Goal: Use online tool/utility: Utilize a website feature to perform a specific function

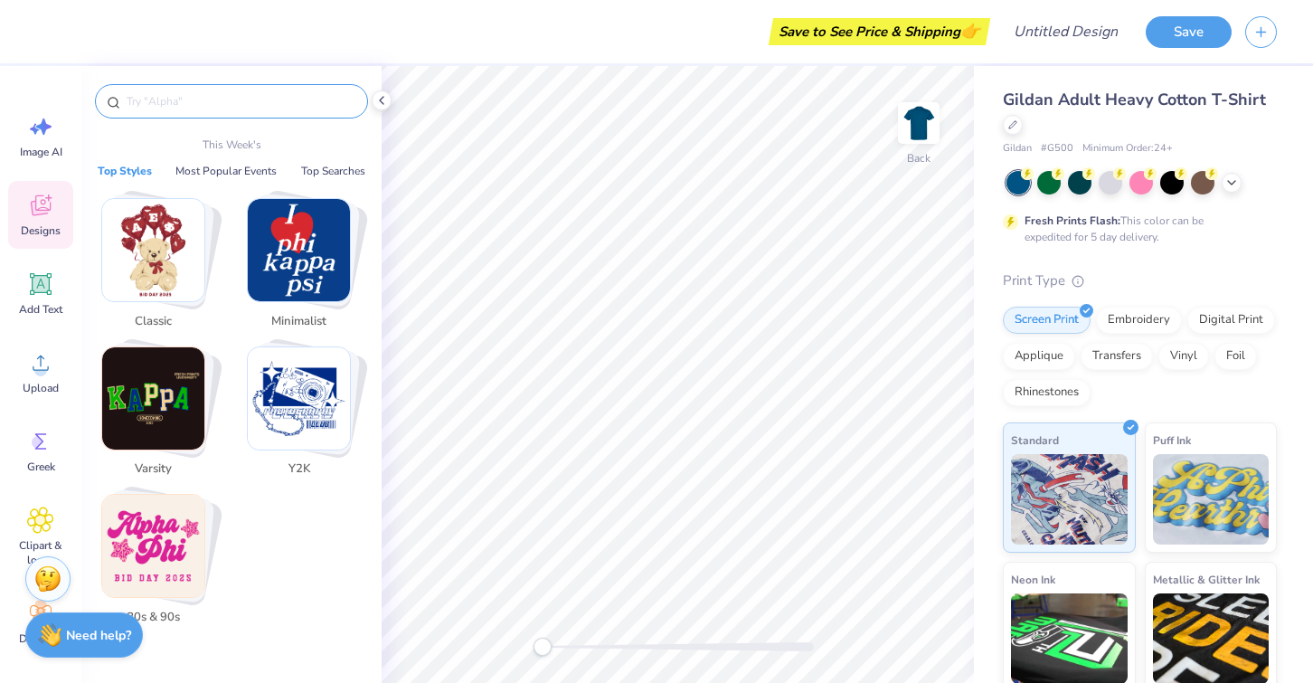
click at [286, 109] on input "text" at bounding box center [240, 101] width 231 height 18
click at [27, 446] on icon at bounding box center [40, 441] width 27 height 27
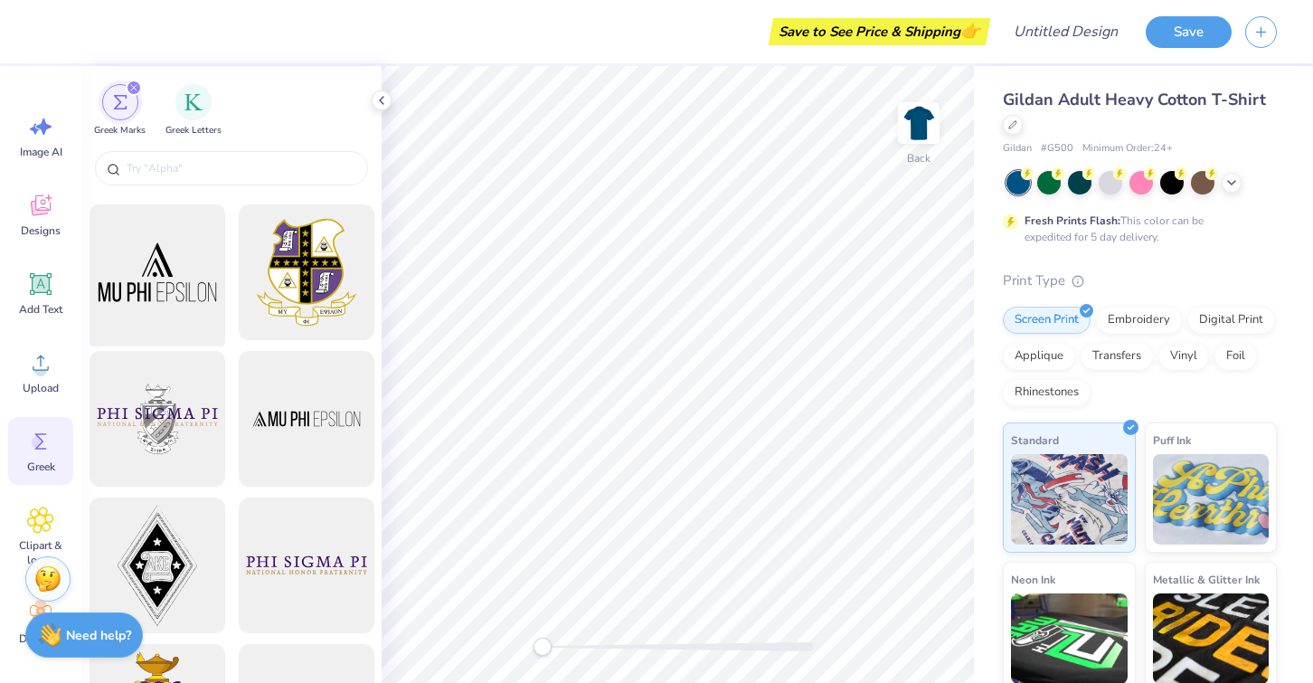
scroll to position [214, 0]
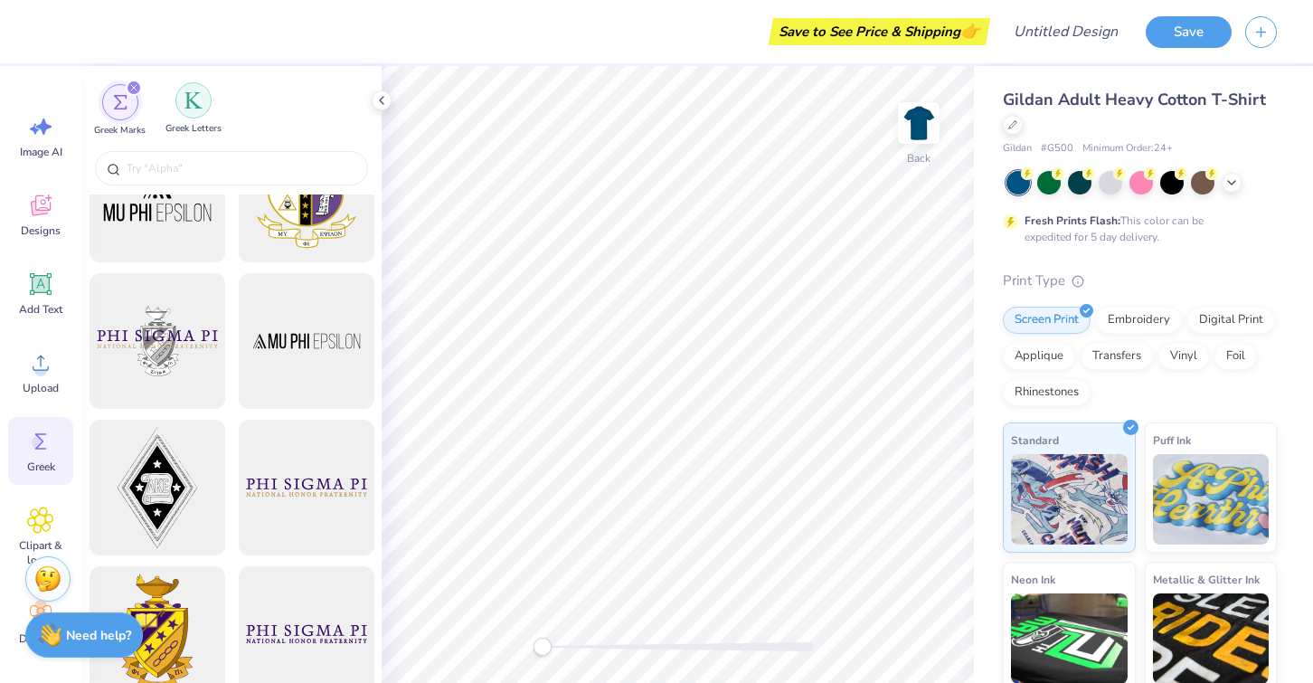
click at [184, 109] on img "filter for Greek Letters" at bounding box center [193, 100] width 18 height 18
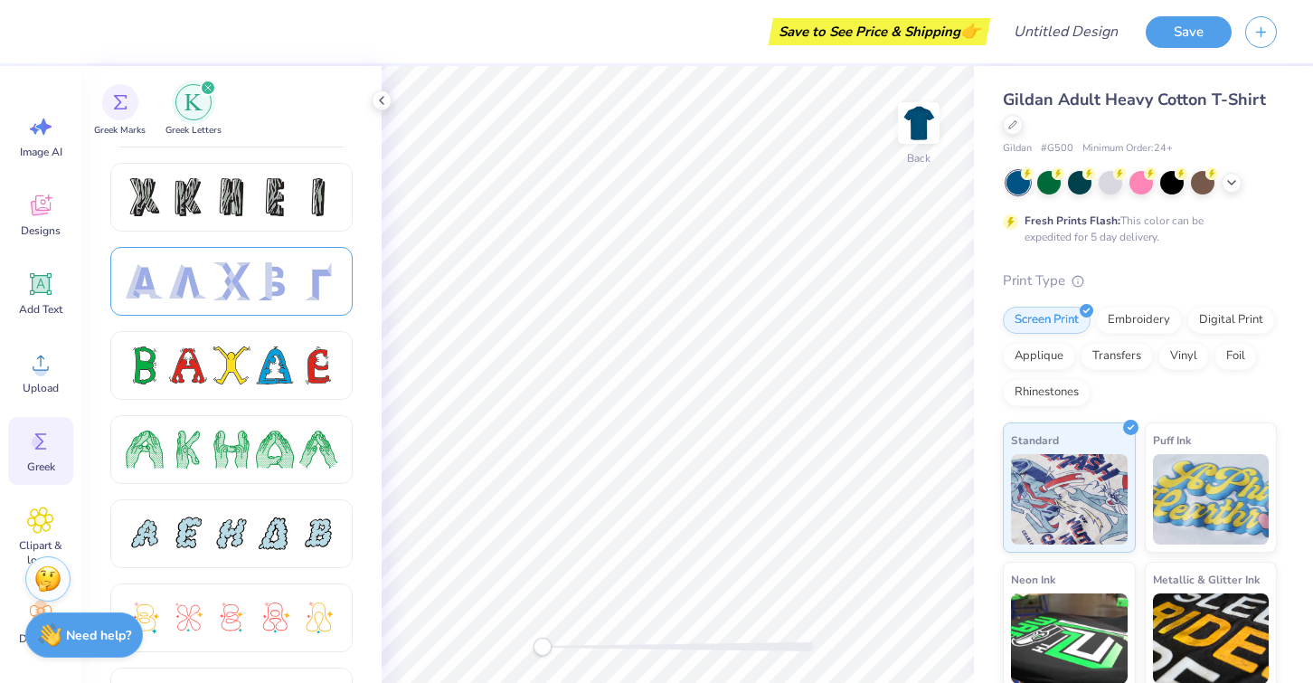
scroll to position [82, 0]
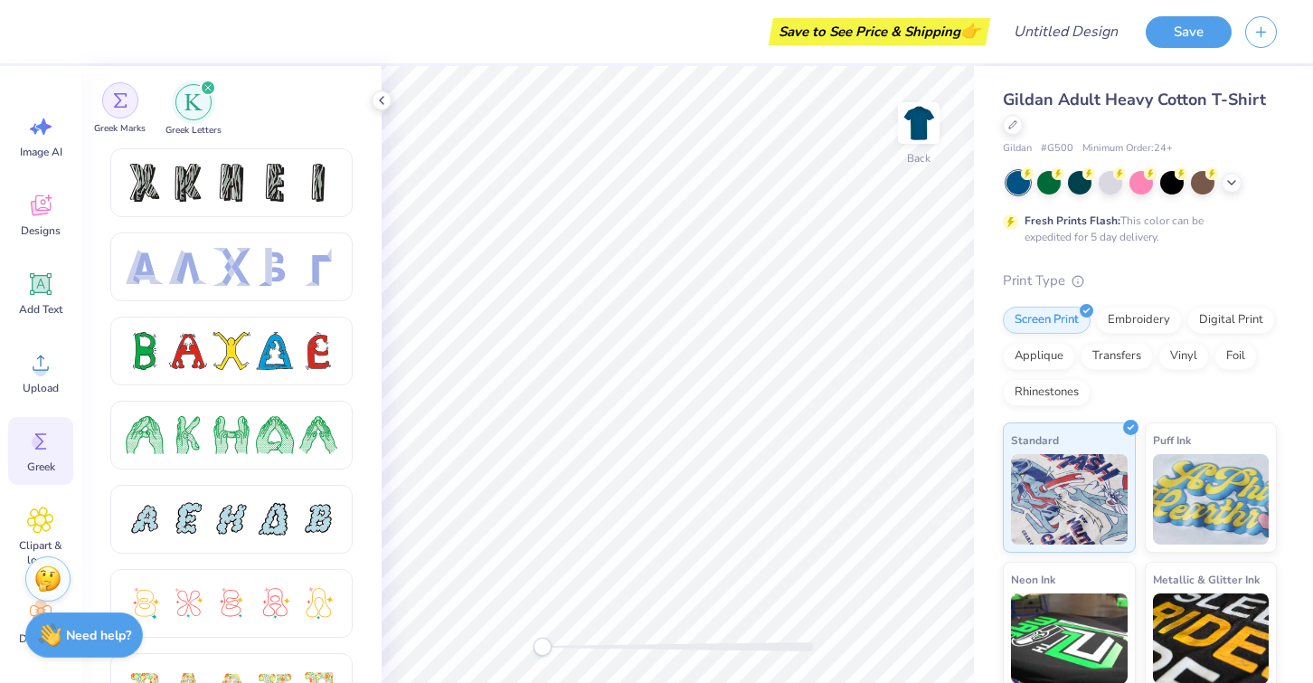
click at [110, 91] on div "filter for Greek Marks" at bounding box center [120, 100] width 36 height 36
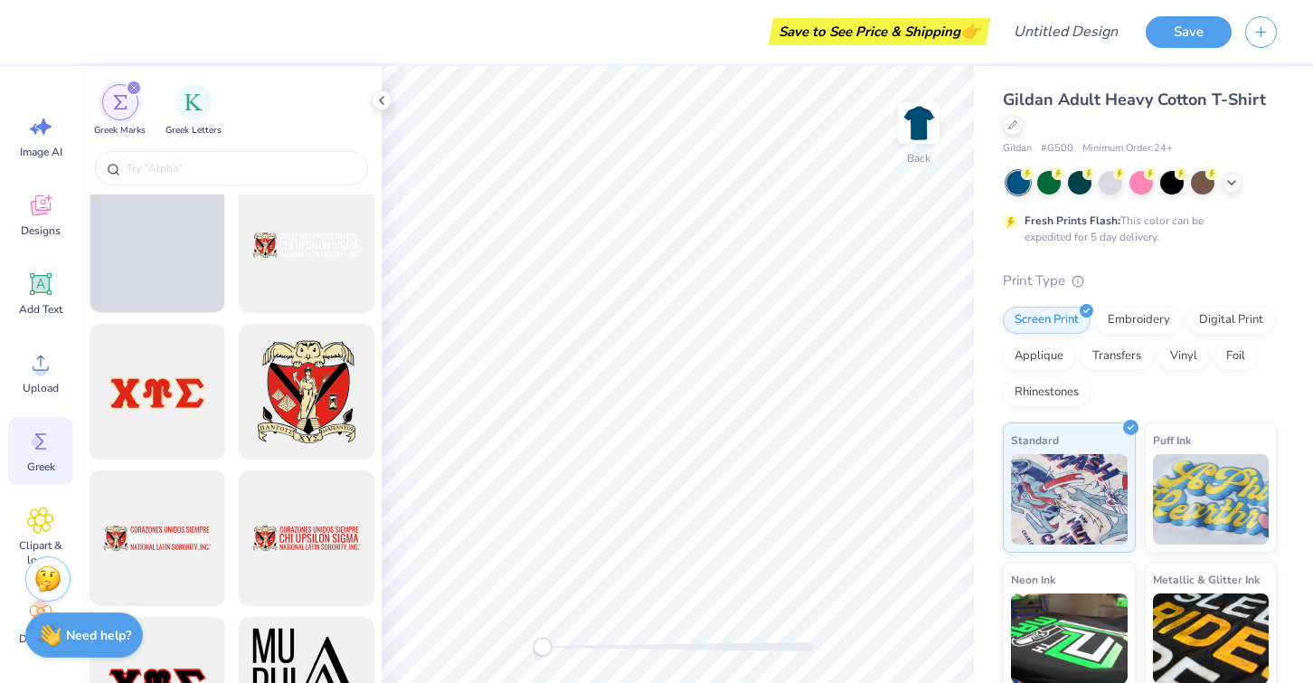
scroll to position [1629, 0]
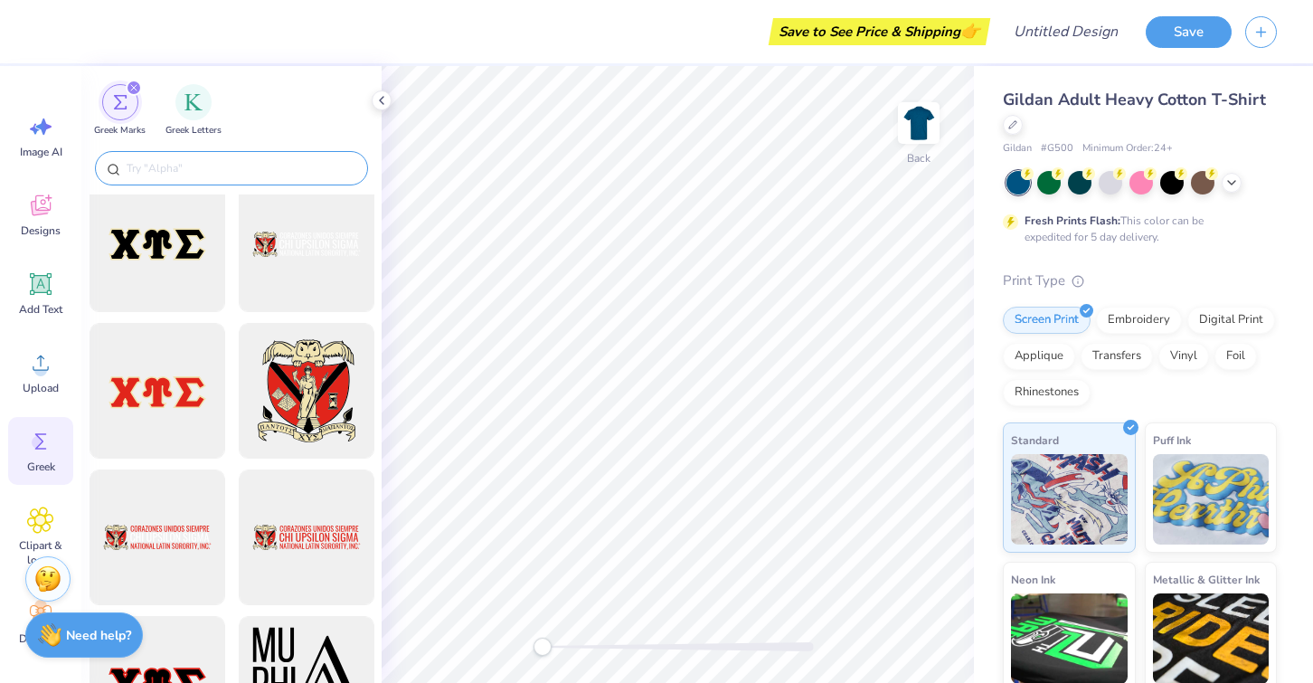
click at [142, 167] on input "text" at bounding box center [240, 168] width 231 height 18
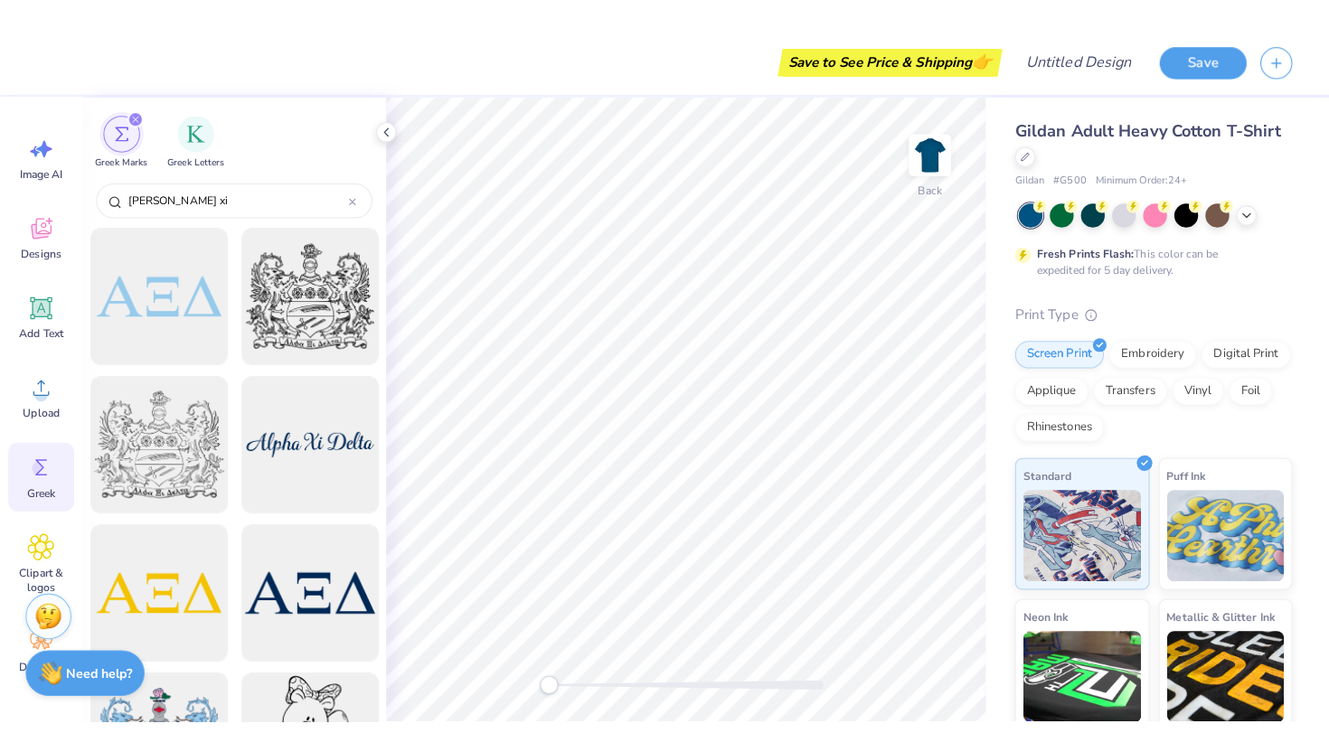
scroll to position [0, 0]
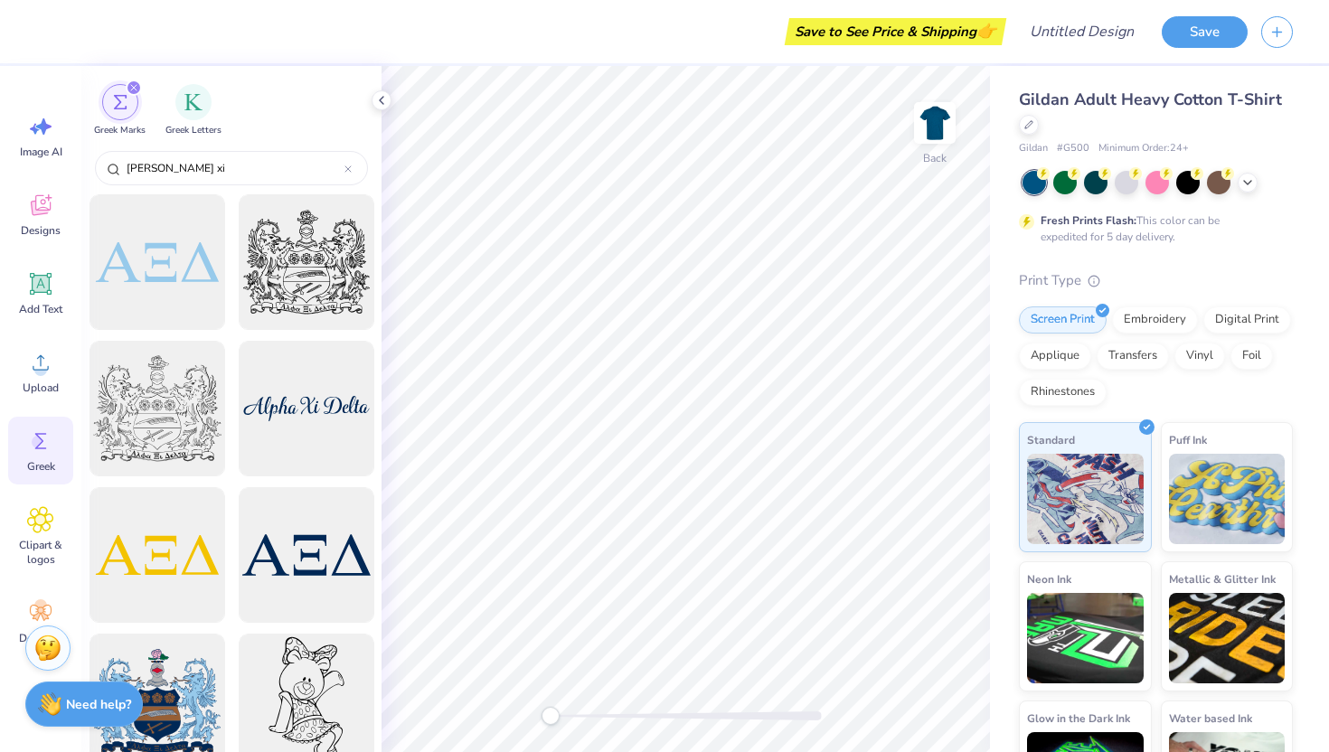
type input "[PERSON_NAME] xi"
click at [10, 679] on div "Image AI Designs Add Text Upload Greek Clipart & logos Decorate" at bounding box center [40, 409] width 81 height 686
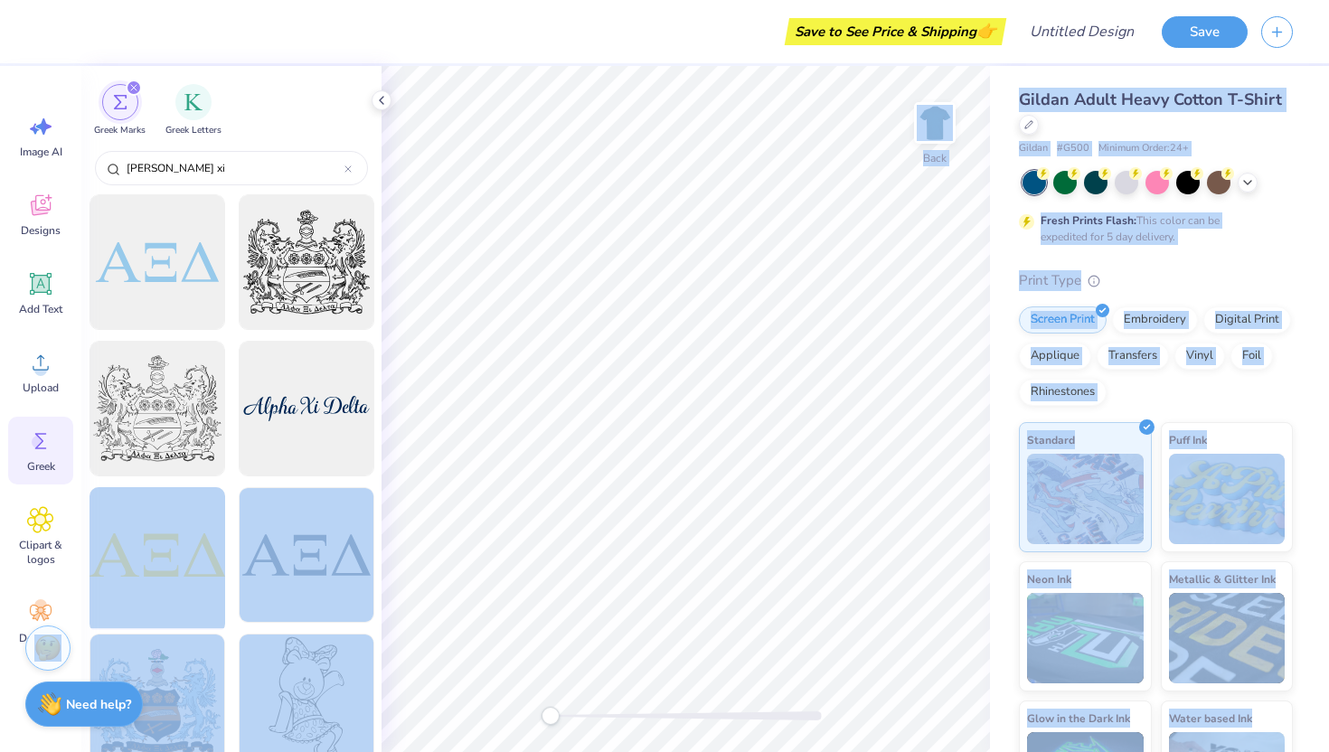
drag, startPoint x: 33, startPoint y: 664, endPoint x: 122, endPoint y: 543, distance: 150.1
click at [122, 544] on div "Save to See Price & Shipping 👉 Design Title Save Image AI Designs Add Text Uplo…" at bounding box center [664, 376] width 1329 height 752
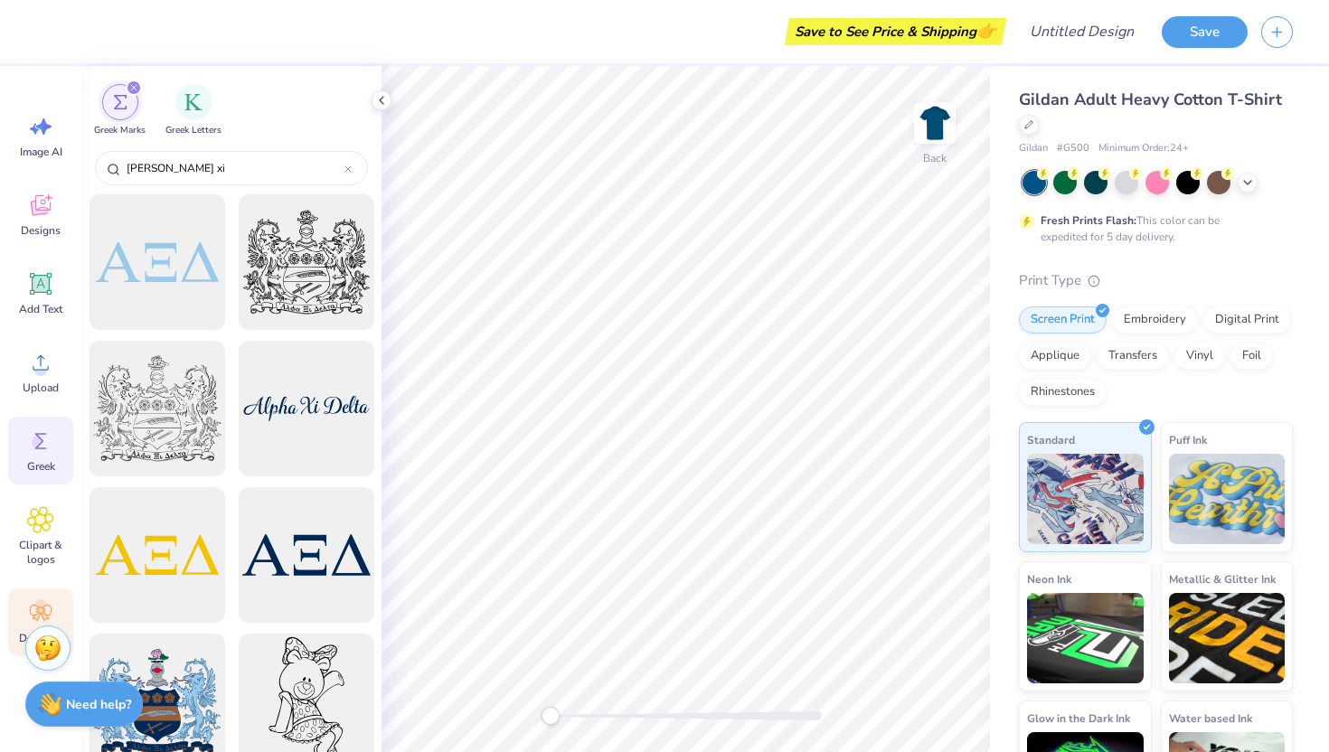
click at [43, 605] on circle at bounding box center [40, 605] width 13 height 13
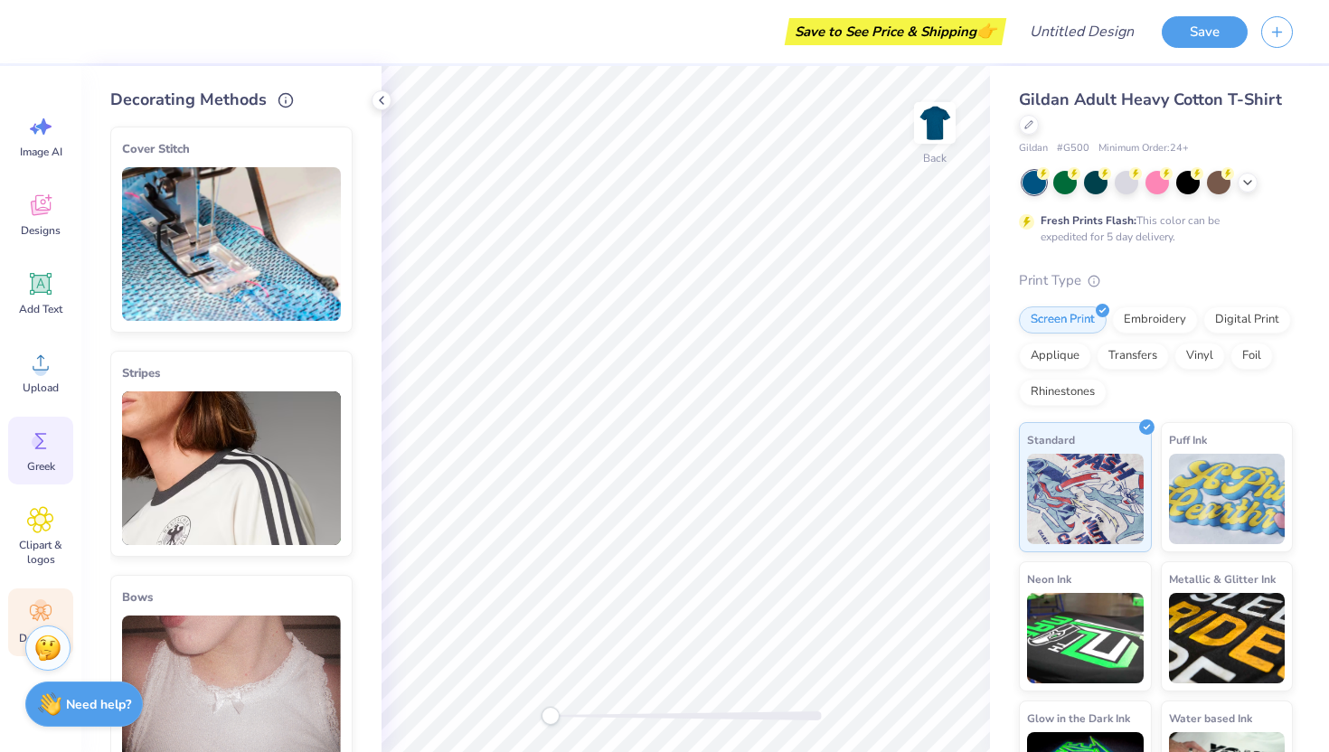
click at [54, 429] on div "Greek" at bounding box center [40, 451] width 65 height 68
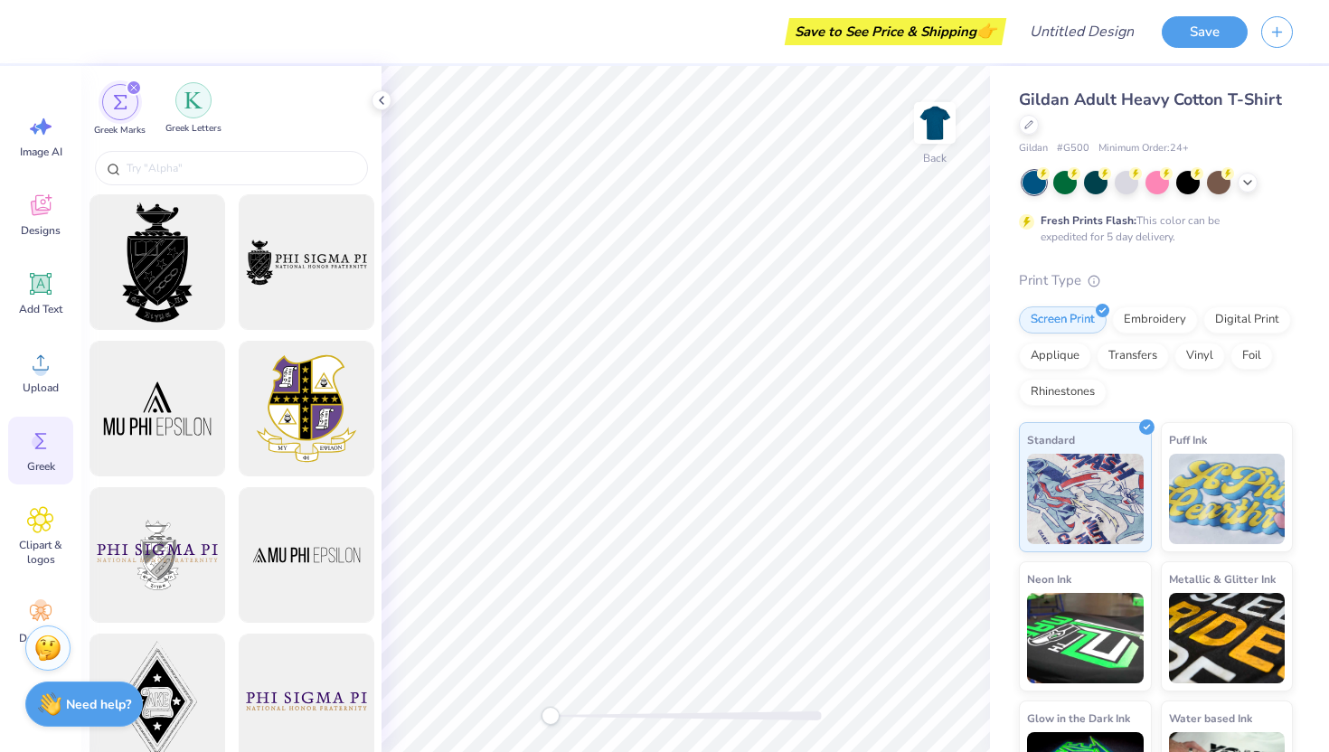
click at [197, 112] on div "filter for Greek Letters" at bounding box center [193, 100] width 36 height 36
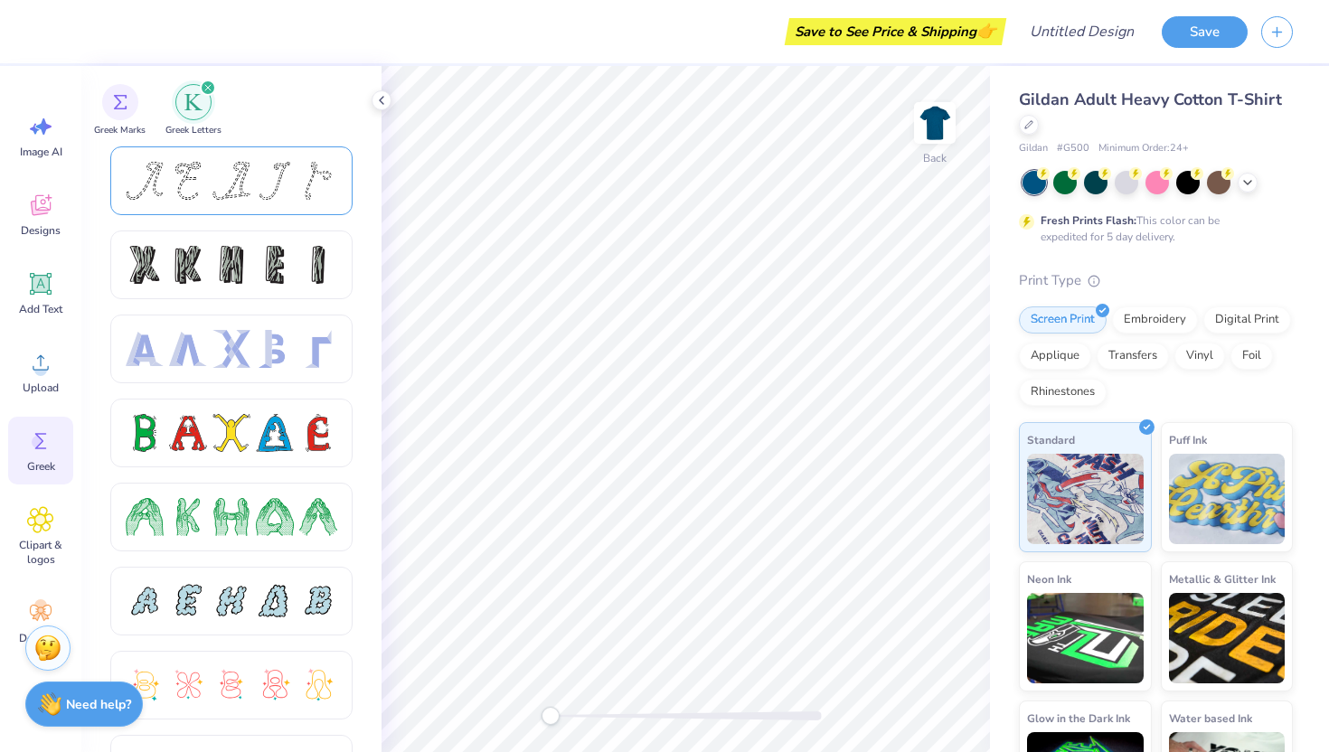
click at [199, 193] on div at bounding box center [188, 181] width 38 height 38
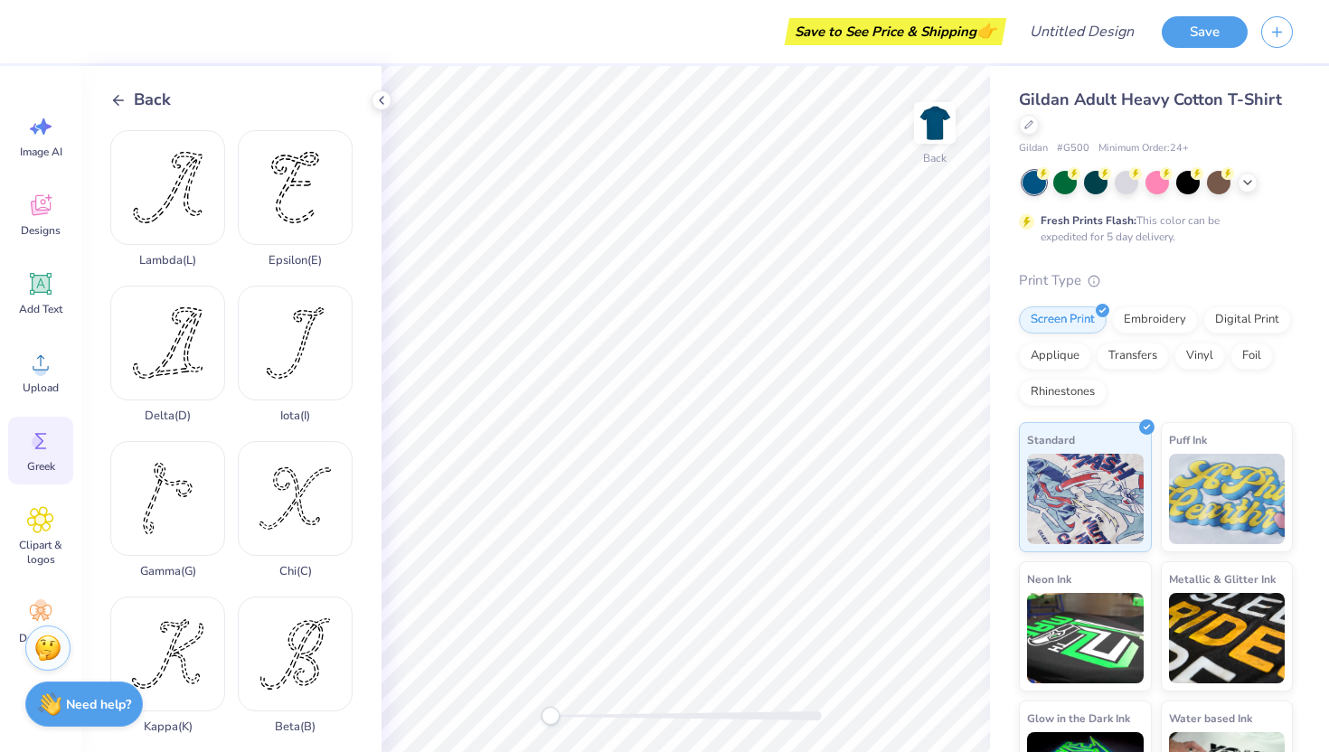
click at [118, 97] on icon at bounding box center [118, 100] width 16 height 16
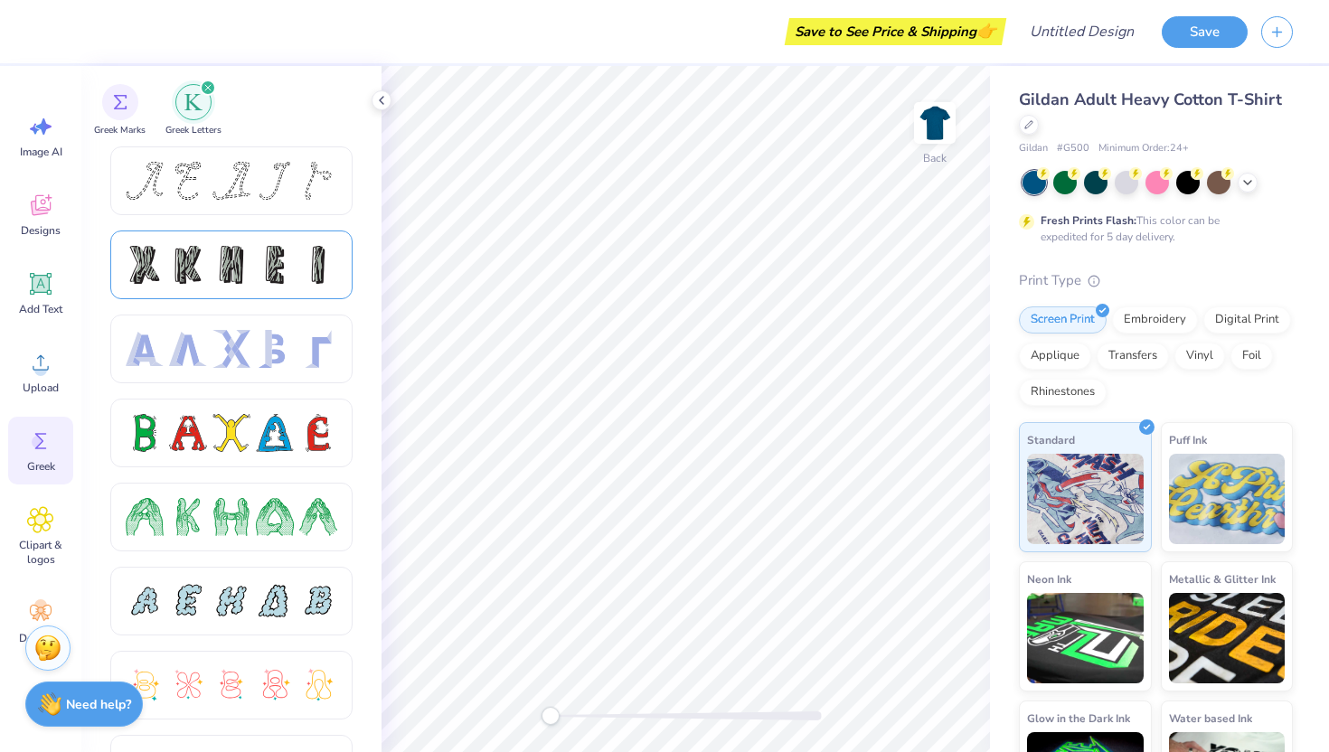
click at [173, 250] on div at bounding box center [188, 265] width 38 height 38
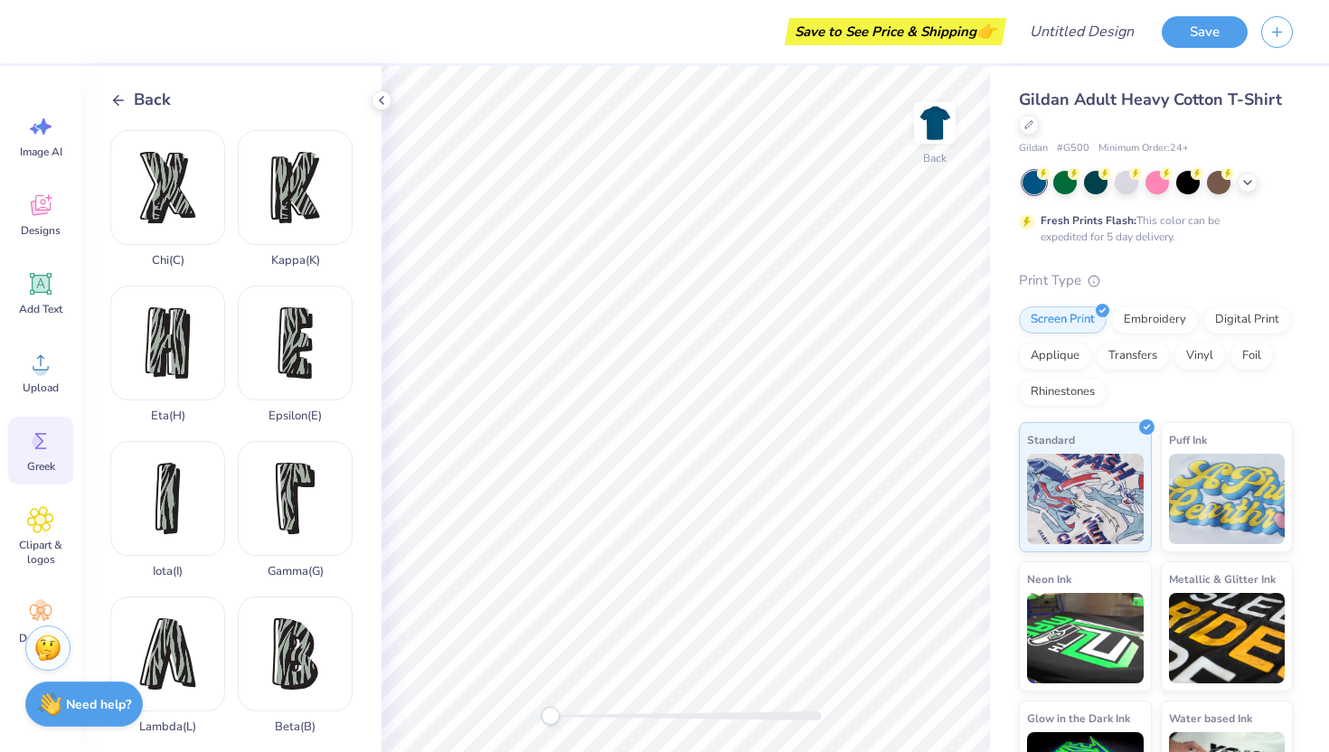
click at [122, 96] on icon at bounding box center [118, 100] width 16 height 16
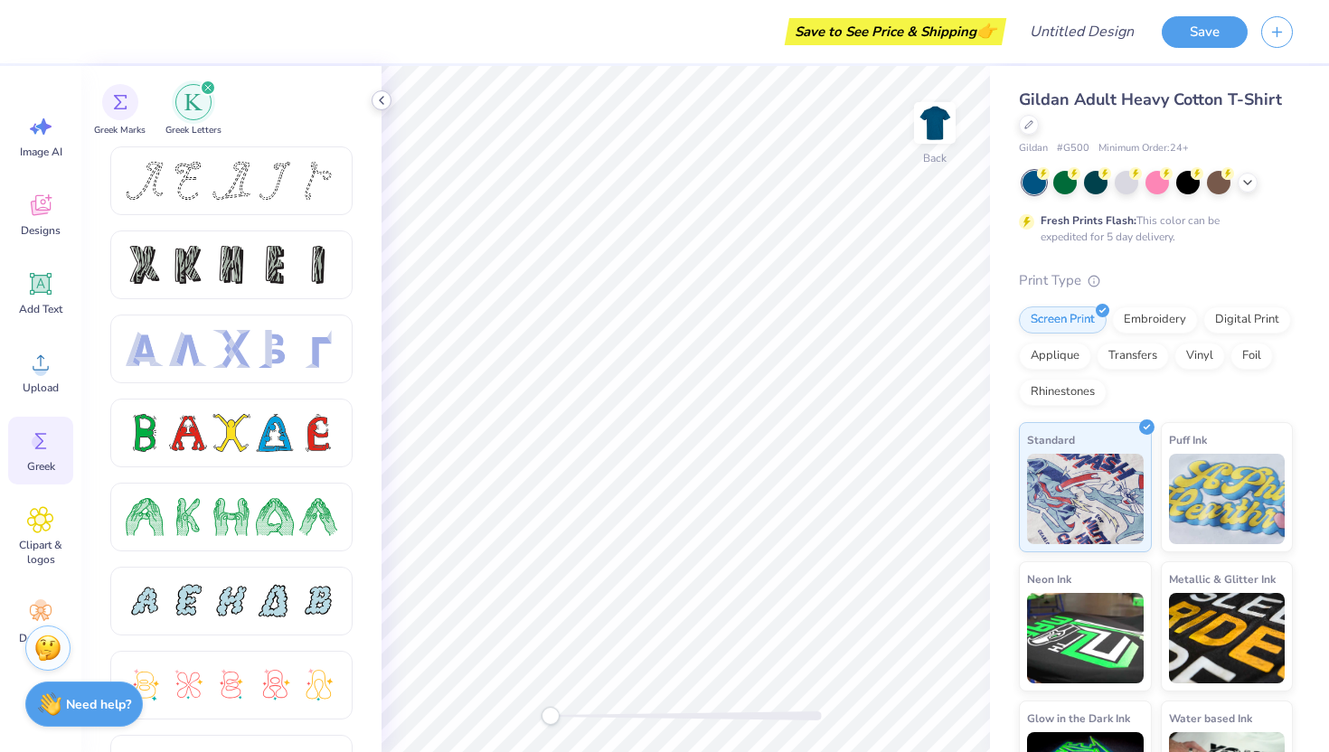
click at [388, 99] on icon at bounding box center [381, 100] width 14 height 14
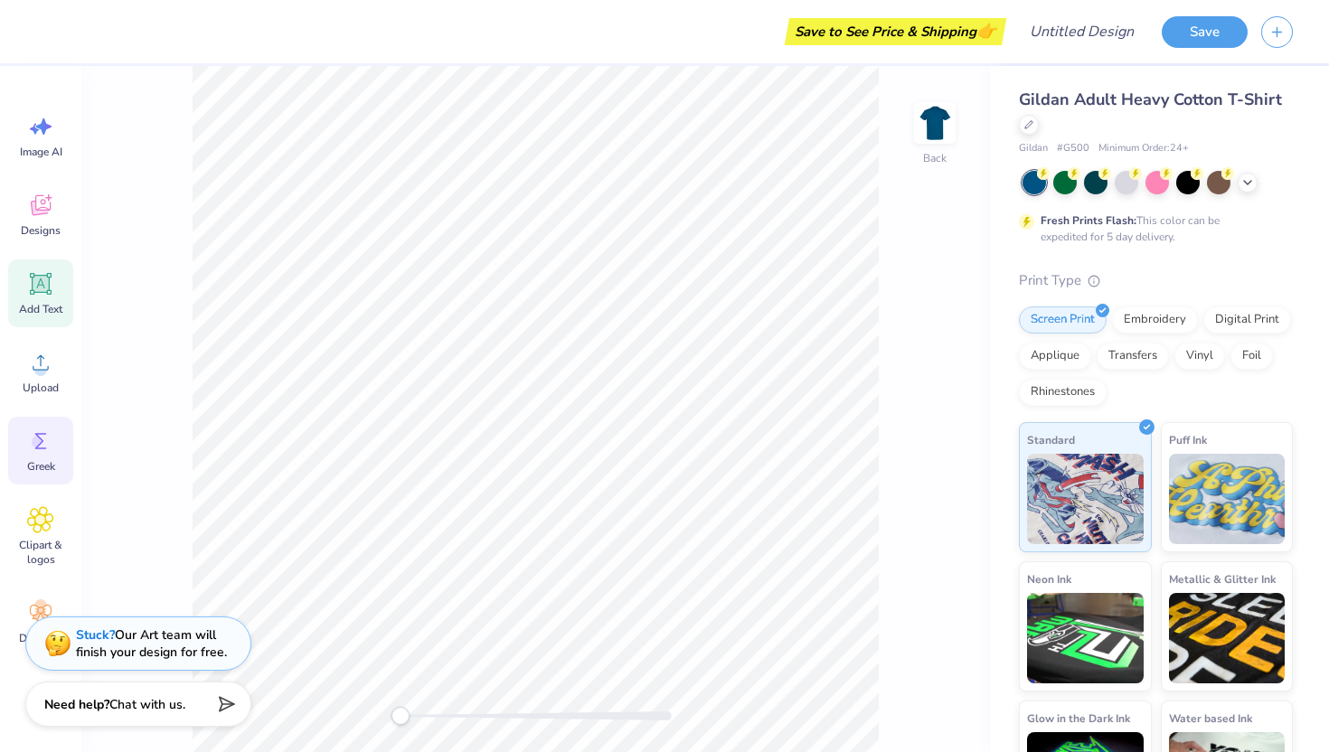
click at [46, 285] on icon at bounding box center [41, 284] width 17 height 17
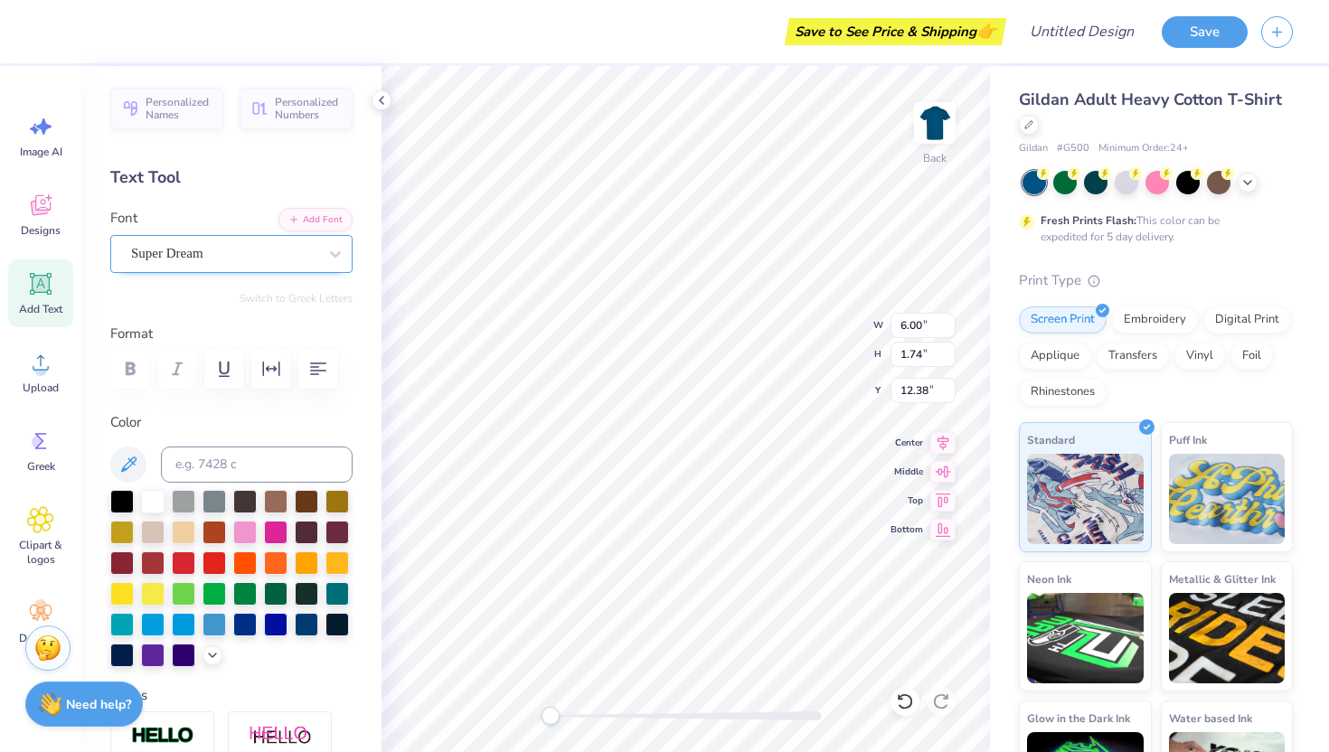
click at [160, 259] on div "Super Dream" at bounding box center [224, 254] width 190 height 28
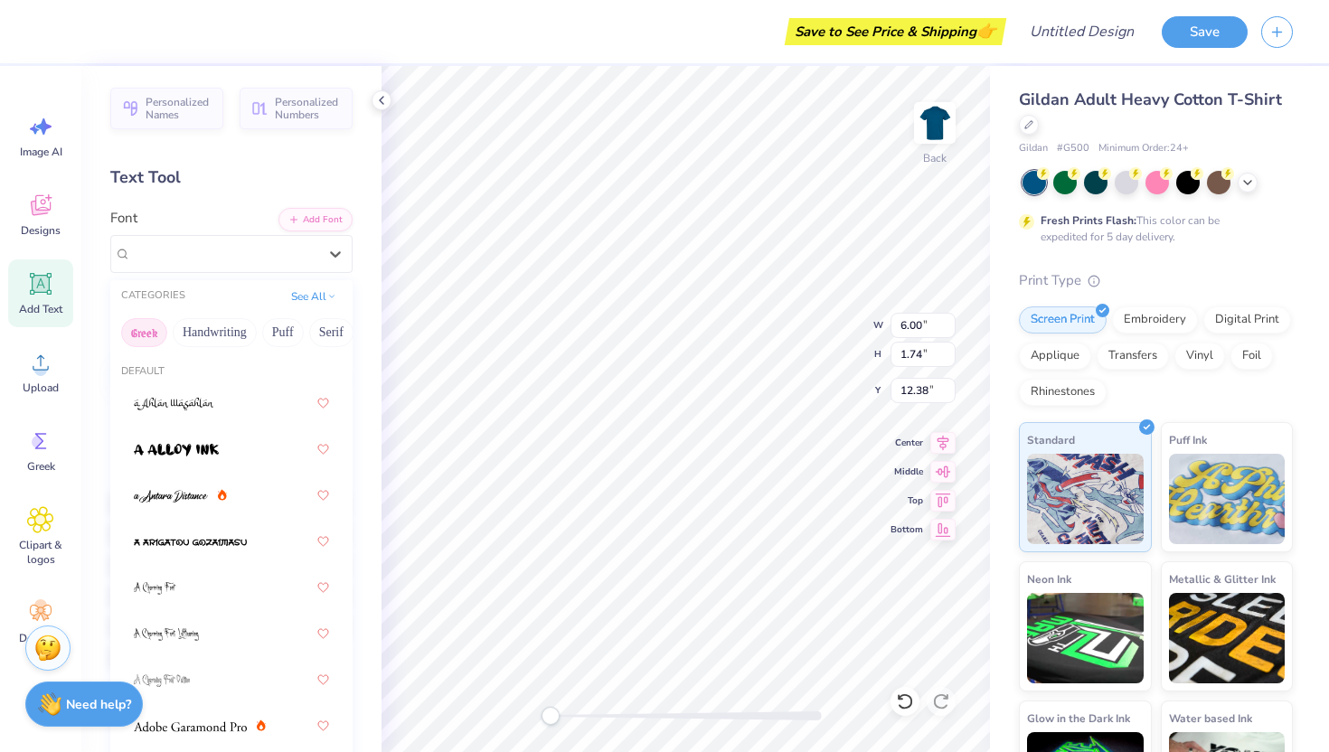
click at [149, 326] on button "Greek" at bounding box center [144, 332] width 46 height 29
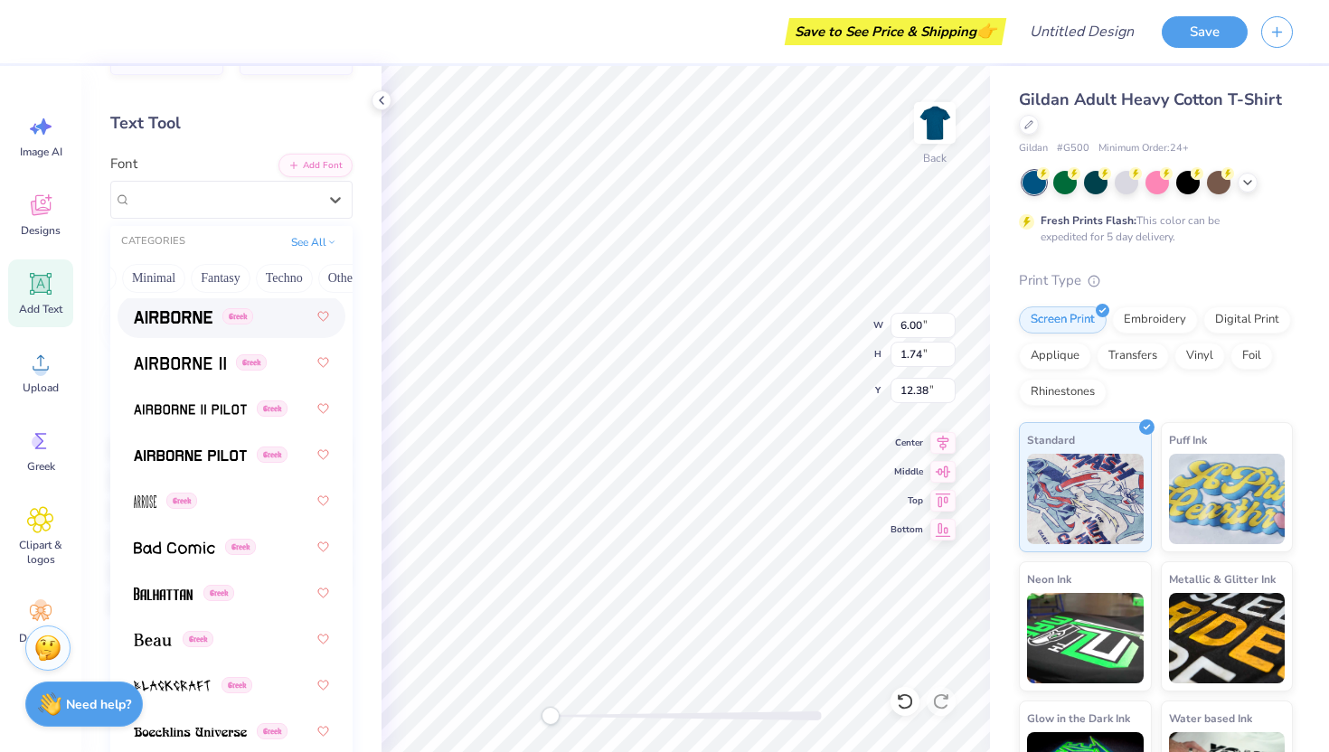
scroll to position [0, 532]
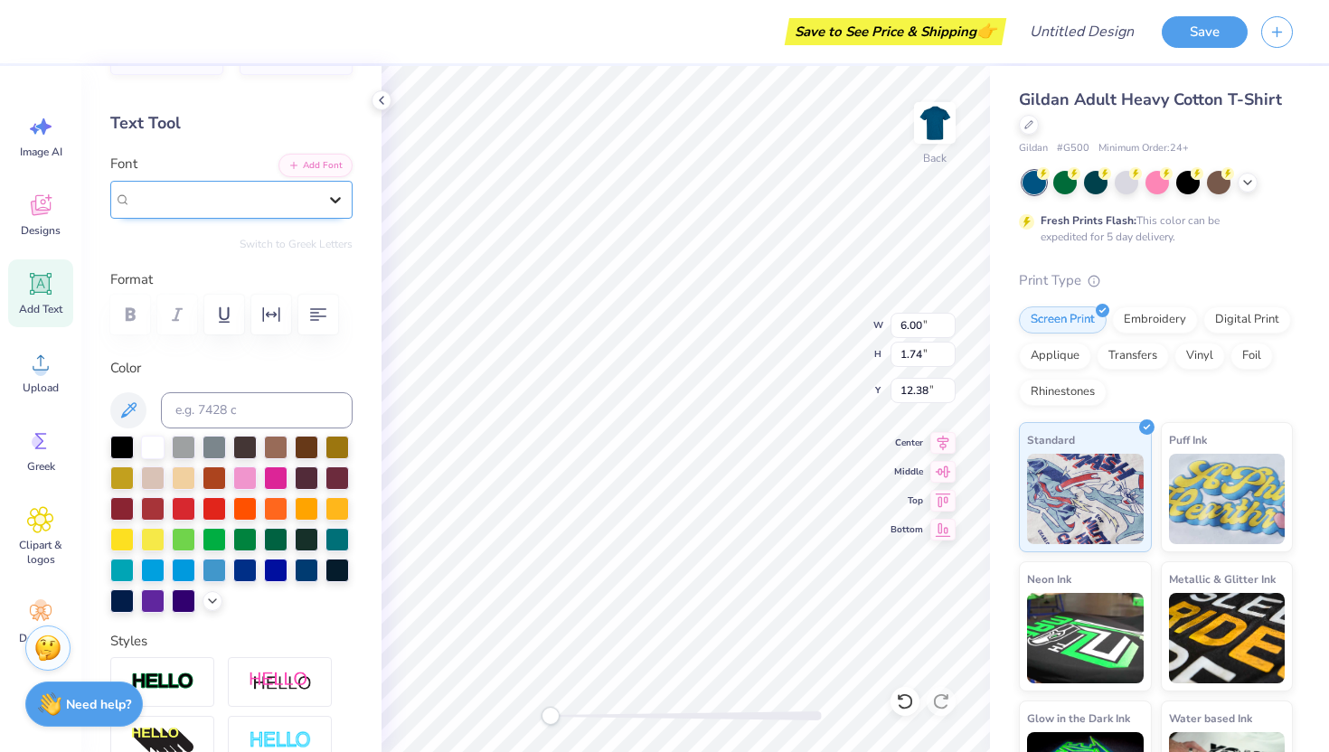
click at [333, 193] on icon at bounding box center [335, 200] width 18 height 18
click at [264, 195] on div "Super Dream" at bounding box center [224, 199] width 190 height 28
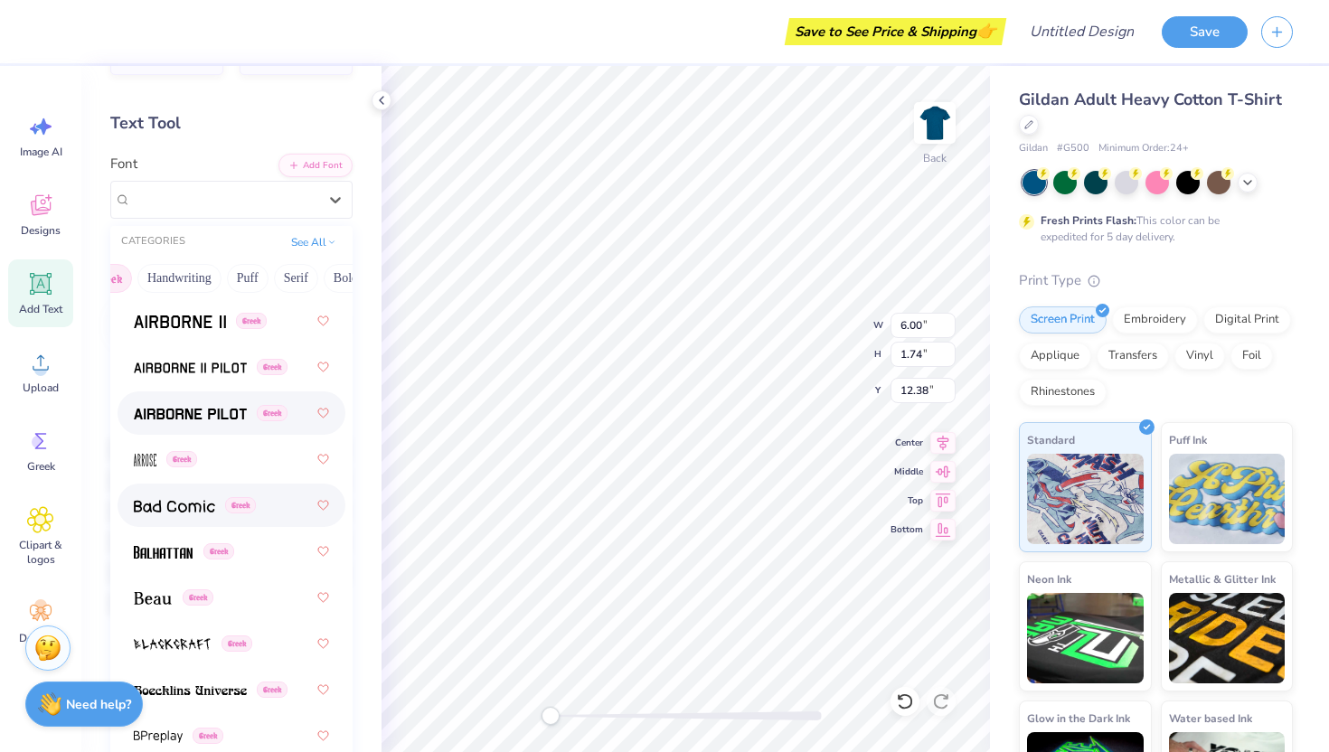
scroll to position [76, 0]
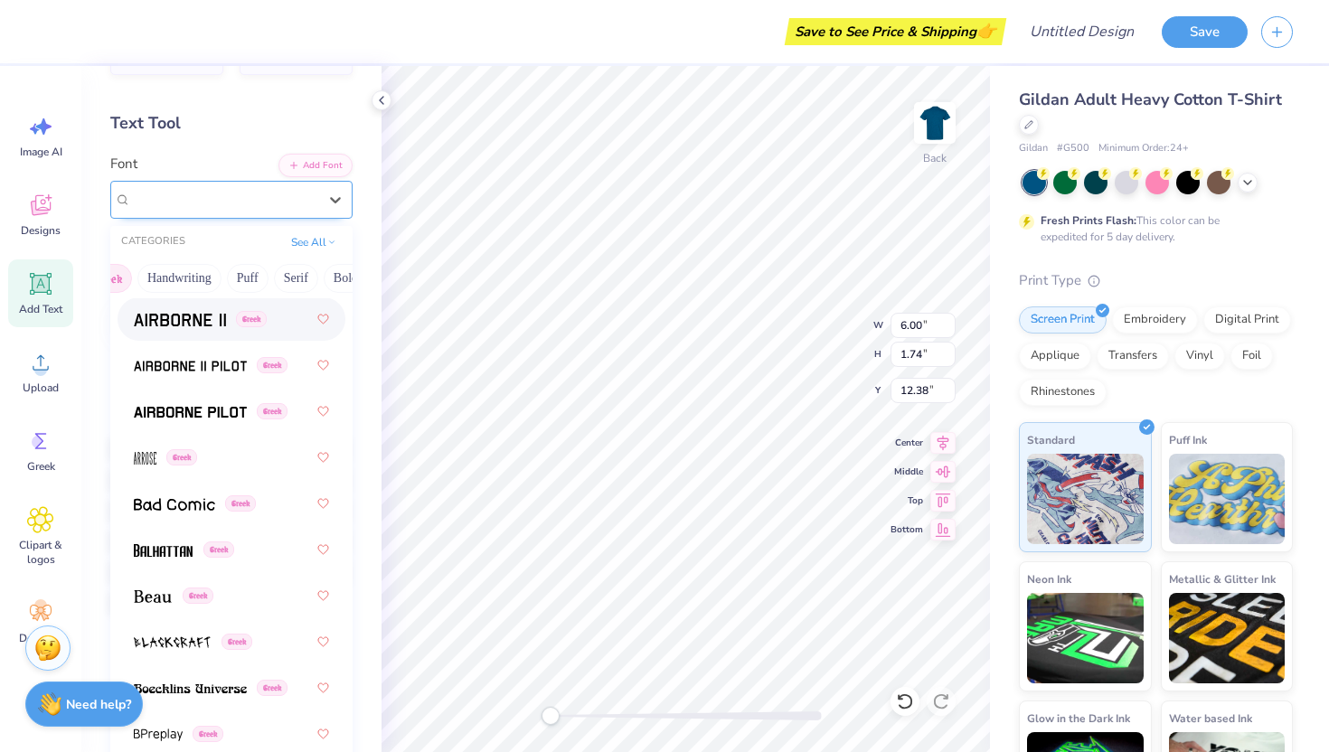
click at [184, 193] on span "Super Dream" at bounding box center [167, 199] width 72 height 21
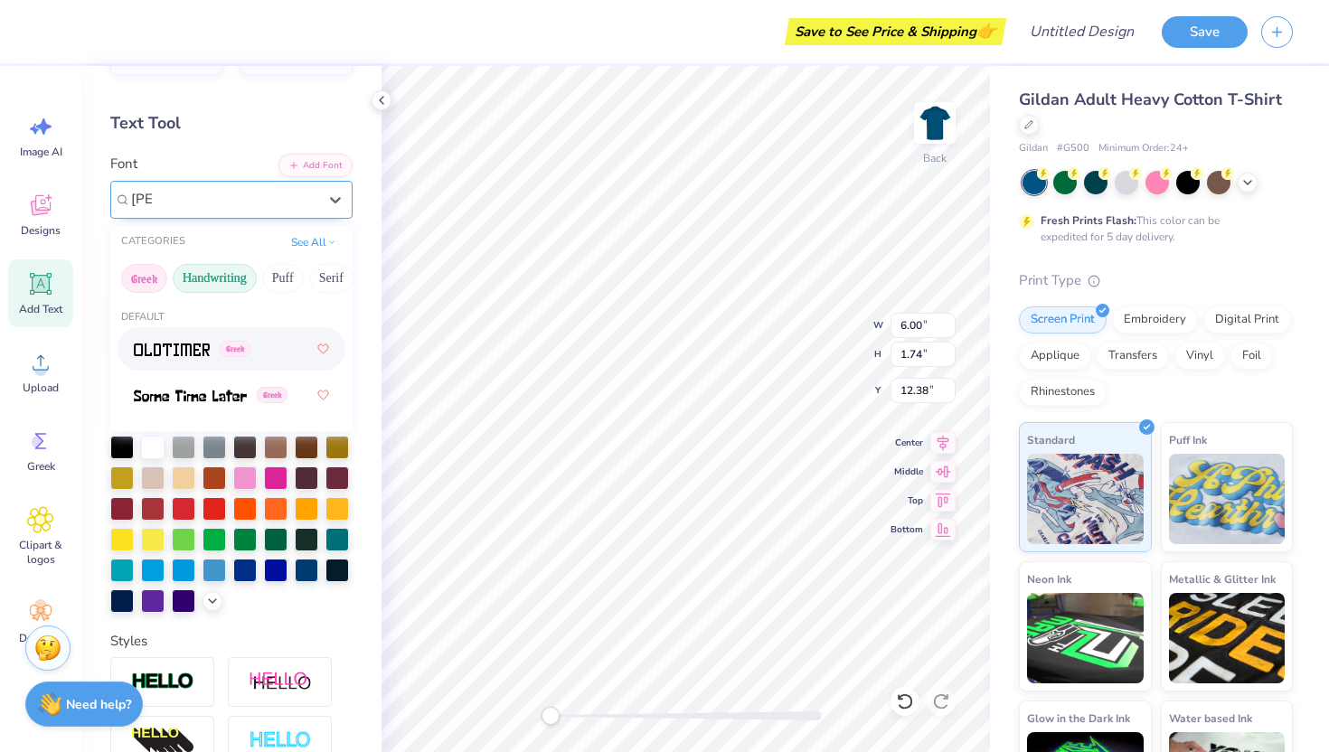
click at [203, 278] on button "Handwriting" at bounding box center [215, 278] width 84 height 29
click at [271, 279] on button "Puff" at bounding box center [283, 278] width 42 height 29
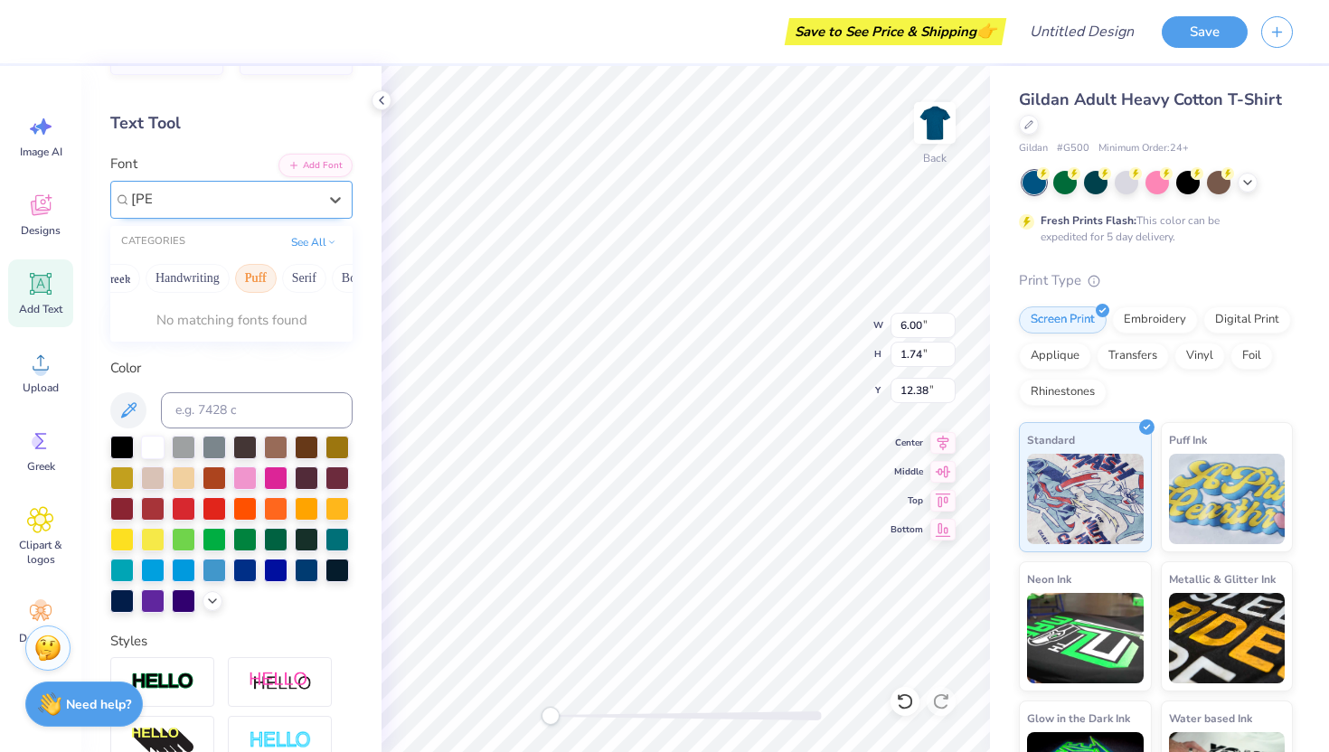
scroll to position [0, 50]
click at [335, 236] on icon at bounding box center [331, 240] width 9 height 9
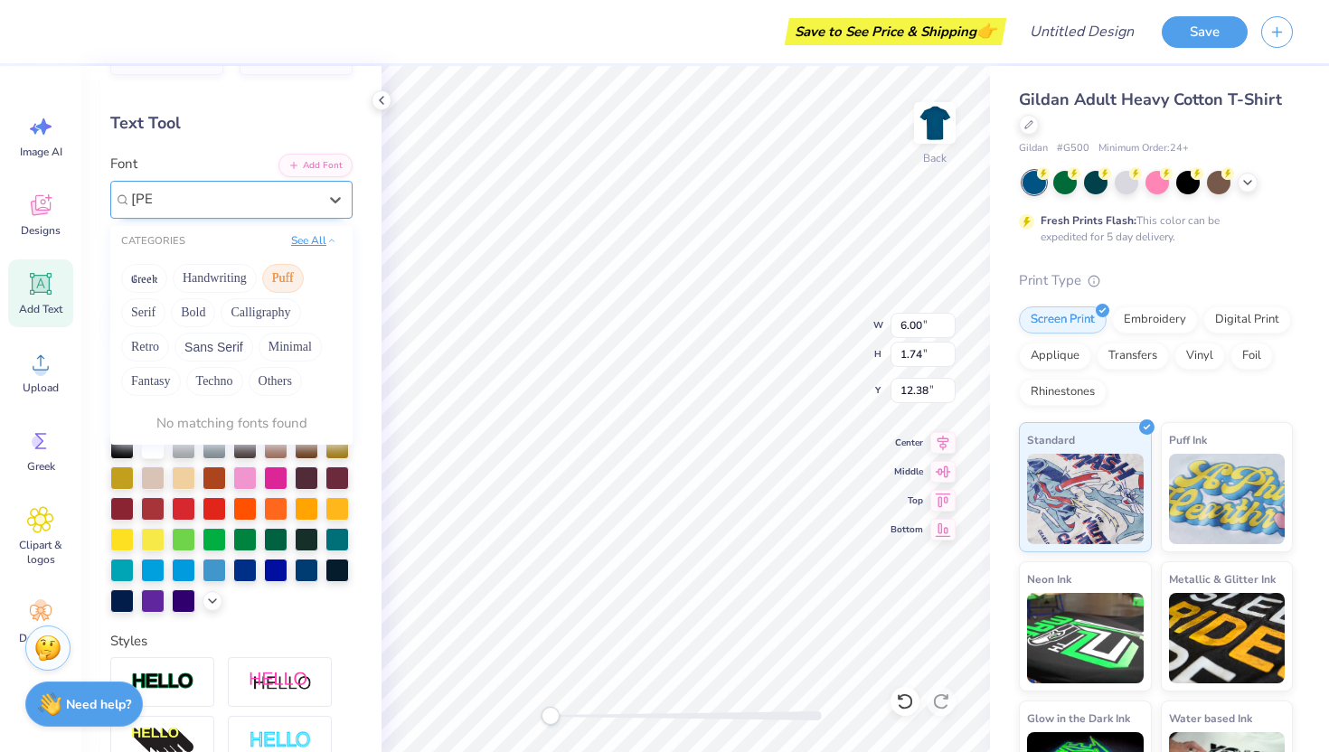
scroll to position [0, 0]
click at [145, 310] on button "Serif" at bounding box center [143, 312] width 44 height 29
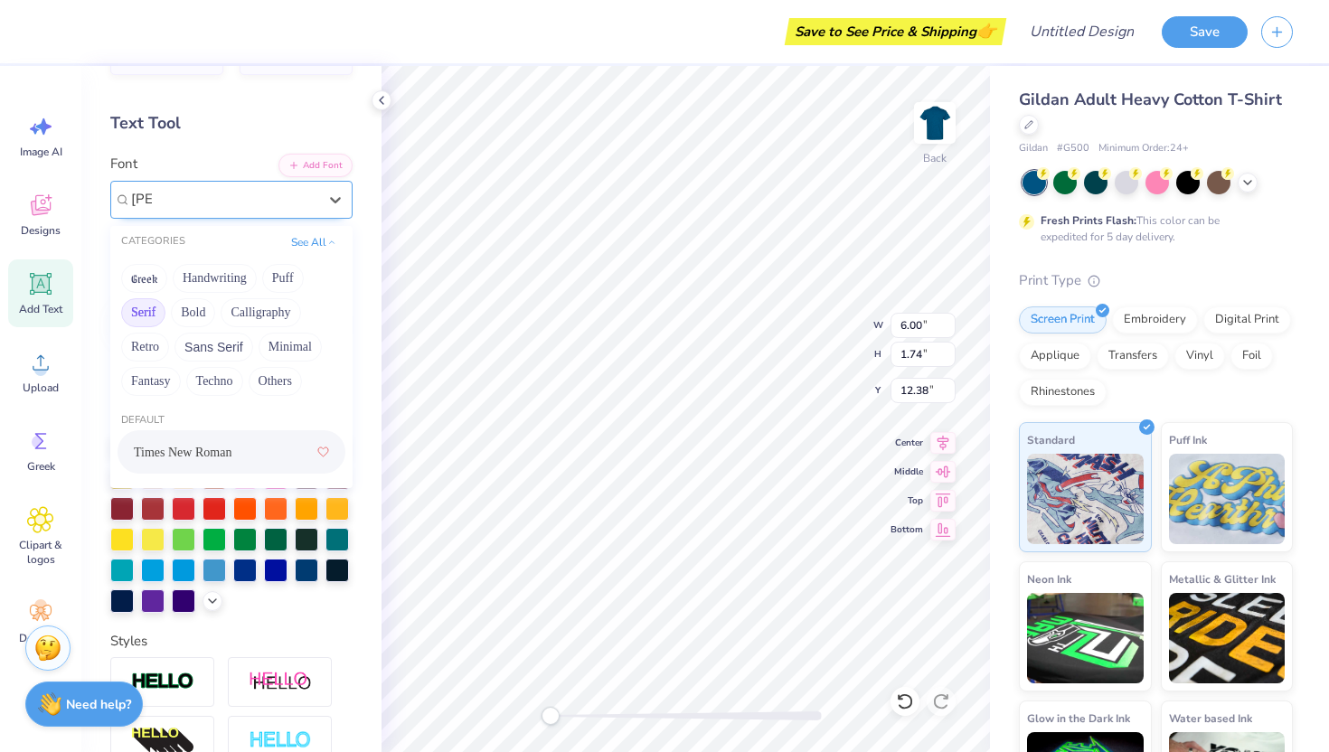
click at [177, 457] on span "Times New Roman" at bounding box center [183, 452] width 98 height 19
type input "[PERSON_NAME]"
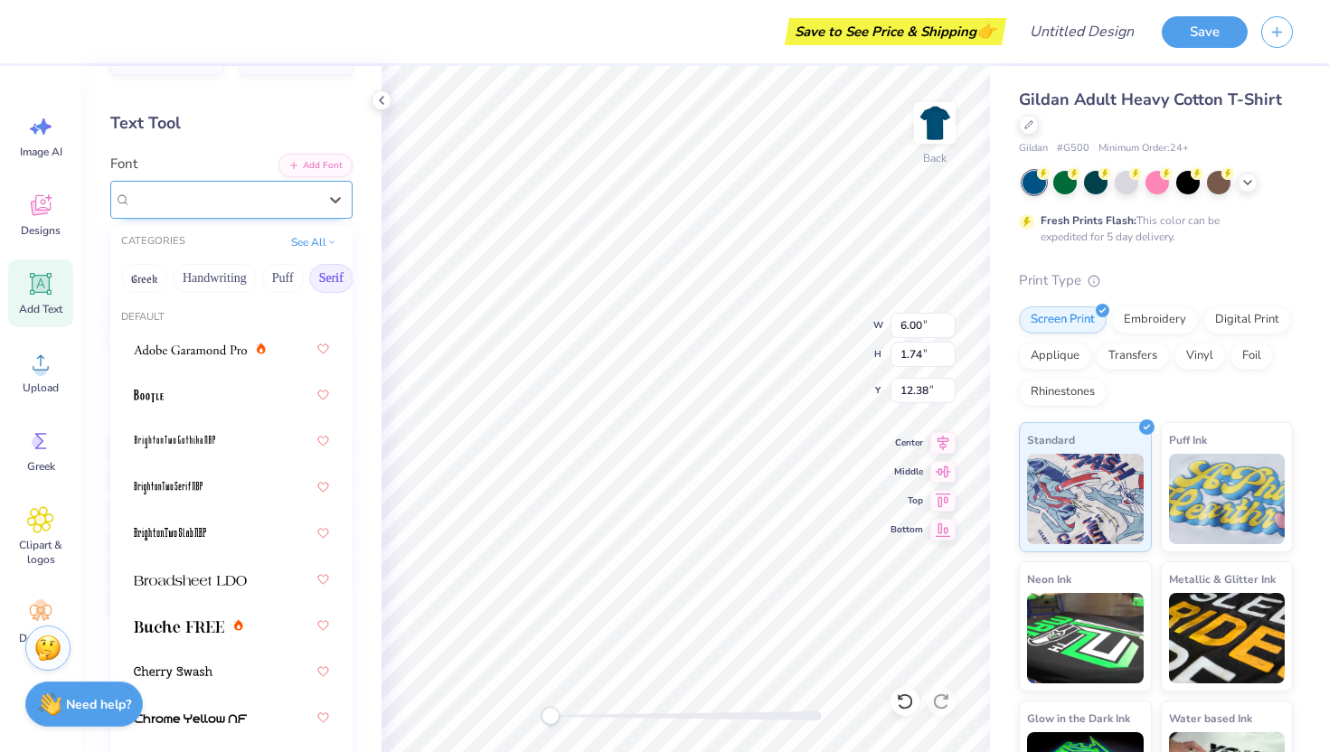
click at [269, 194] on div "Times New Roman" at bounding box center [224, 199] width 190 height 28
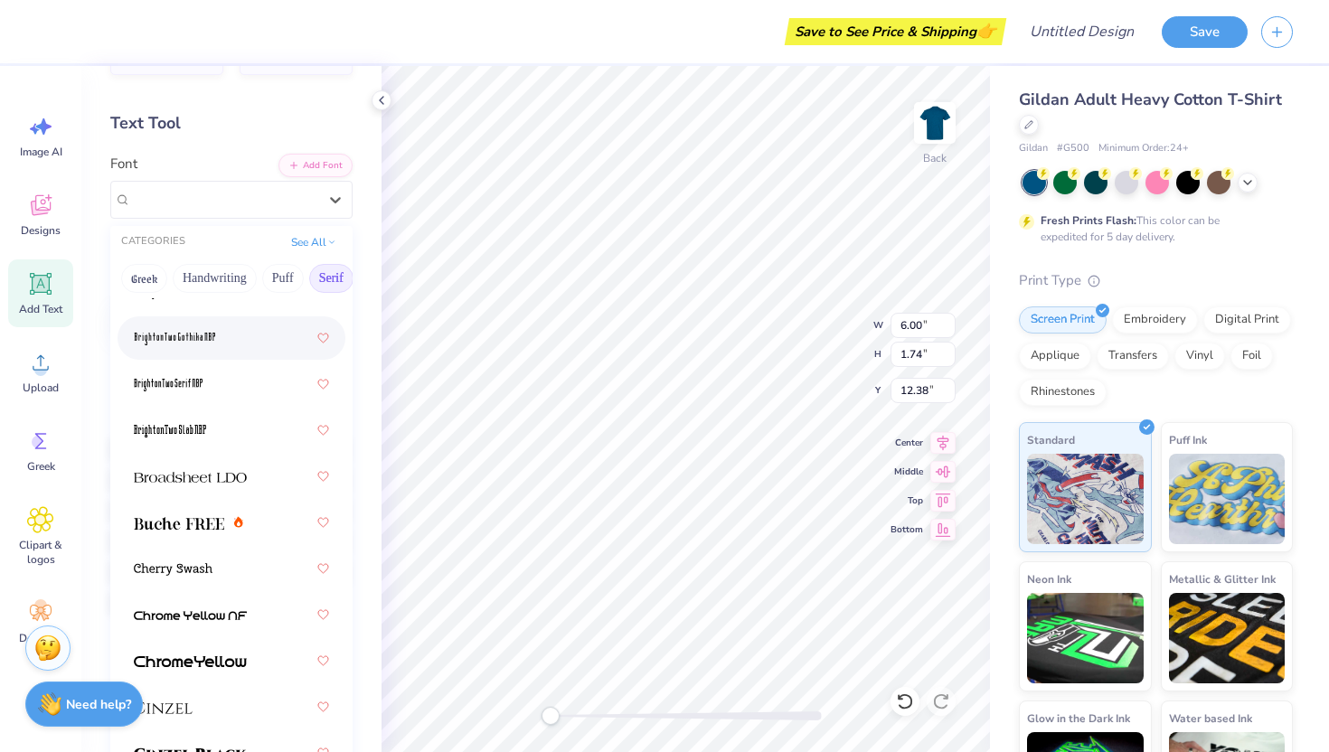
scroll to position [108, 0]
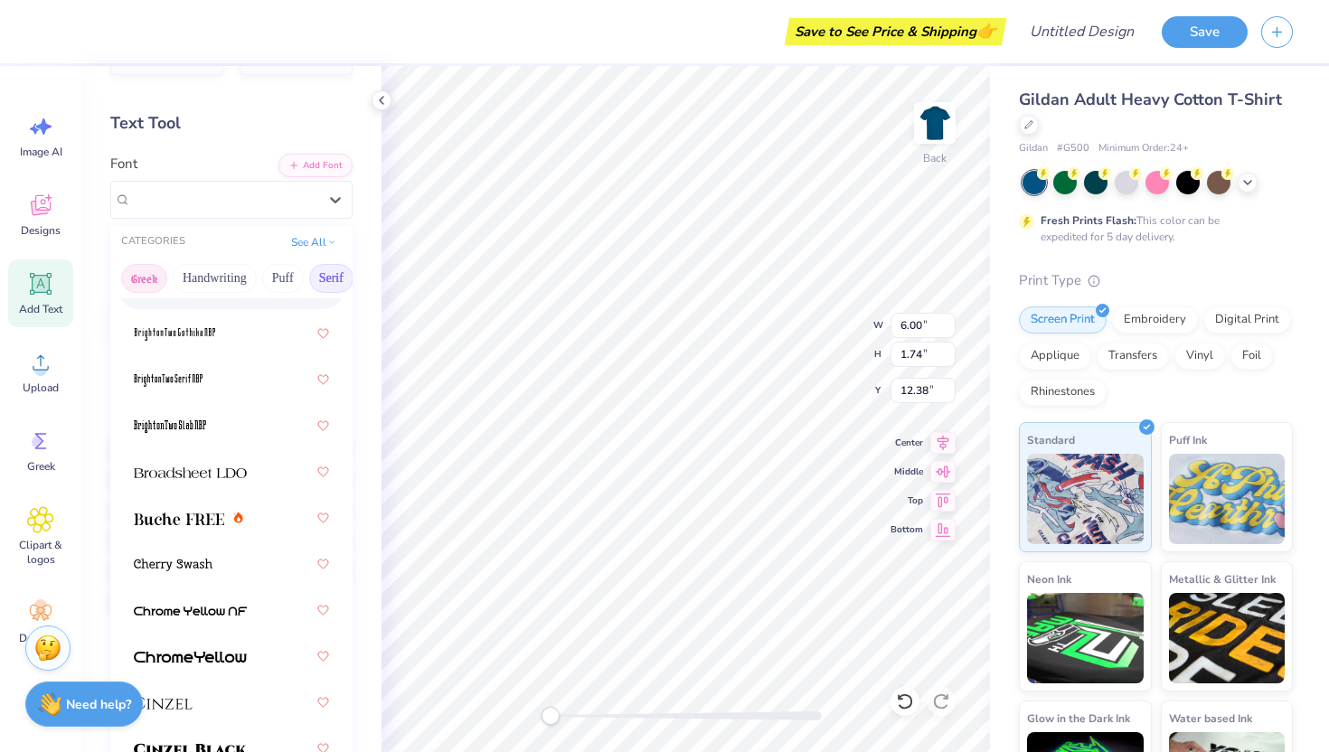
click at [162, 276] on button "Greek" at bounding box center [144, 278] width 46 height 29
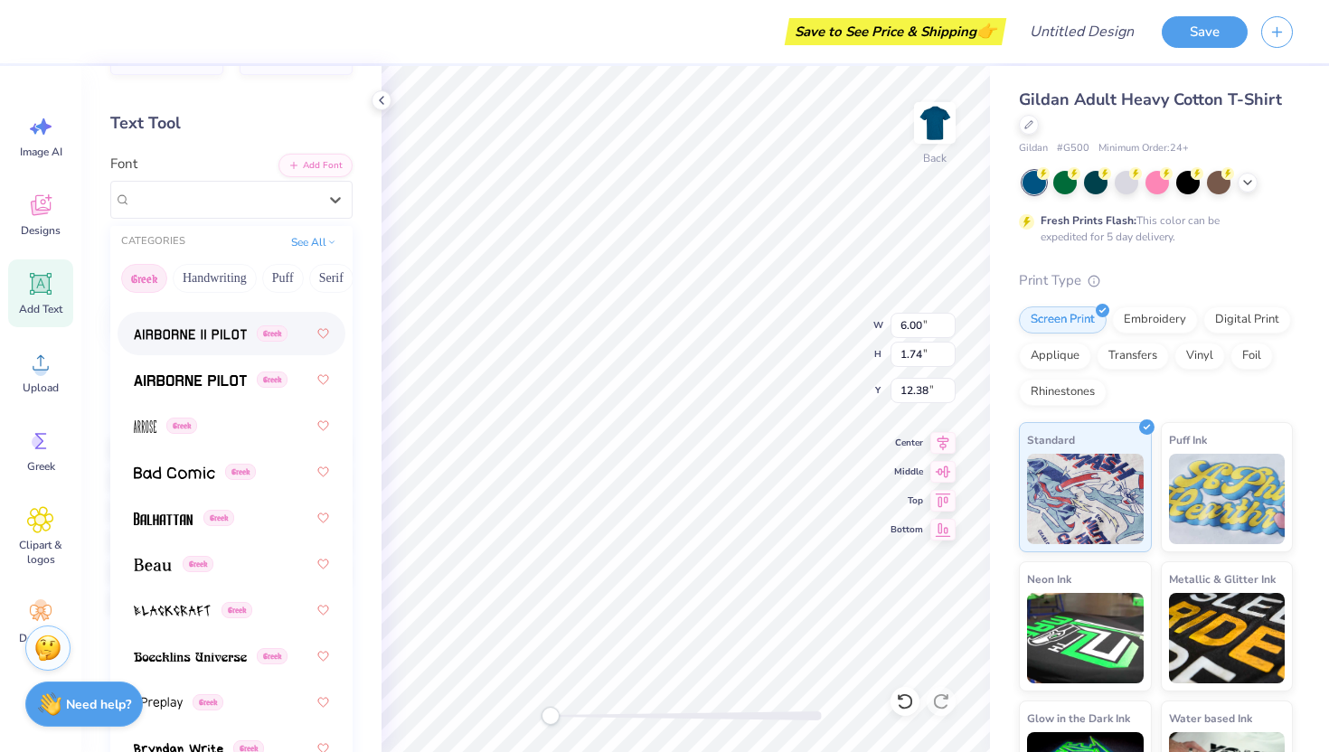
click at [187, 343] on span at bounding box center [190, 334] width 113 height 19
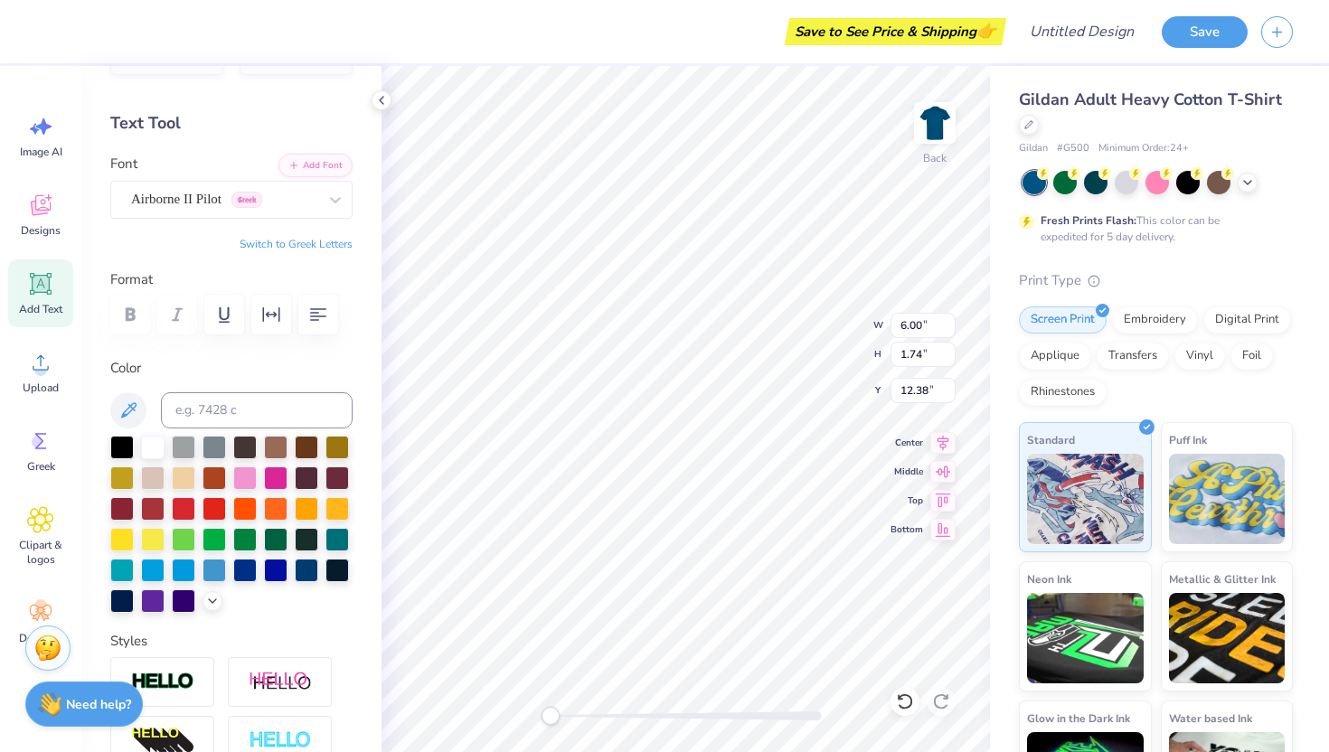
click at [280, 245] on button "Switch to Greek Letters" at bounding box center [296, 244] width 113 height 14
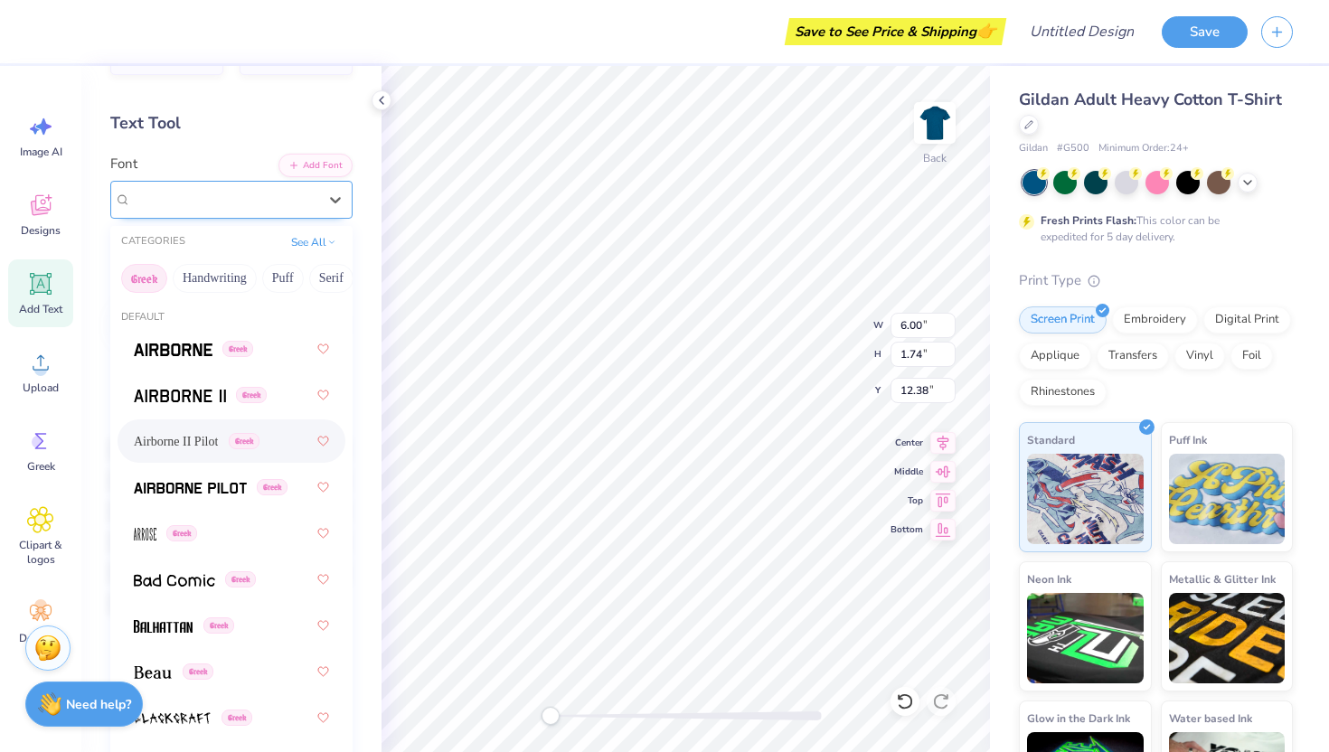
click at [224, 199] on div "Airborne II Pilot Greek" at bounding box center [224, 199] width 190 height 28
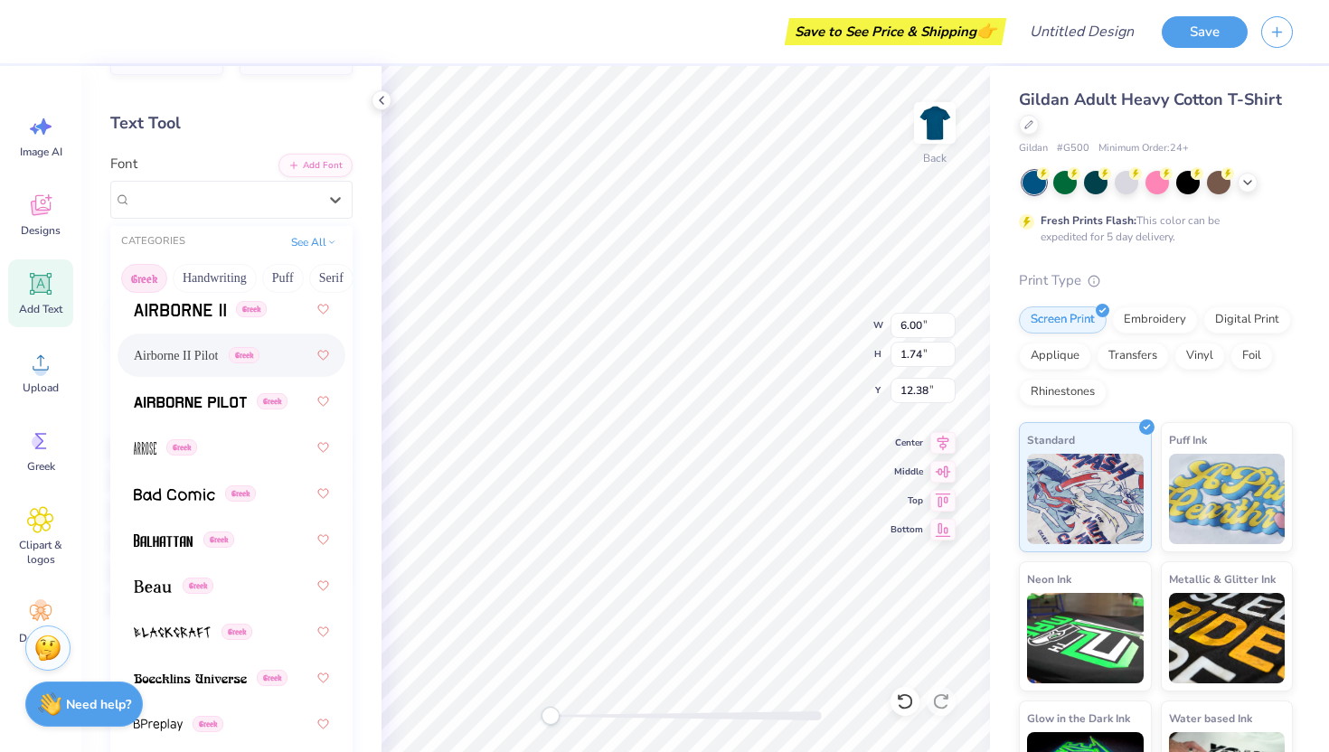
scroll to position [120, 0]
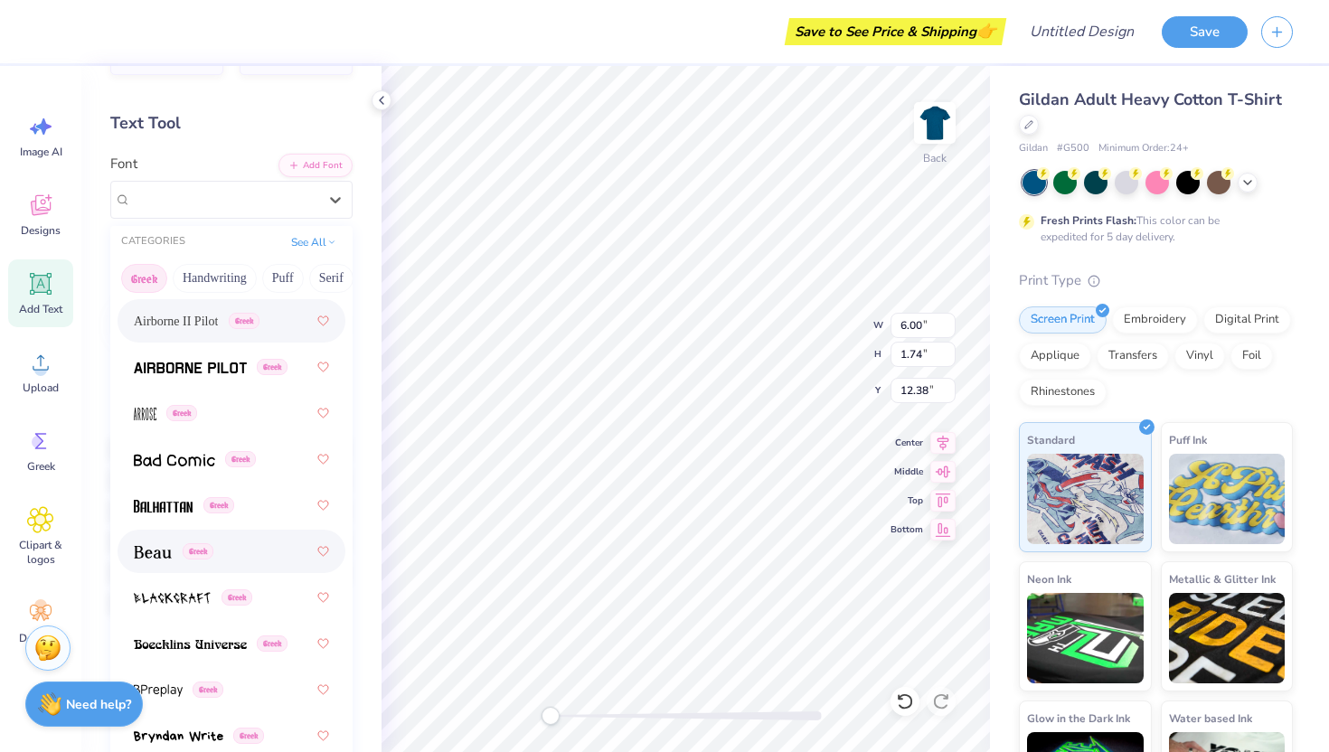
click at [233, 544] on div "Greek" at bounding box center [231, 551] width 195 height 33
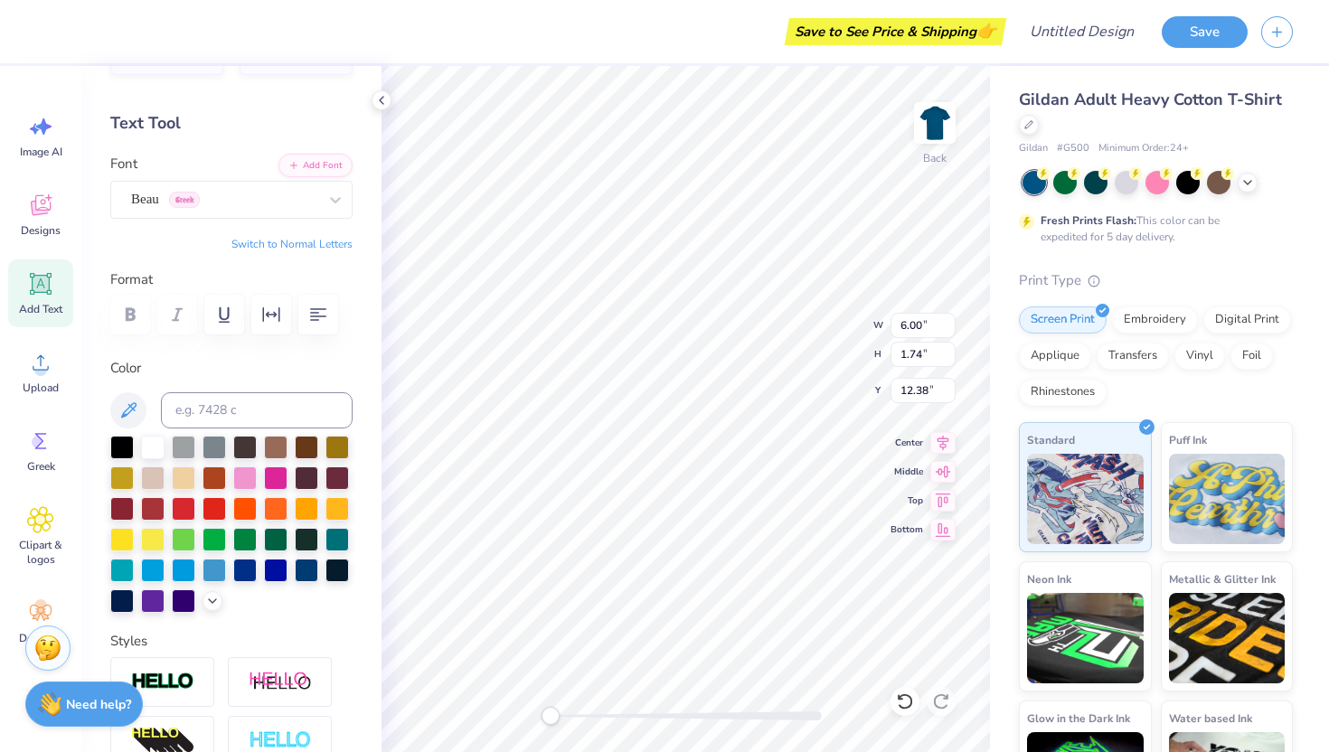
type input "5.43"
type input "1.72"
type input "11.53"
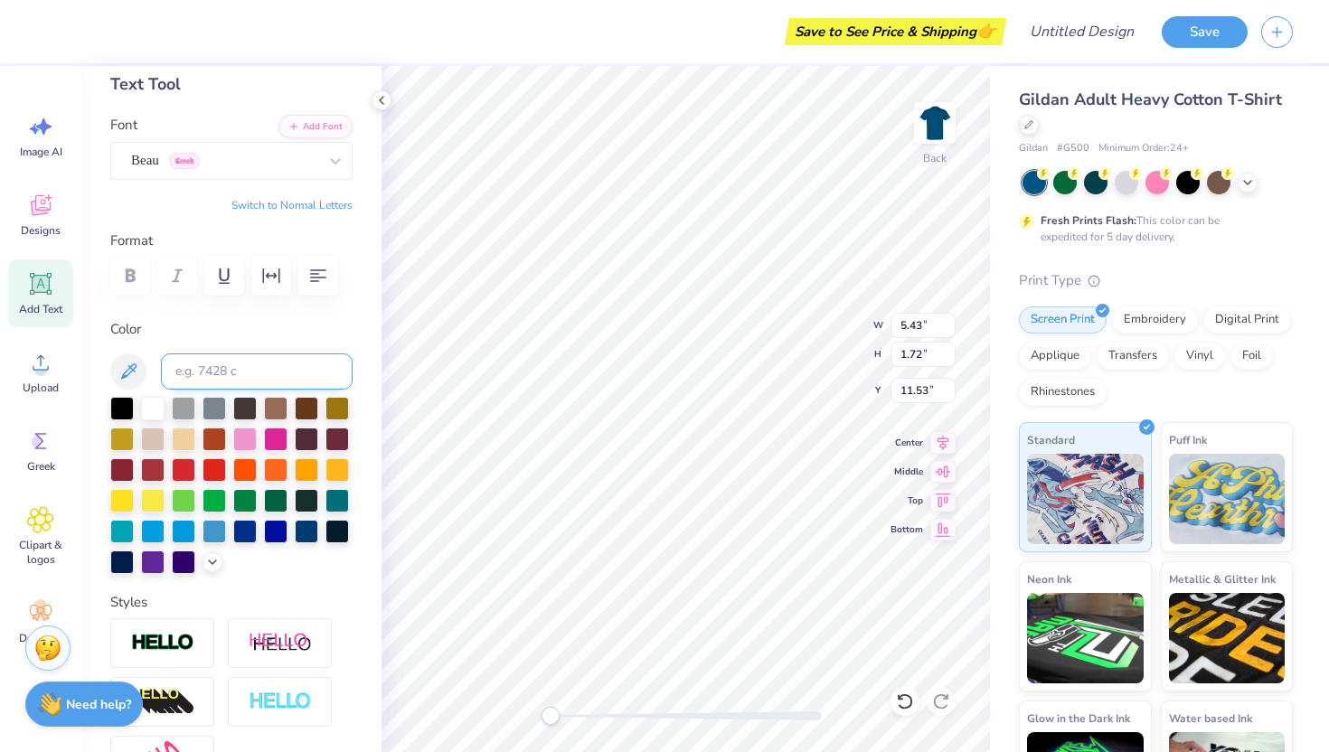
scroll to position [0, 0]
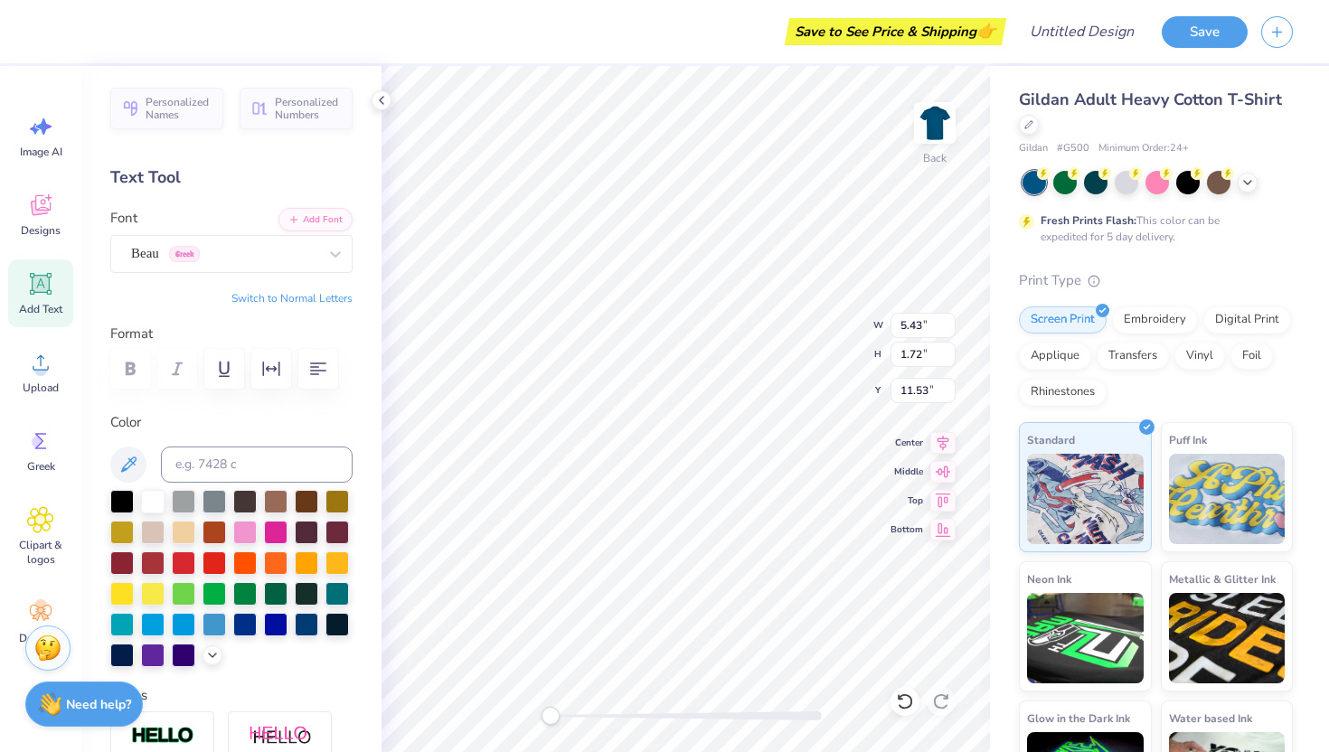
type textarea "ΞΞΞ"
type textarea "Ξ"
type input "7.46"
click at [40, 292] on icon at bounding box center [41, 284] width 22 height 22
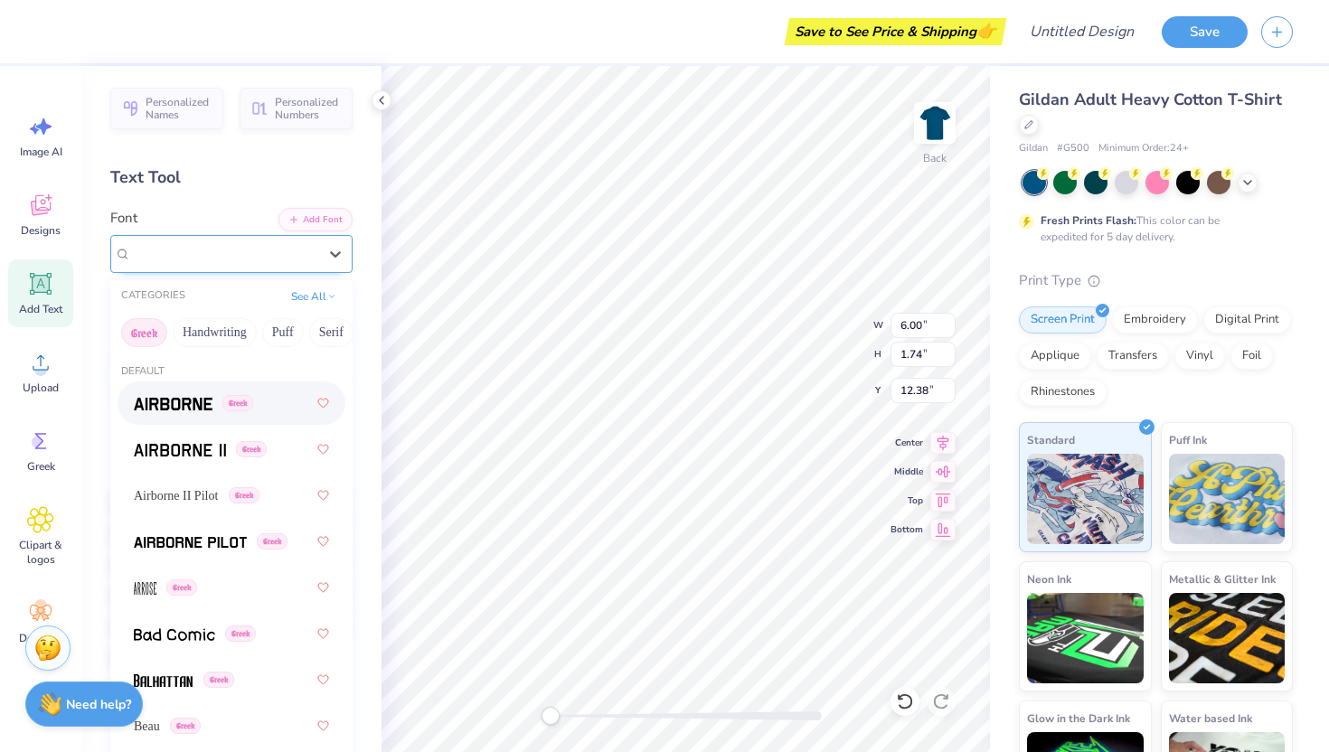
click at [297, 253] on div "Super Dream" at bounding box center [224, 254] width 190 height 28
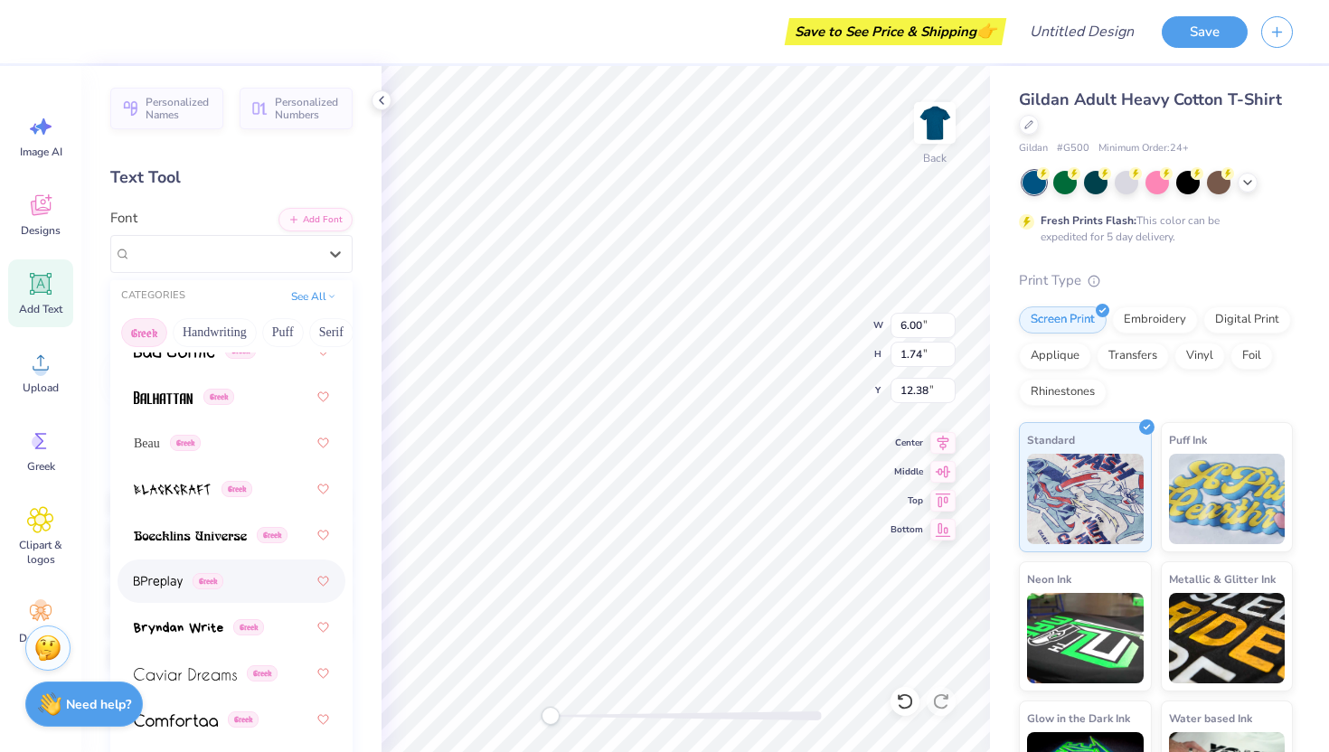
scroll to position [288, 0]
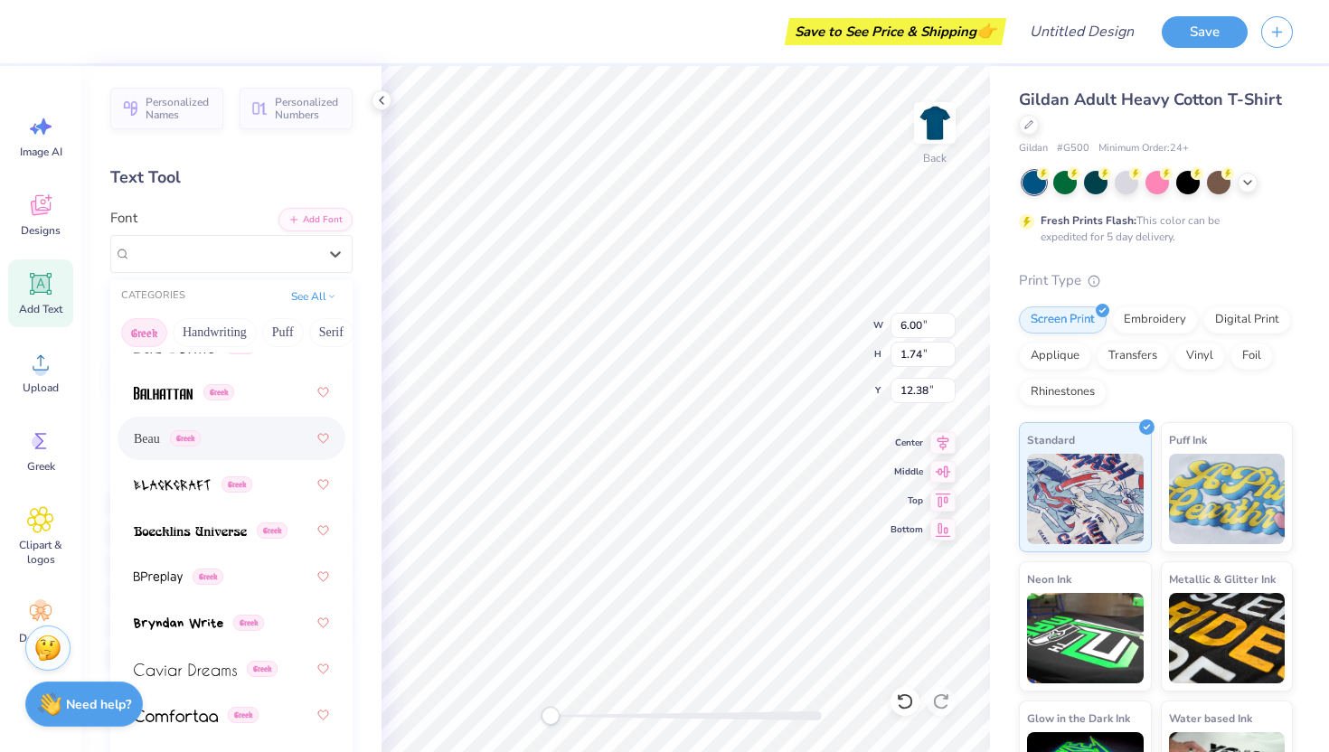
click at [224, 431] on div "Beau Greek" at bounding box center [231, 438] width 195 height 33
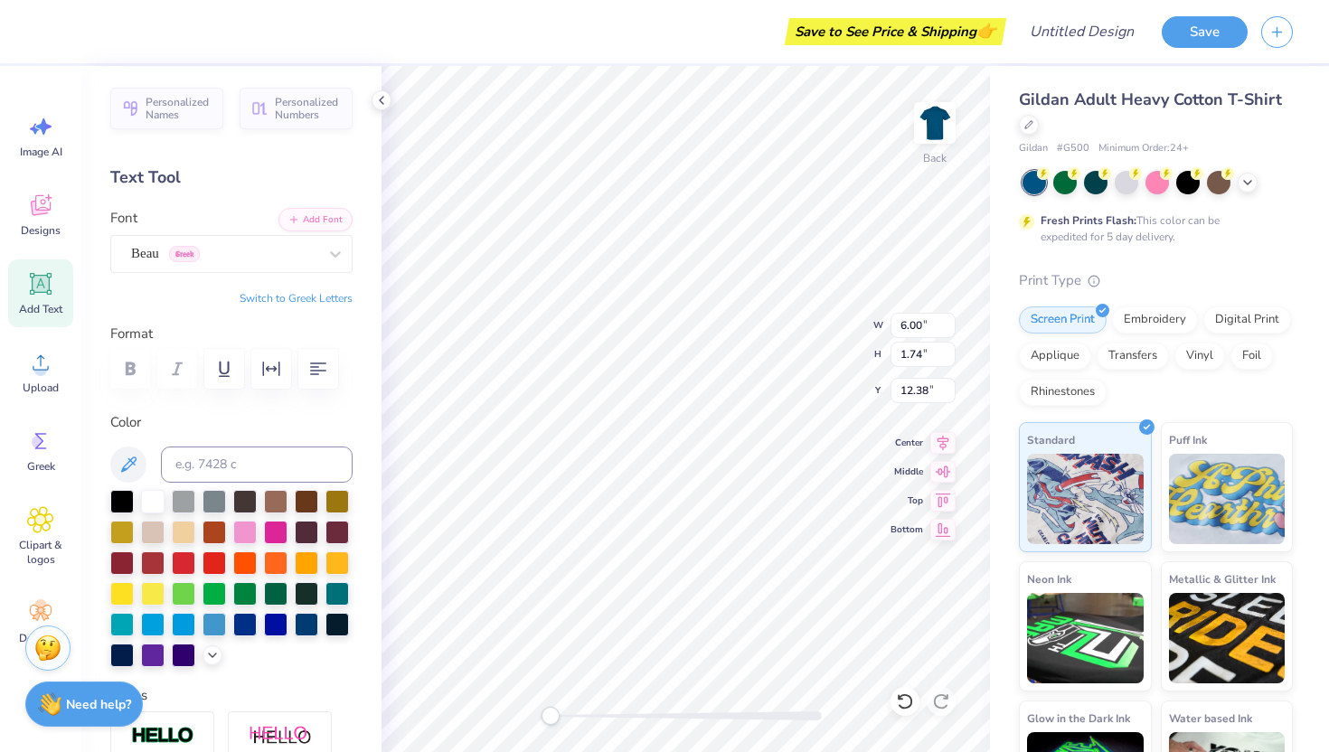
type textarea "x"
click at [263, 300] on button "Switch to Greek Letters" at bounding box center [296, 298] width 113 height 14
type textarea "ξ"
type textarea "Ξ"
click at [48, 291] on icon at bounding box center [41, 284] width 17 height 17
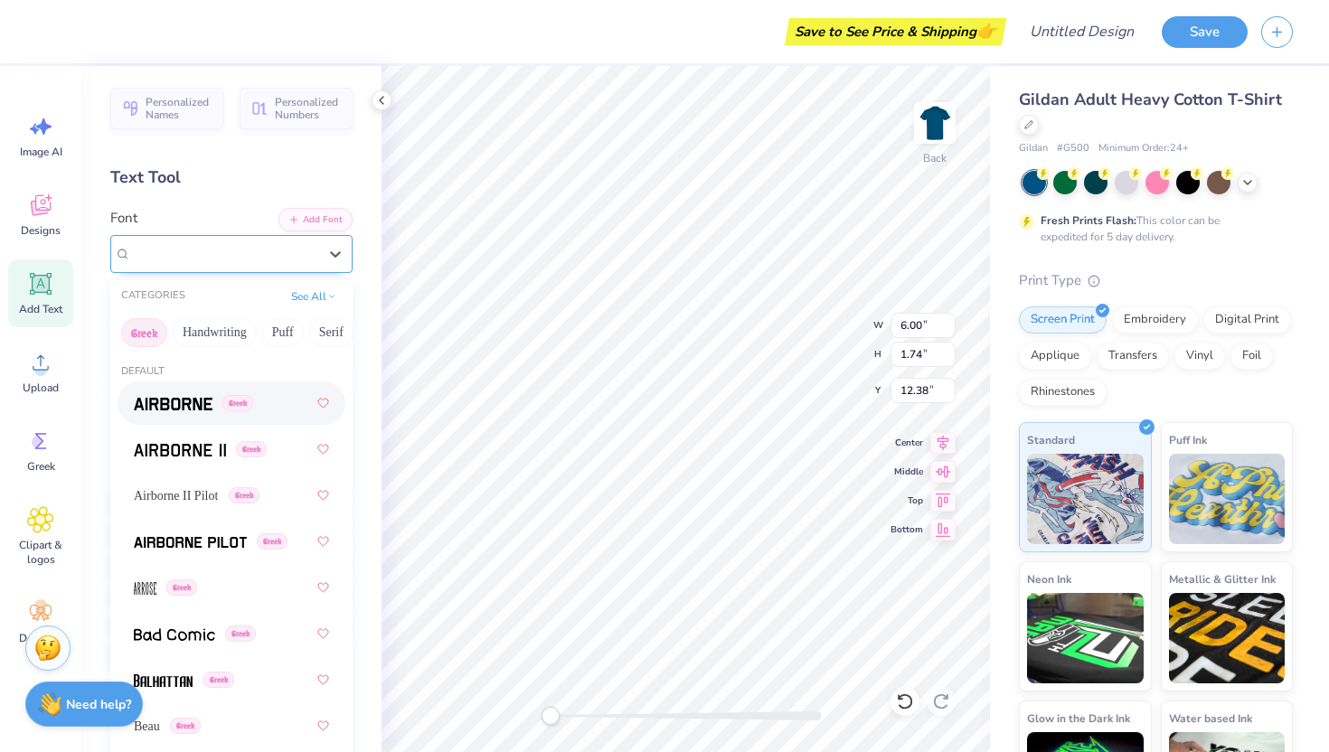
click at [221, 250] on div "Super Dream" at bounding box center [224, 254] width 190 height 28
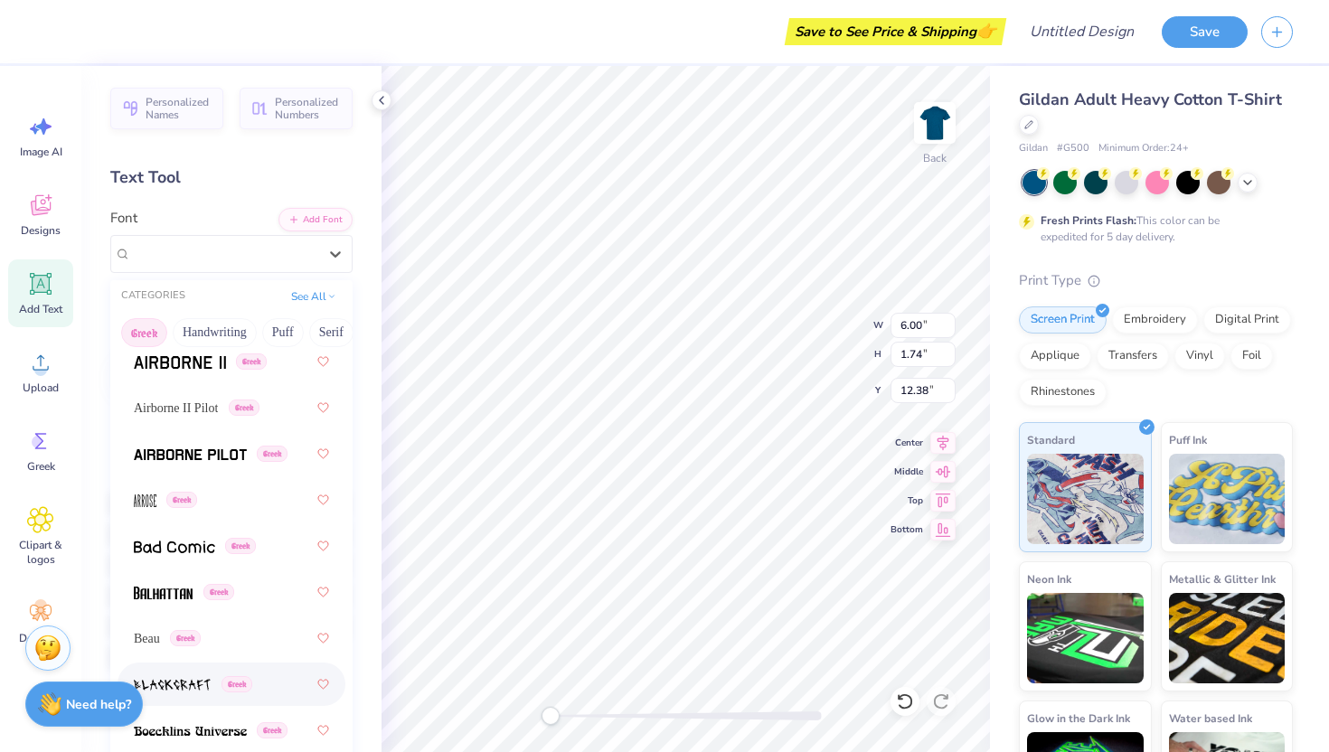
scroll to position [95, 0]
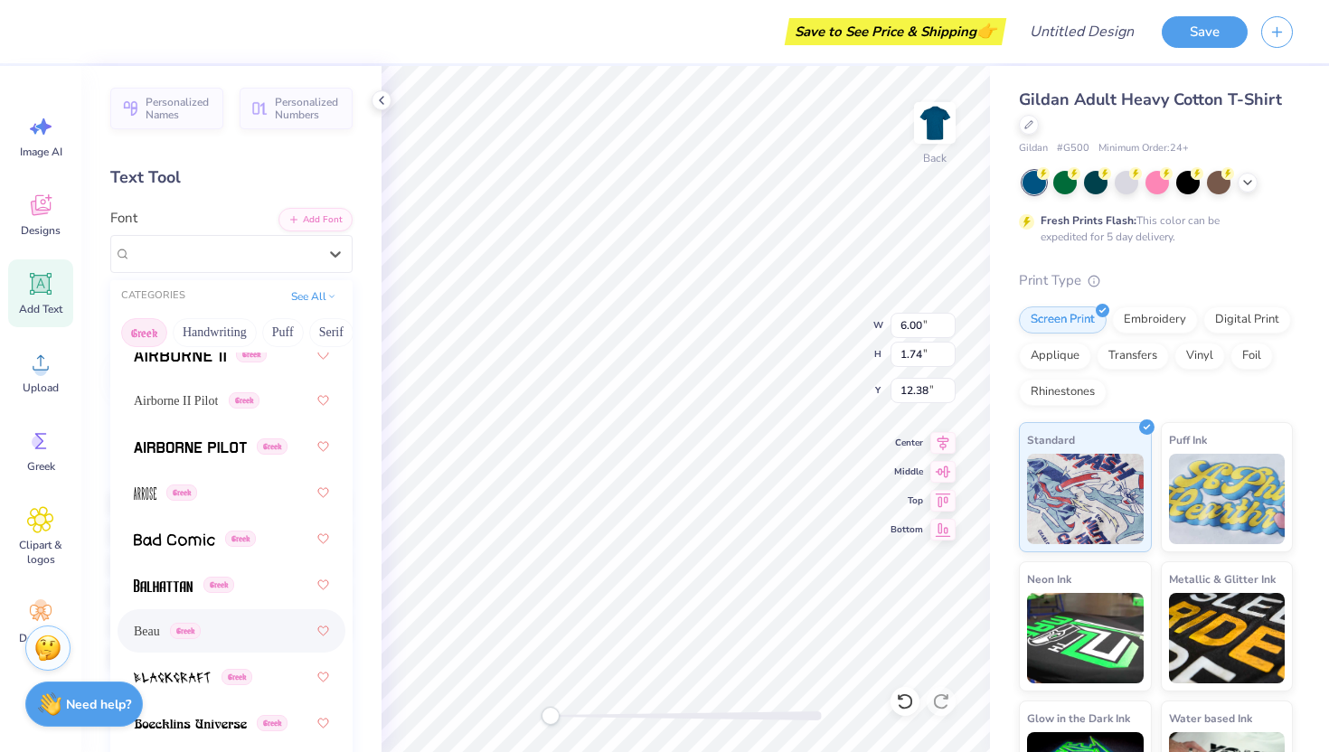
click at [224, 632] on div "Beau Greek" at bounding box center [231, 631] width 195 height 33
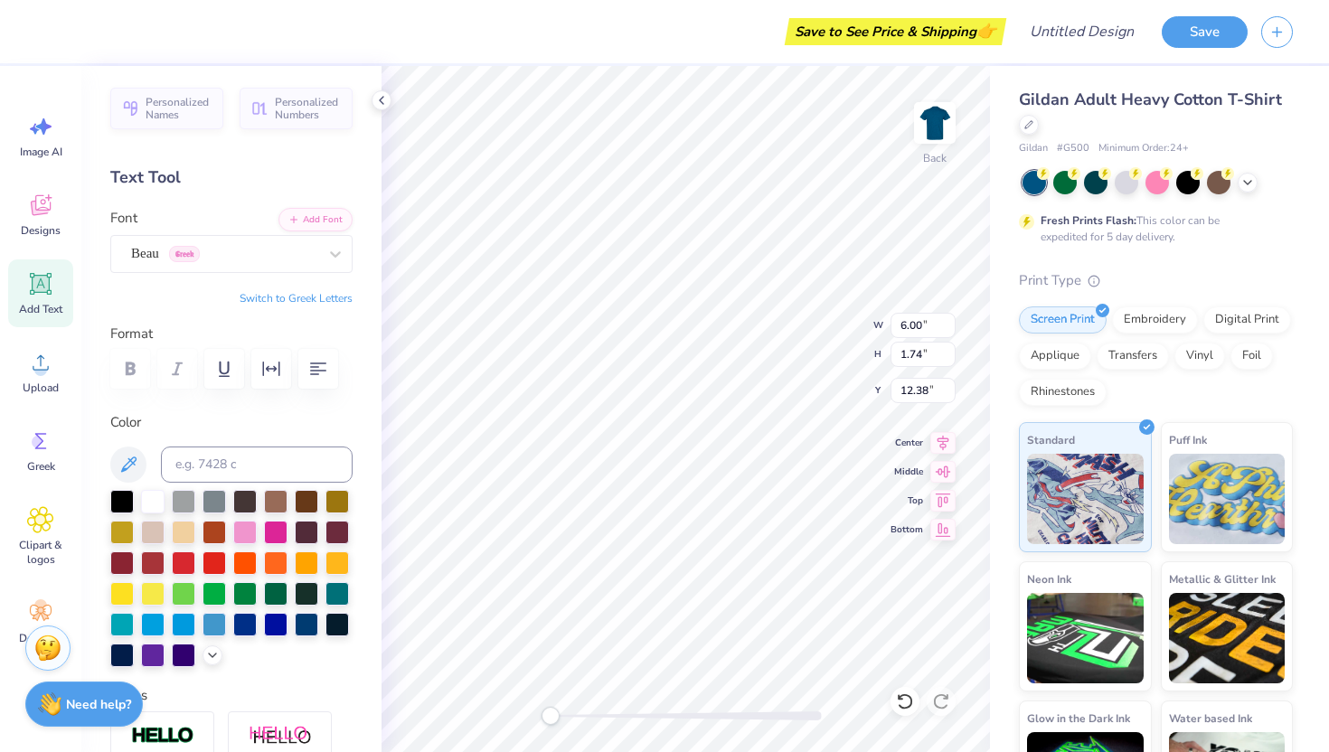
click at [268, 298] on button "Switch to Greek Letters" at bounding box center [296, 298] width 113 height 14
type textarea "Ξ"
type input "2.78"
type input "3.89"
type input "7.46"
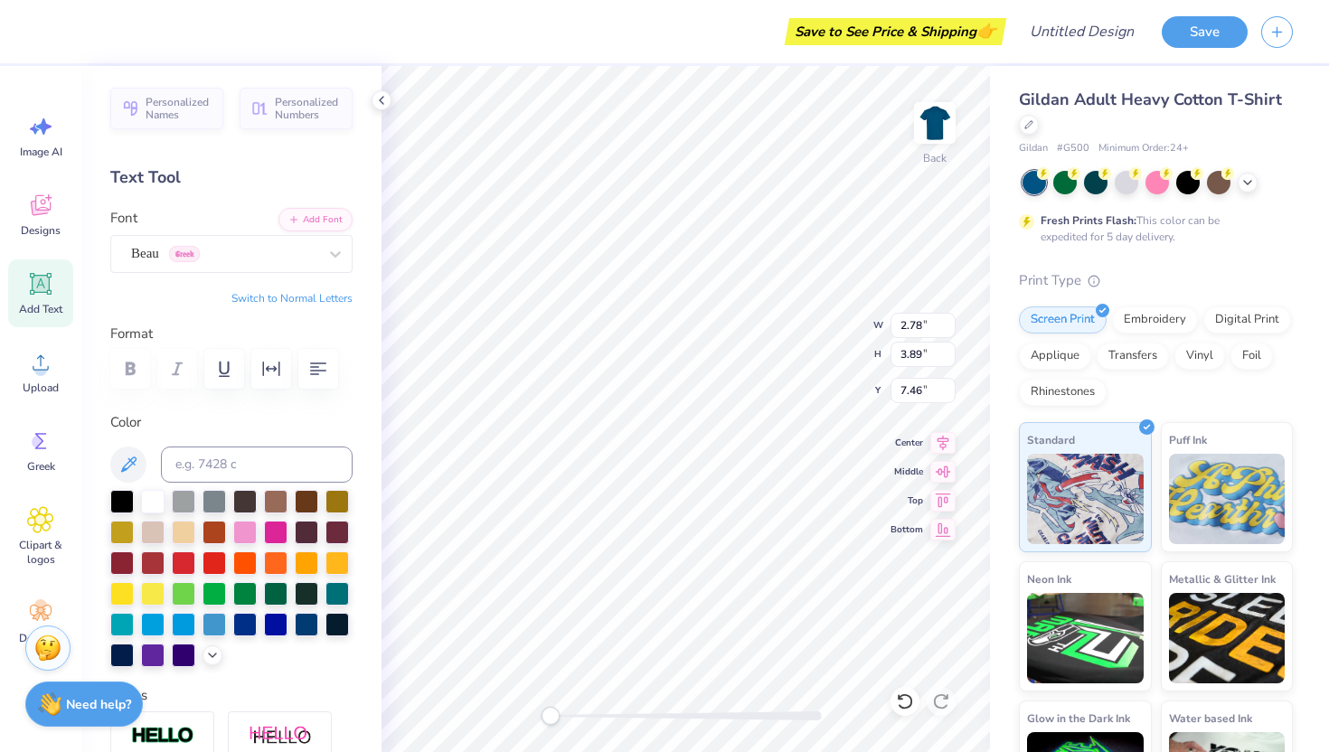
type input "2.83"
type input "3.95"
type input "2.78"
type input "3.89"
type input "2.83"
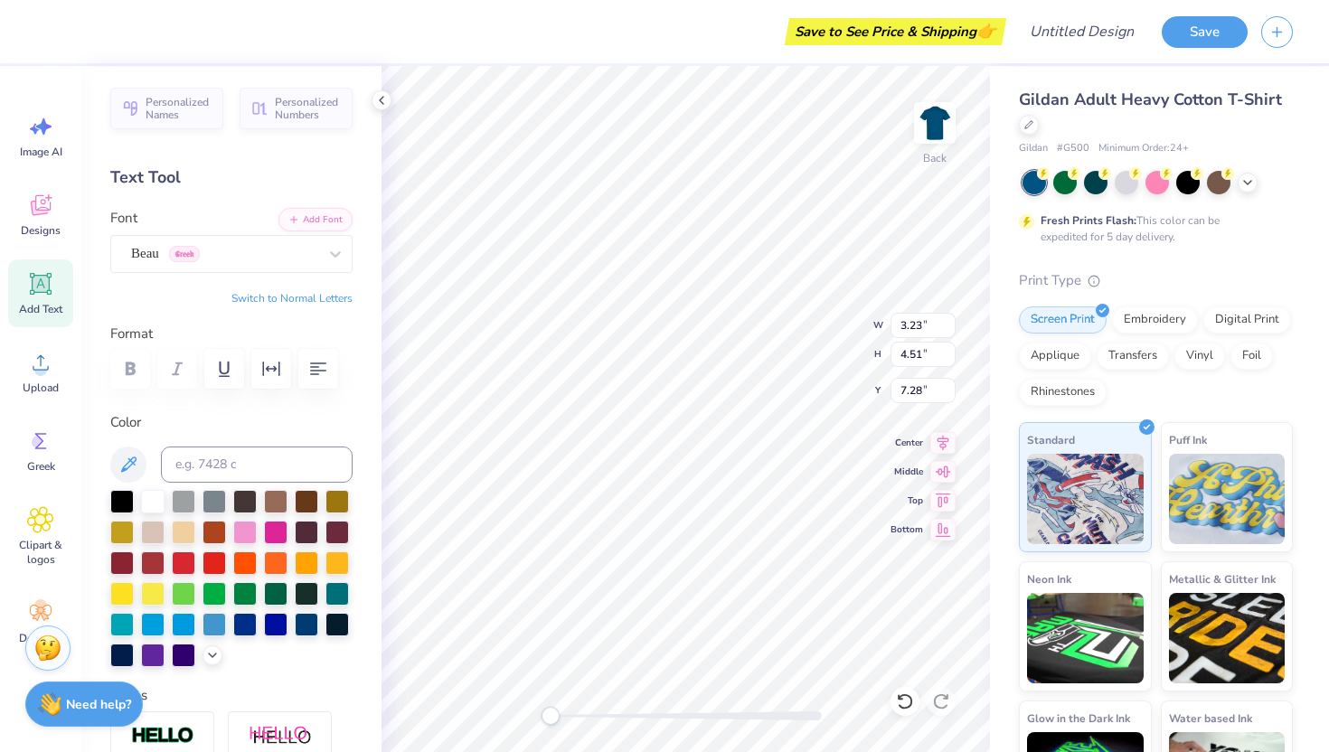
type input "3.95"
type input "11.79"
type input "3.16"
type input "4.41"
type input "3.18"
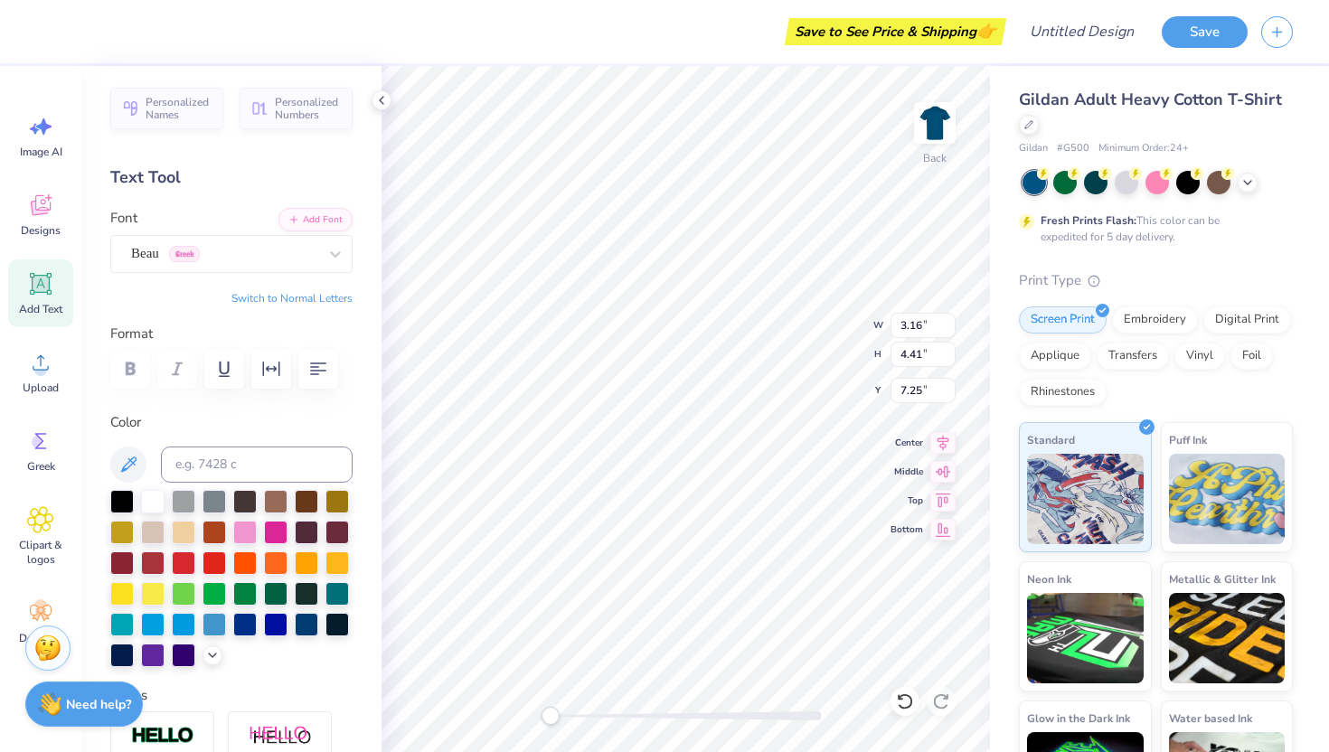
type input "4.44"
type input "7.23"
click at [310, 450] on input at bounding box center [257, 465] width 192 height 36
type input "gold"
click at [340, 495] on div at bounding box center [338, 500] width 24 height 24
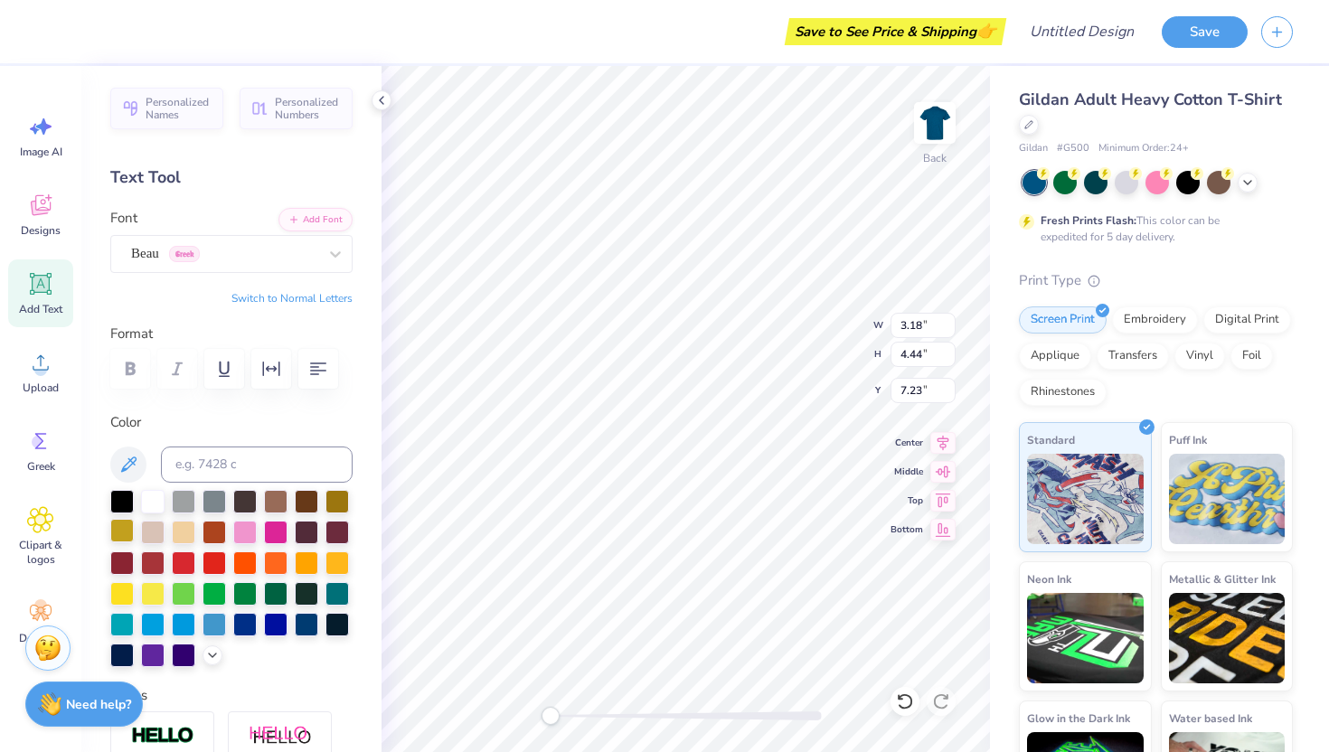
click at [125, 529] on div at bounding box center [122, 531] width 24 height 24
type input "3.23"
type input "4.51"
type input "7.25"
click at [127, 529] on div at bounding box center [122, 531] width 24 height 24
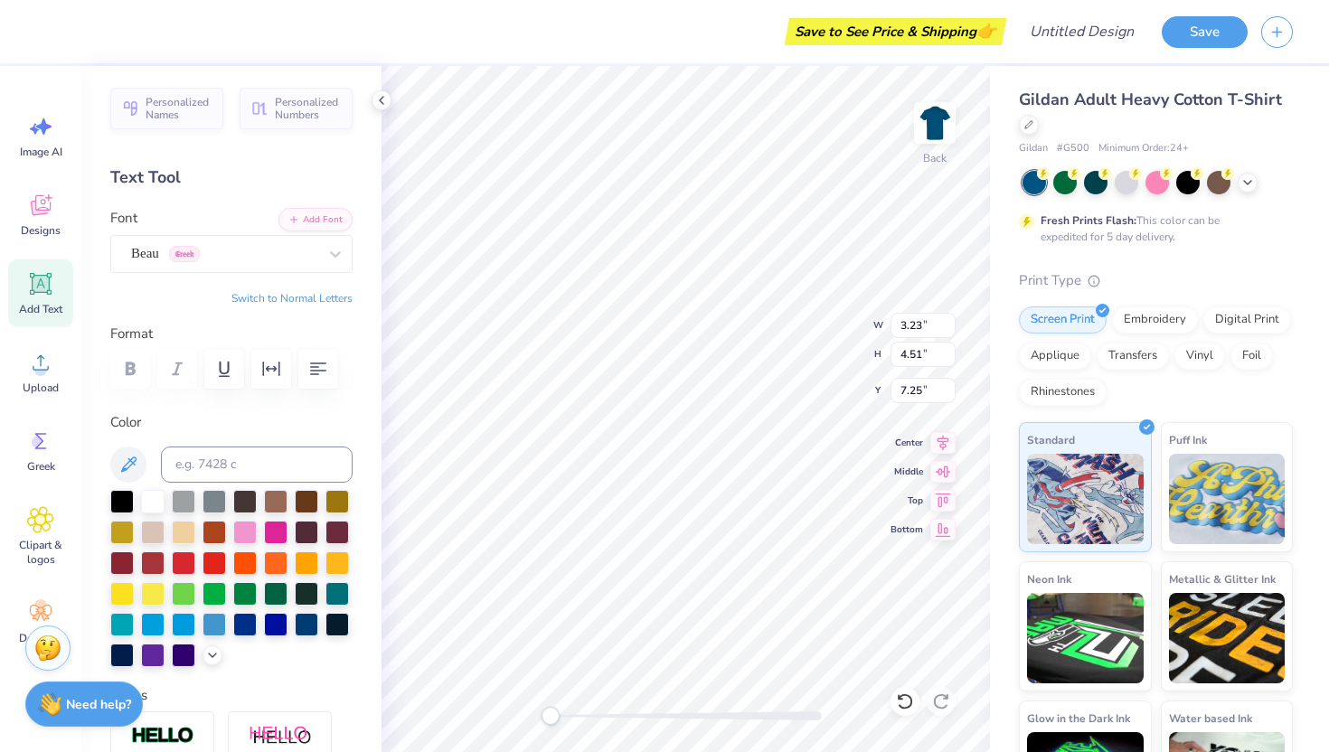
type input "3.16"
type input "4.41"
click at [125, 531] on div at bounding box center [122, 531] width 24 height 24
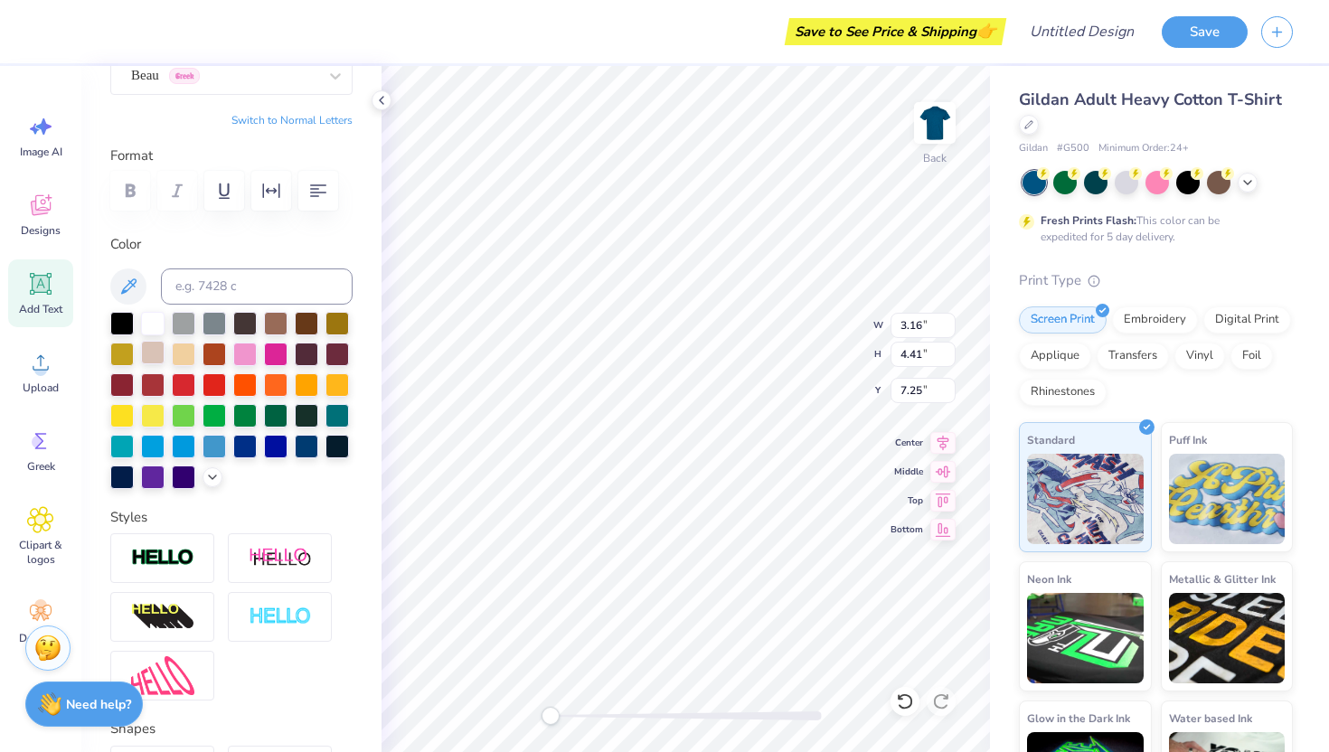
scroll to position [180, 0]
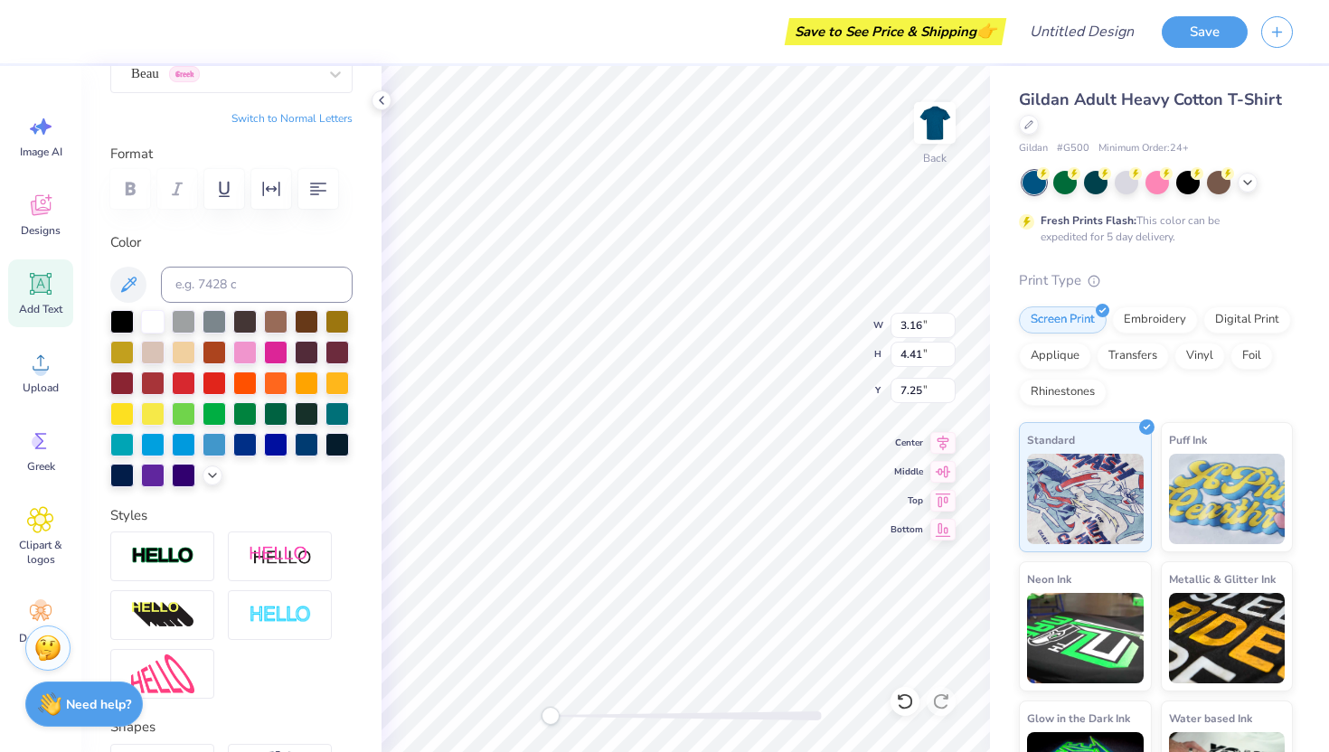
click at [165, 561] on img at bounding box center [162, 556] width 63 height 21
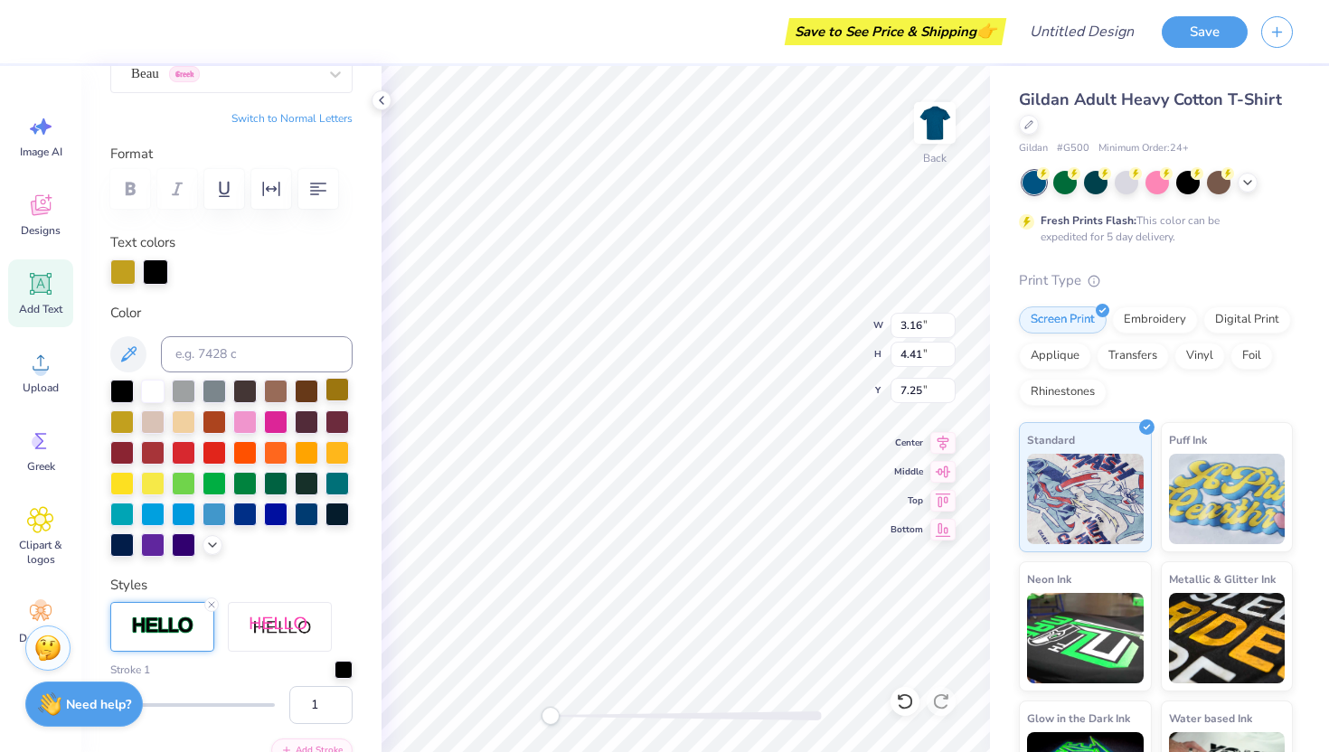
type input "3.18"
type input "4.44"
type input "7.23"
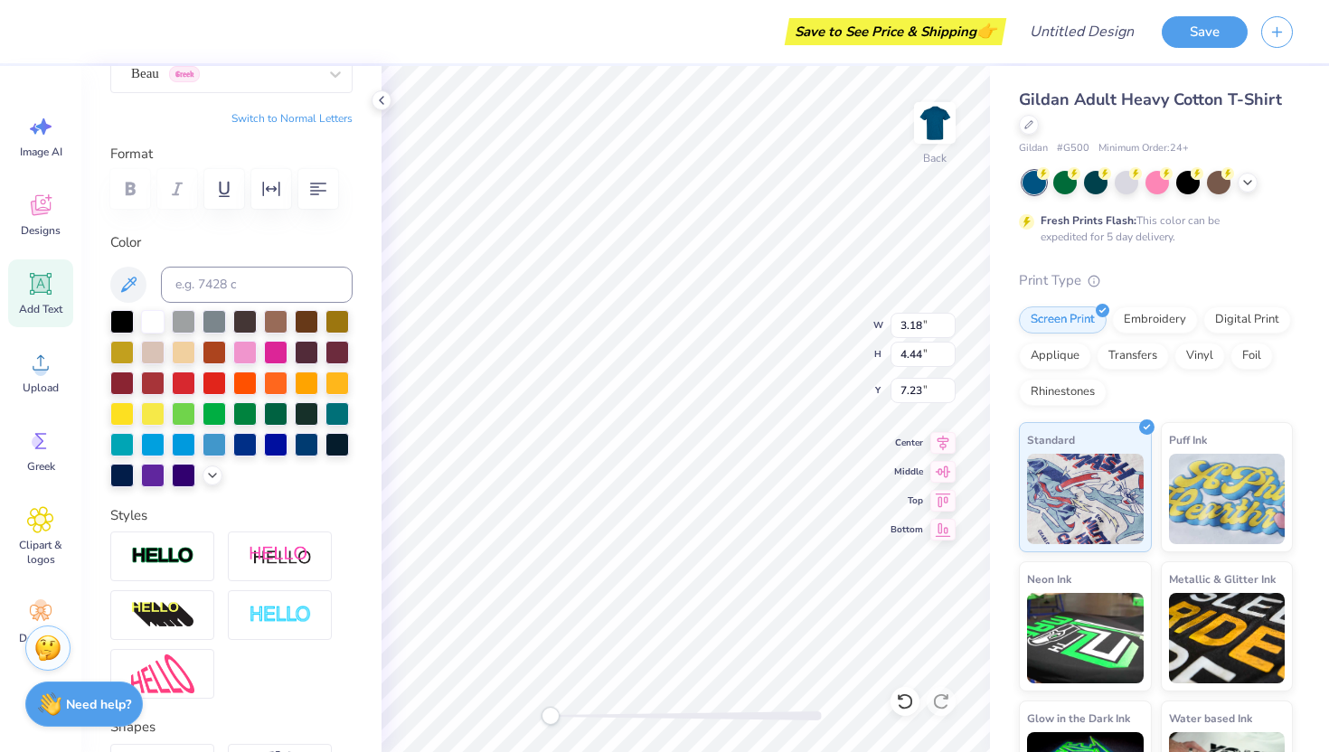
scroll to position [370, 0]
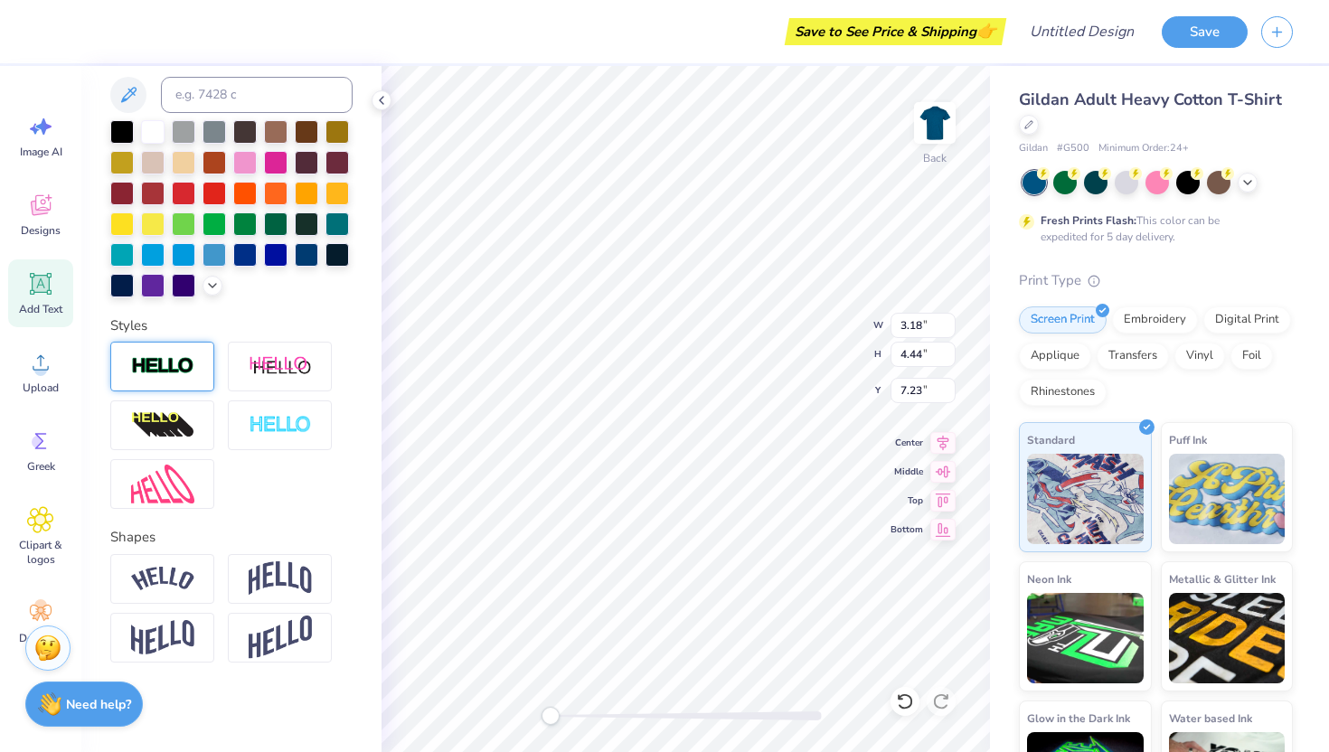
click at [152, 346] on div at bounding box center [162, 367] width 104 height 50
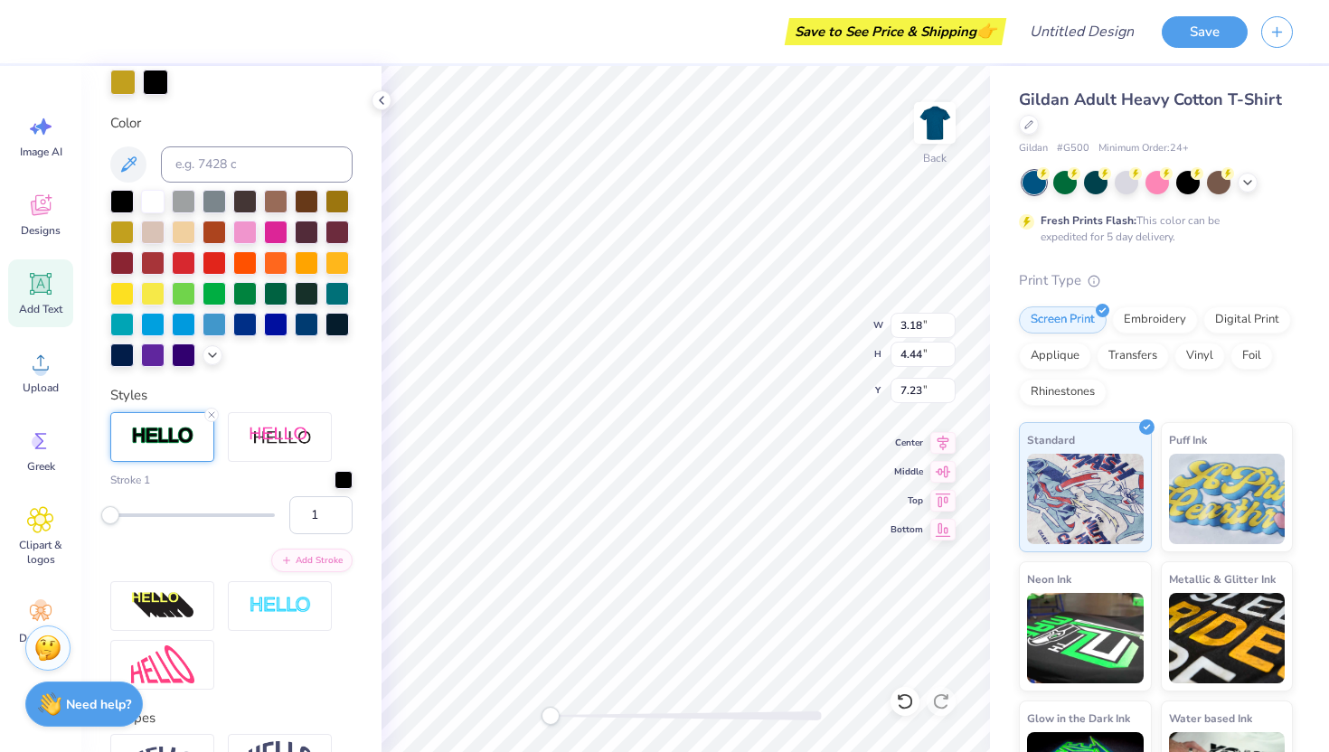
scroll to position [440, 0]
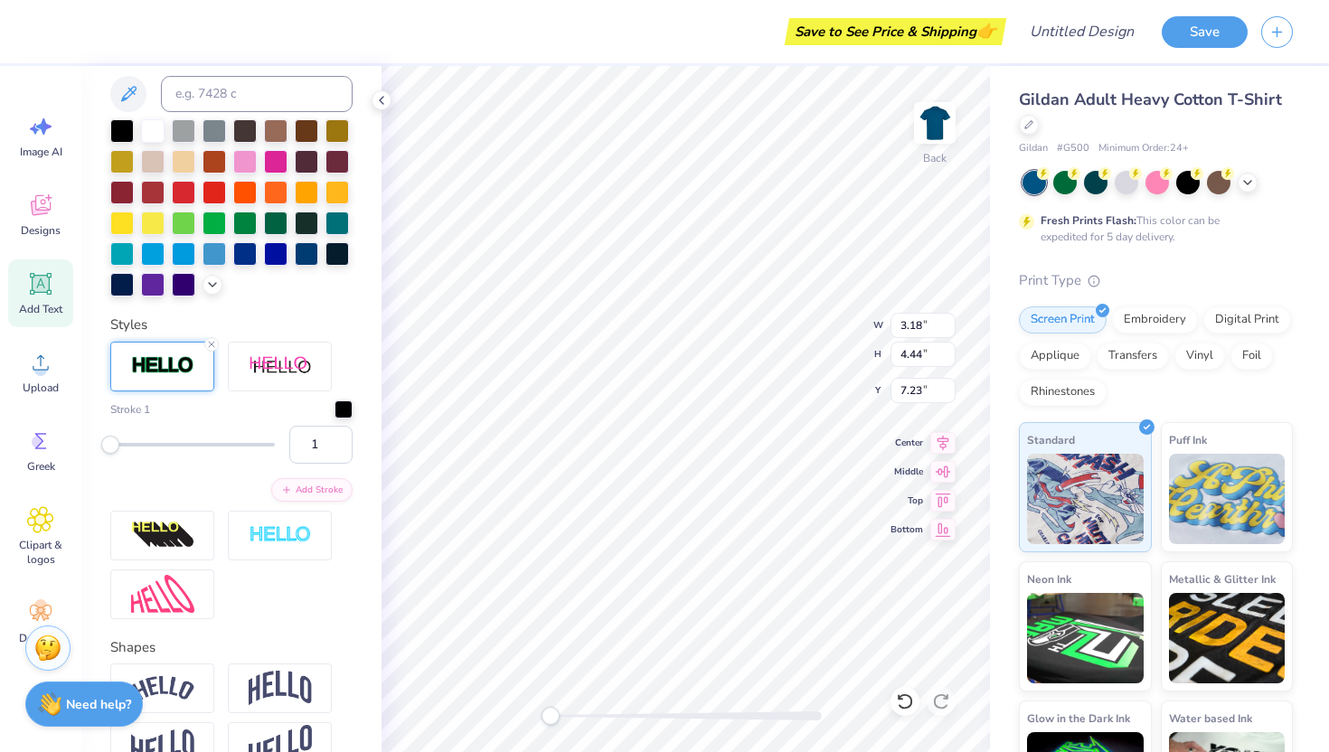
type input "3.23"
type input "4.51"
type input "7.25"
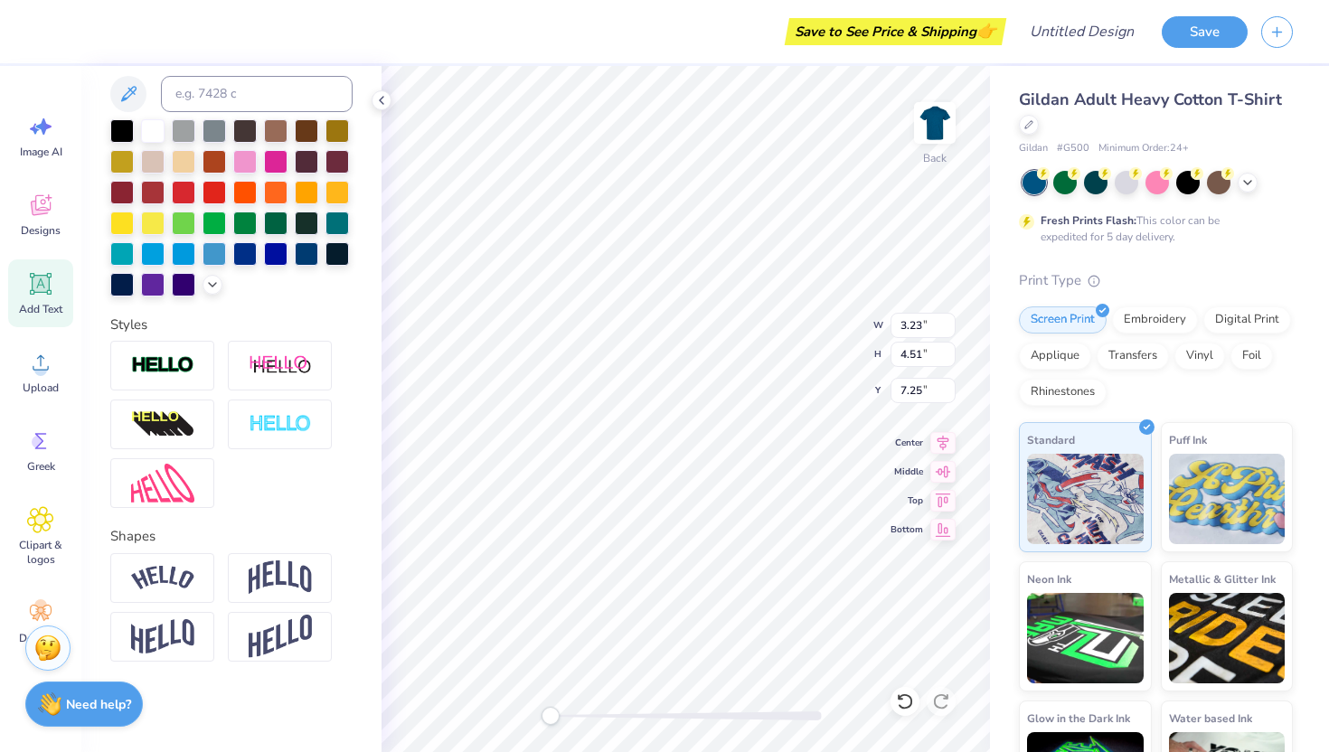
scroll to position [370, 0]
click at [145, 360] on img at bounding box center [162, 366] width 63 height 21
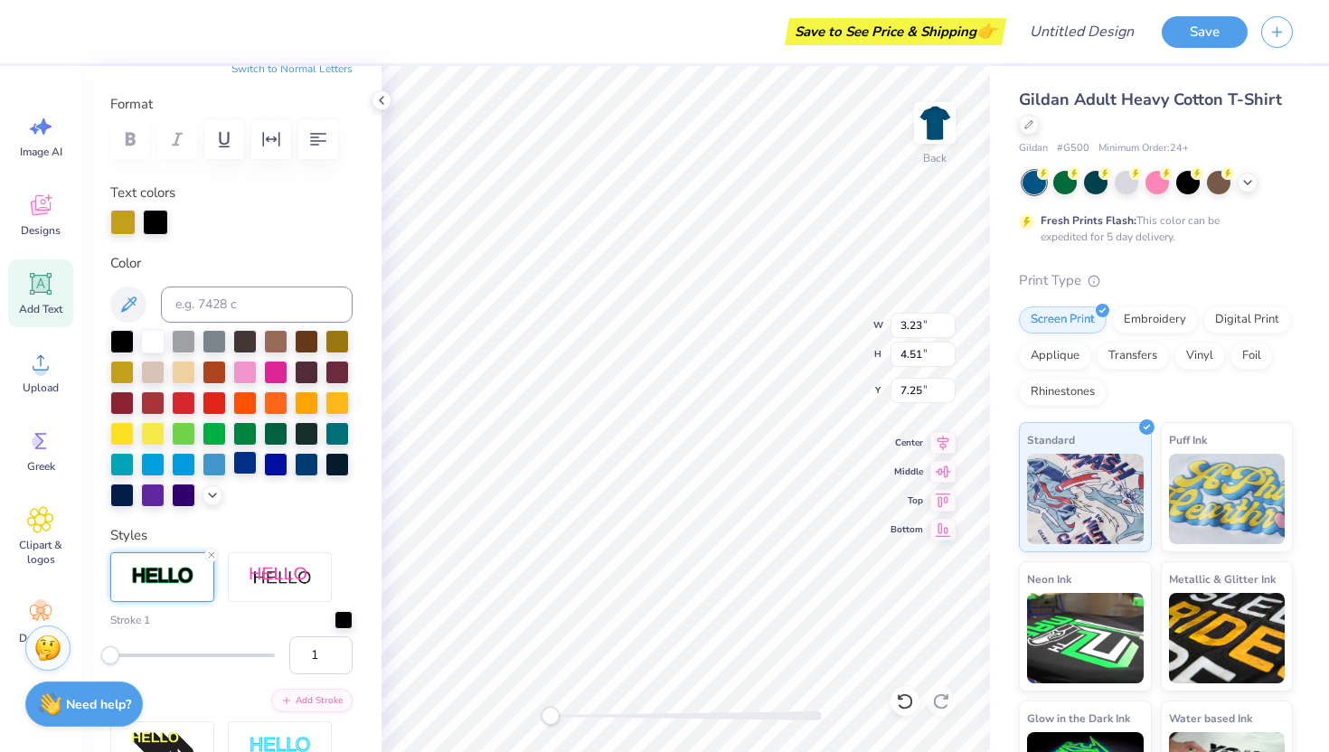
scroll to position [223, 0]
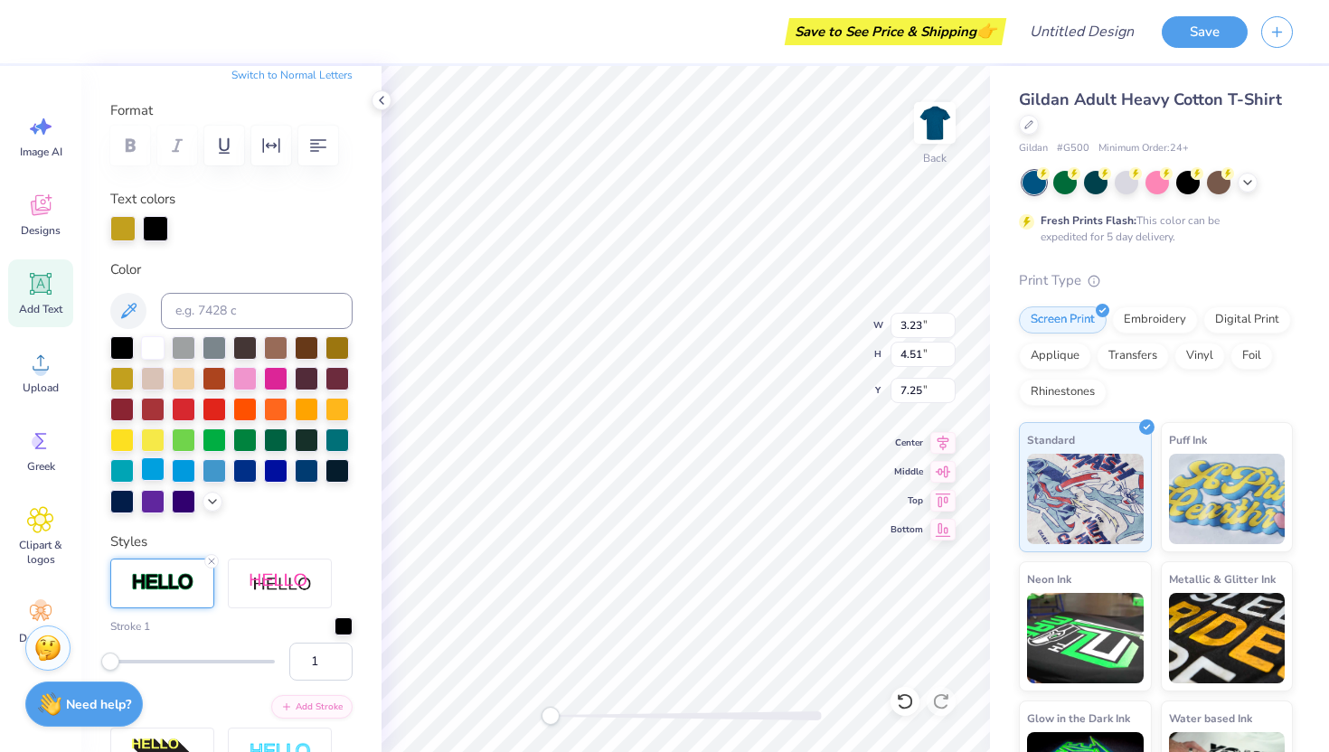
click at [157, 466] on div at bounding box center [153, 470] width 24 height 24
click at [161, 226] on div at bounding box center [155, 226] width 25 height 25
click at [117, 388] on div at bounding box center [122, 377] width 24 height 24
click at [128, 379] on div at bounding box center [122, 377] width 24 height 24
click at [122, 372] on div at bounding box center [122, 377] width 24 height 24
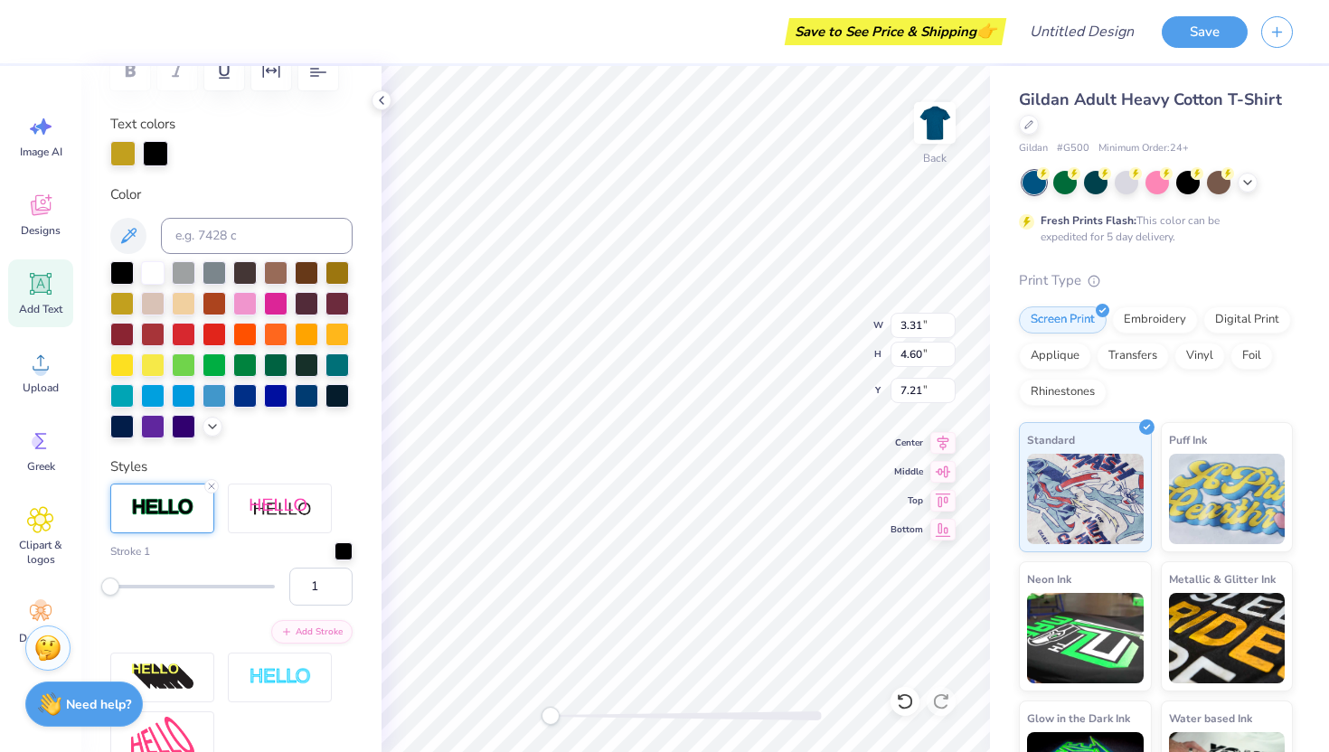
scroll to position [319, 0]
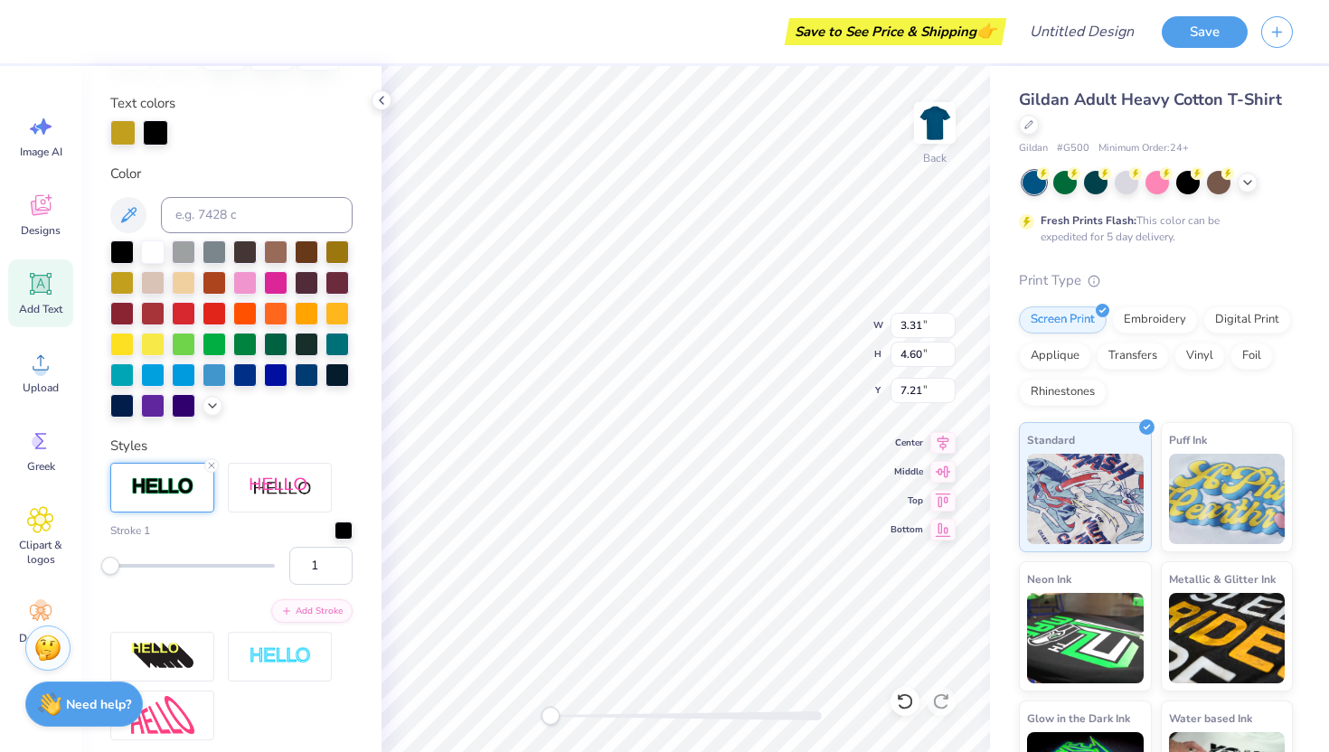
click at [339, 516] on div "Stroke 1 1 Add Stroke" at bounding box center [231, 602] width 242 height 278
click at [343, 527] on div at bounding box center [344, 529] width 18 height 18
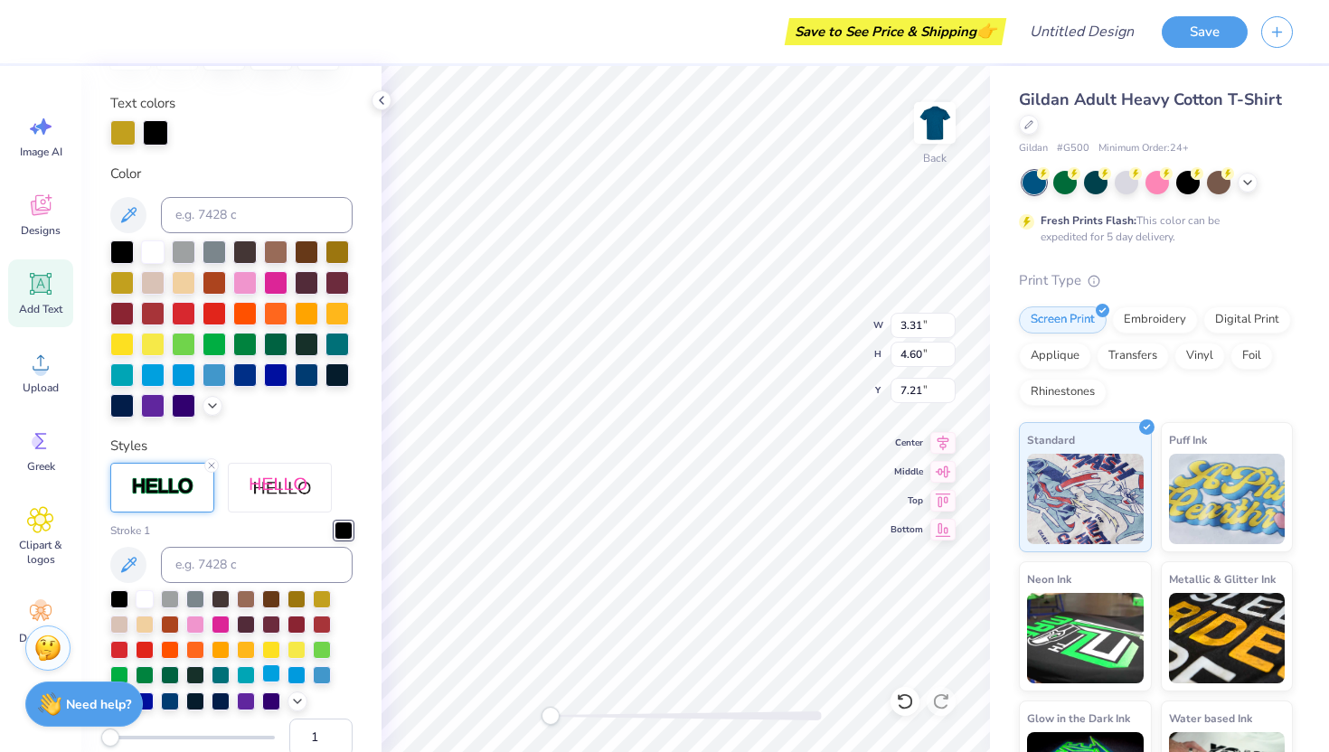
click at [269, 681] on div at bounding box center [271, 674] width 18 height 18
click at [300, 676] on div at bounding box center [297, 674] width 18 height 18
click at [324, 672] on div at bounding box center [322, 674] width 18 height 18
click at [268, 670] on div at bounding box center [271, 674] width 18 height 18
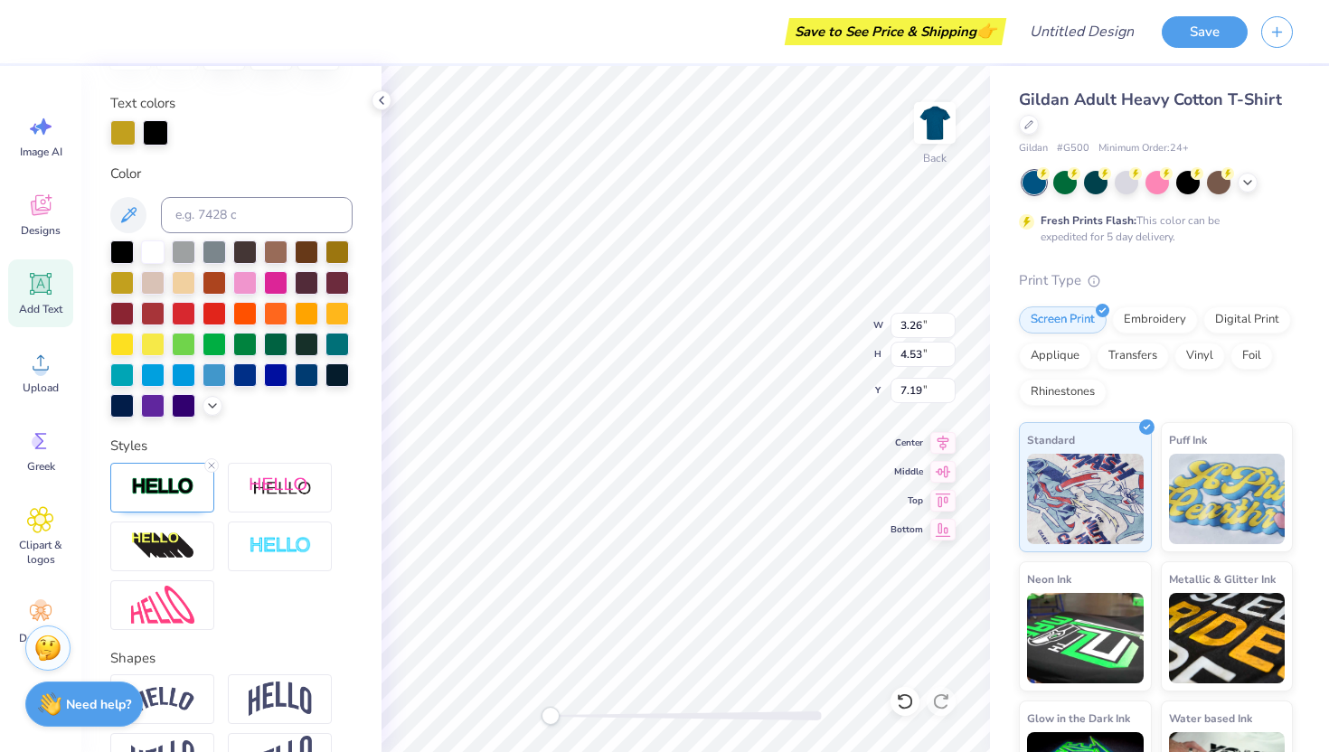
type input "3.26"
type input "4.53"
type input "7.19"
click at [157, 489] on img at bounding box center [162, 487] width 63 height 21
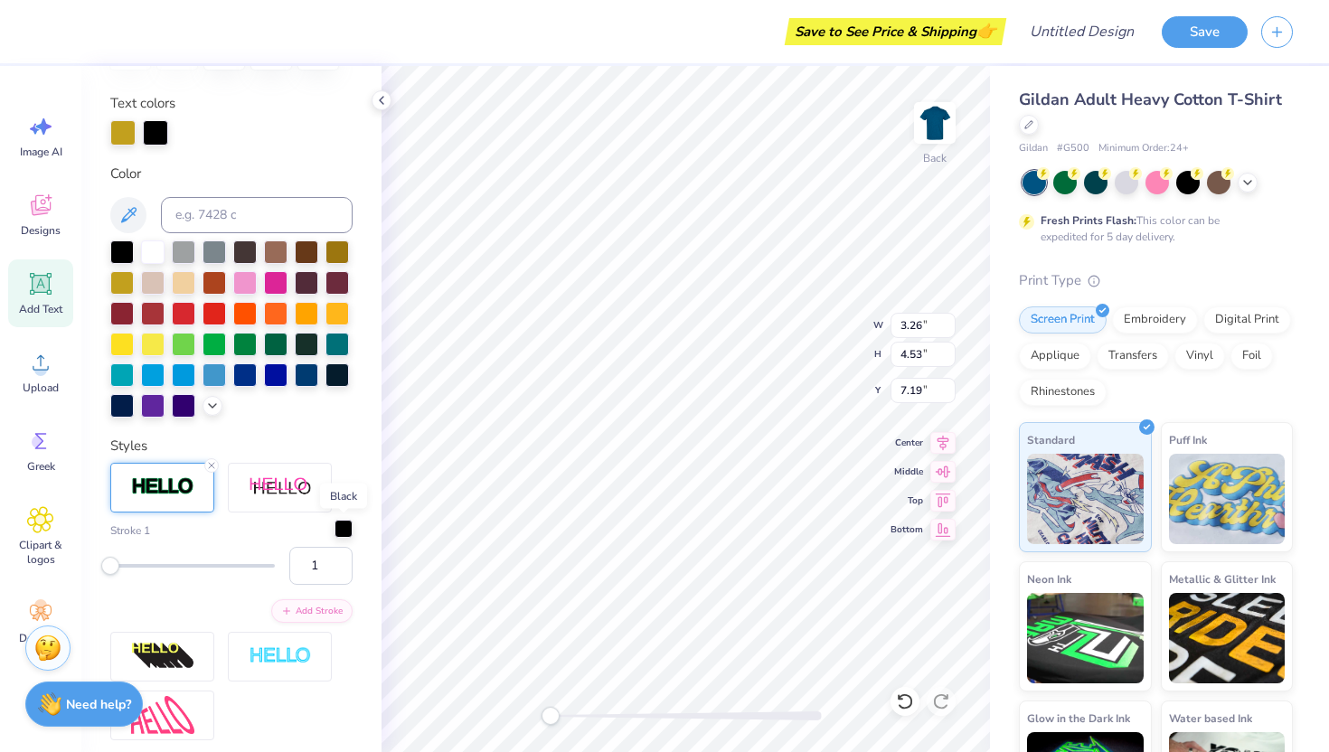
click at [343, 531] on div at bounding box center [344, 529] width 18 height 18
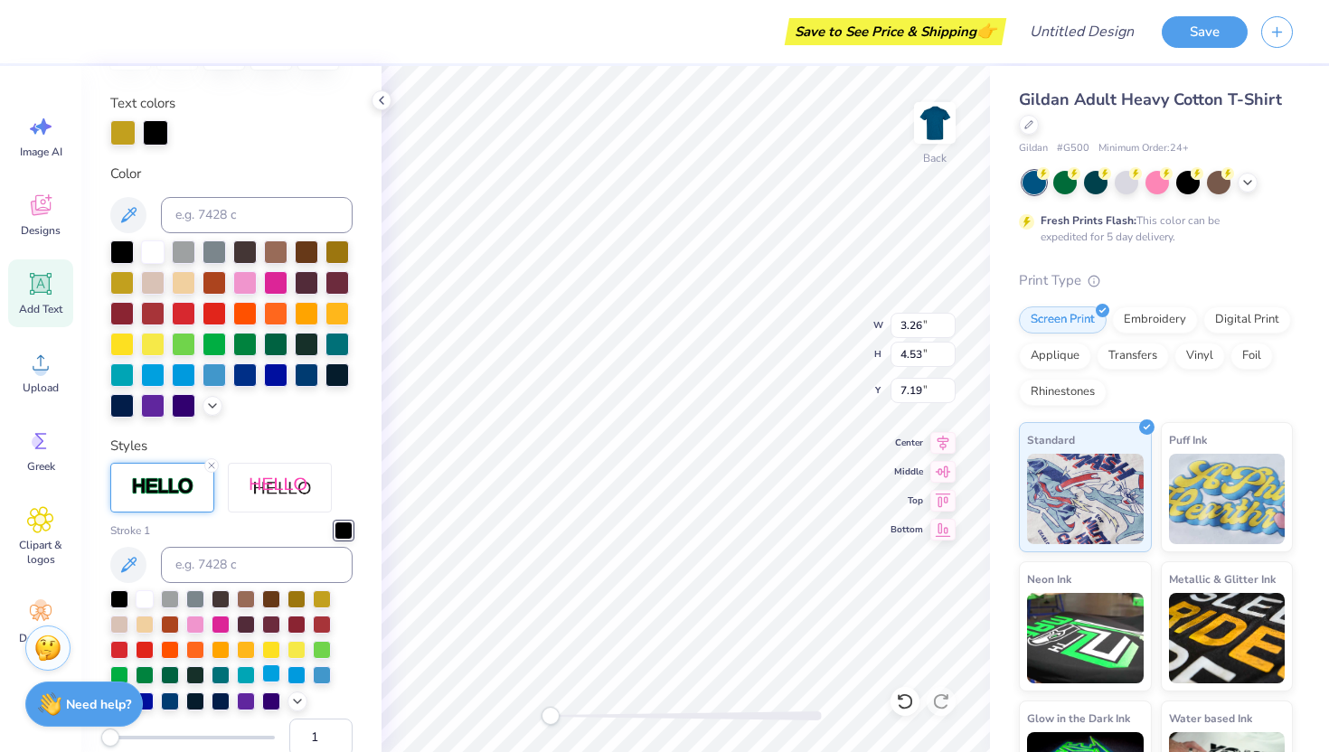
click at [270, 677] on div at bounding box center [271, 674] width 18 height 18
type input "3.24"
type input "4.49"
type input "7.21"
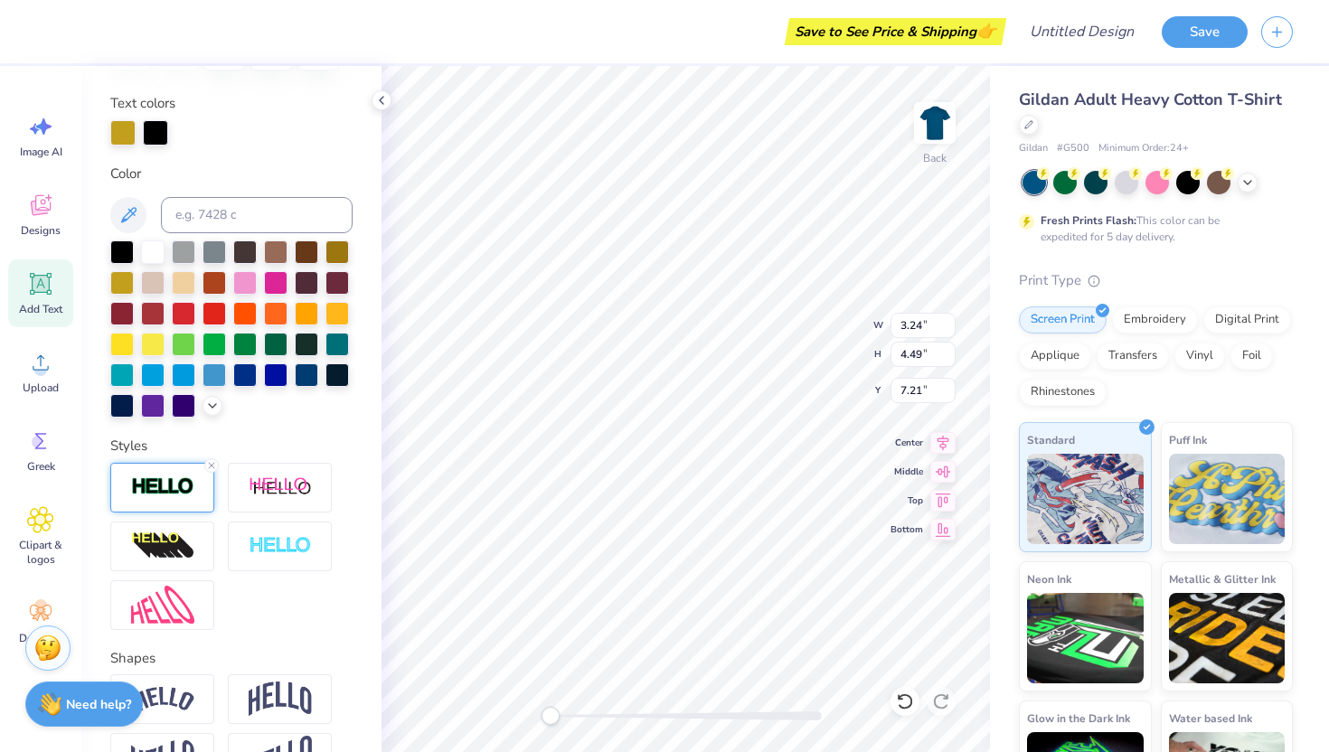
click at [175, 486] on img at bounding box center [162, 487] width 63 height 21
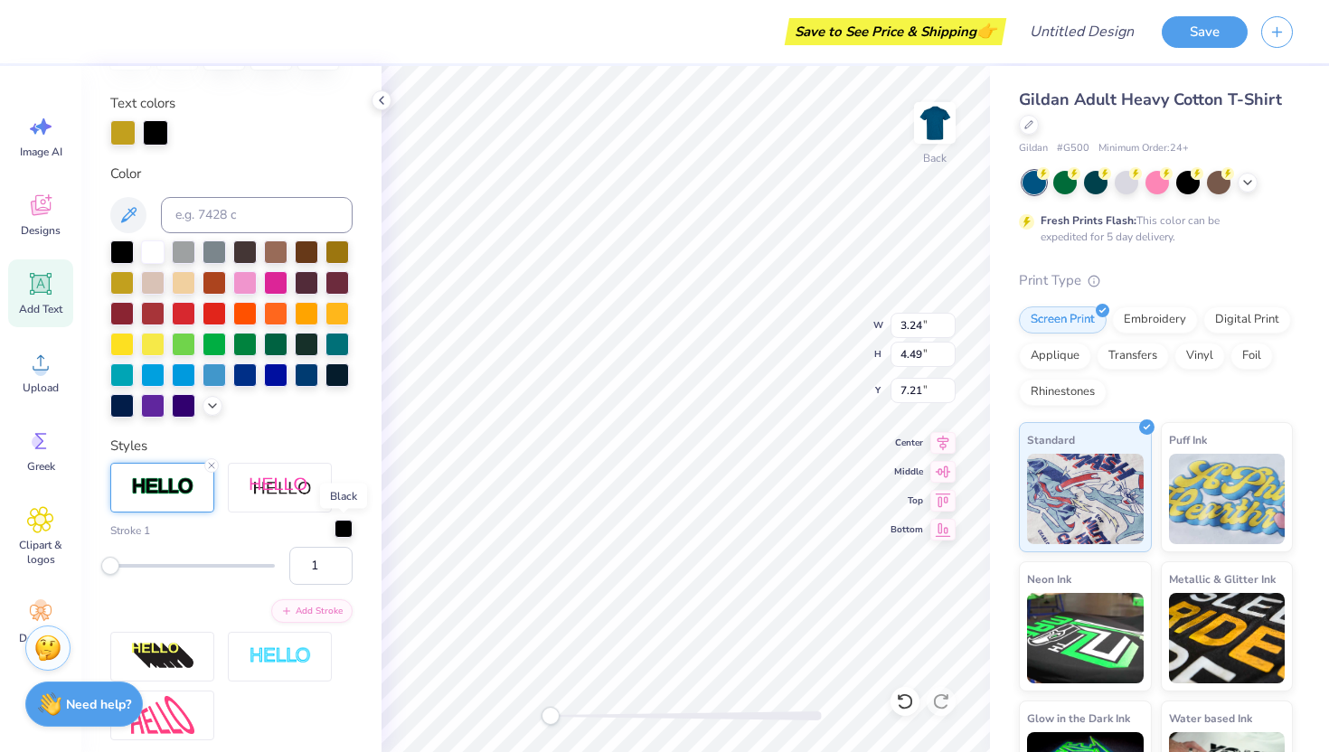
click at [344, 532] on div at bounding box center [344, 529] width 18 height 18
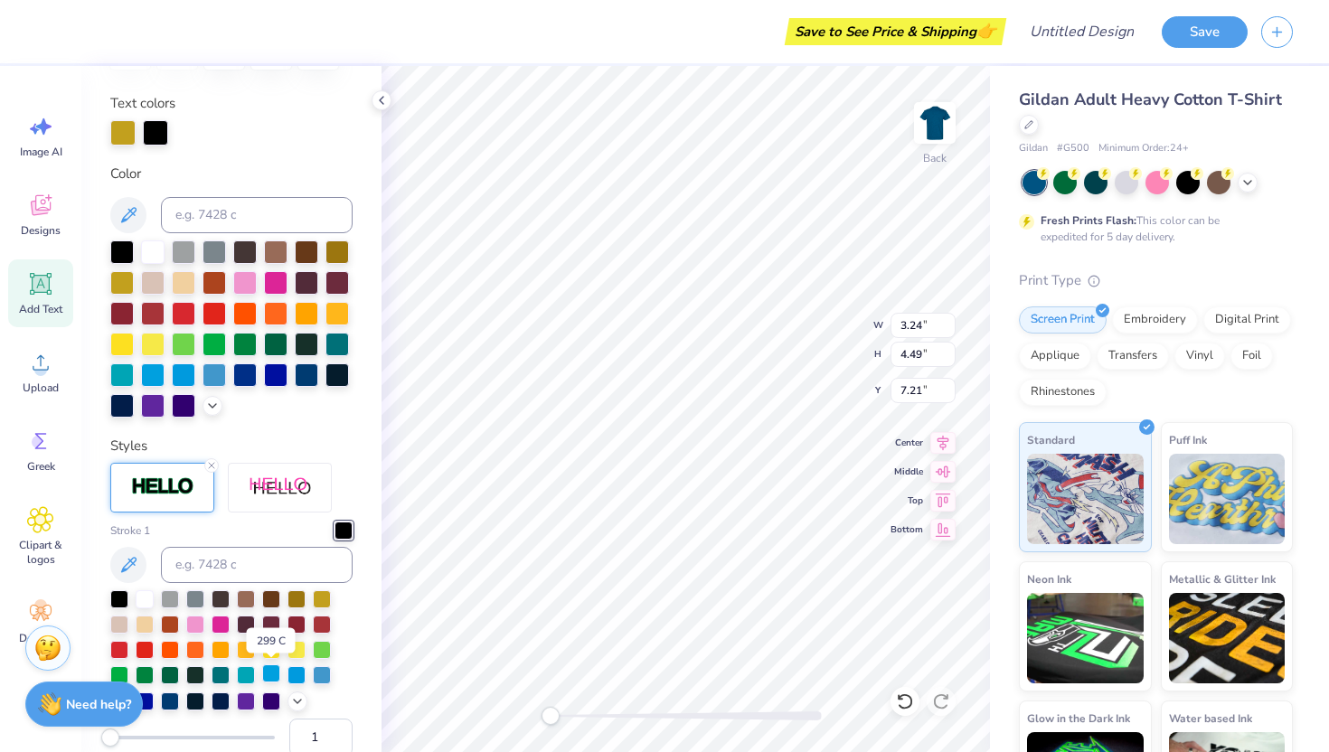
click at [272, 668] on div at bounding box center [271, 674] width 18 height 18
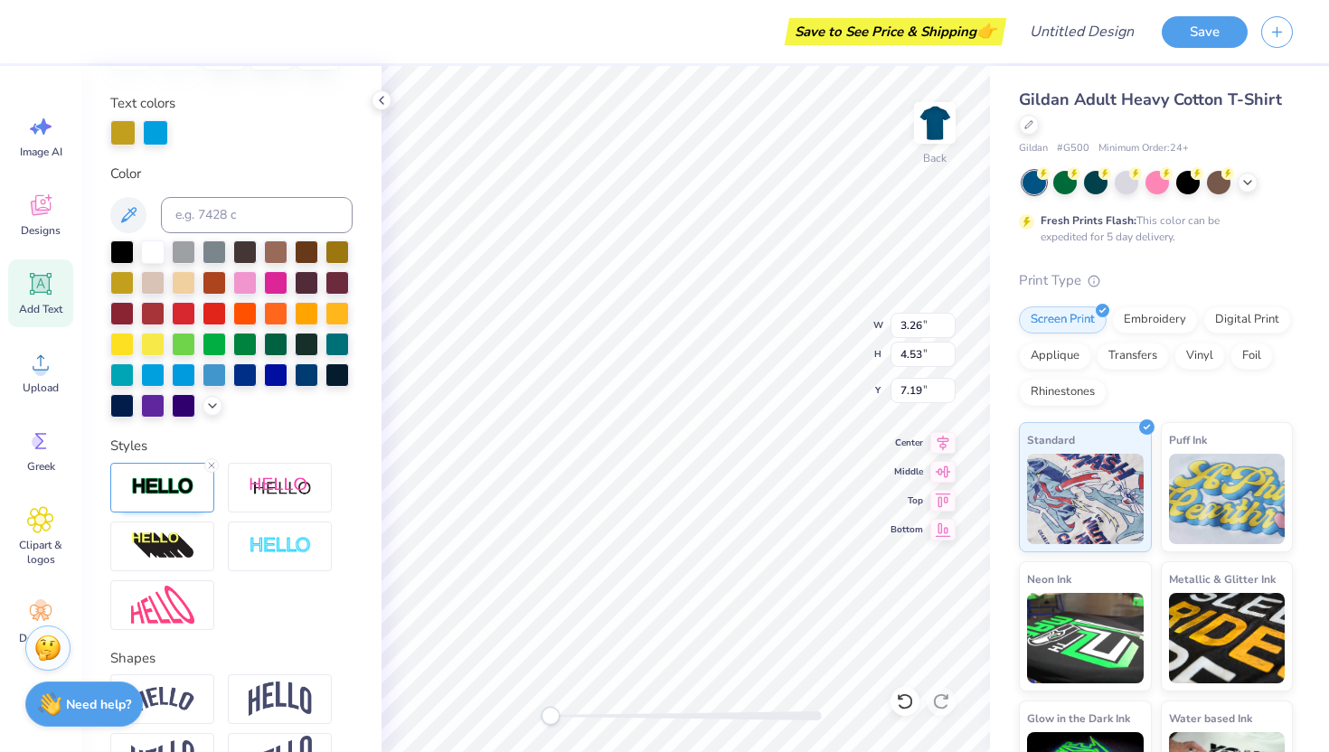
type input "3.31"
type input "4.60"
type input "7.21"
click at [1102, 181] on div at bounding box center [1096, 181] width 24 height 24
click at [1250, 180] on icon at bounding box center [1248, 181] width 14 height 14
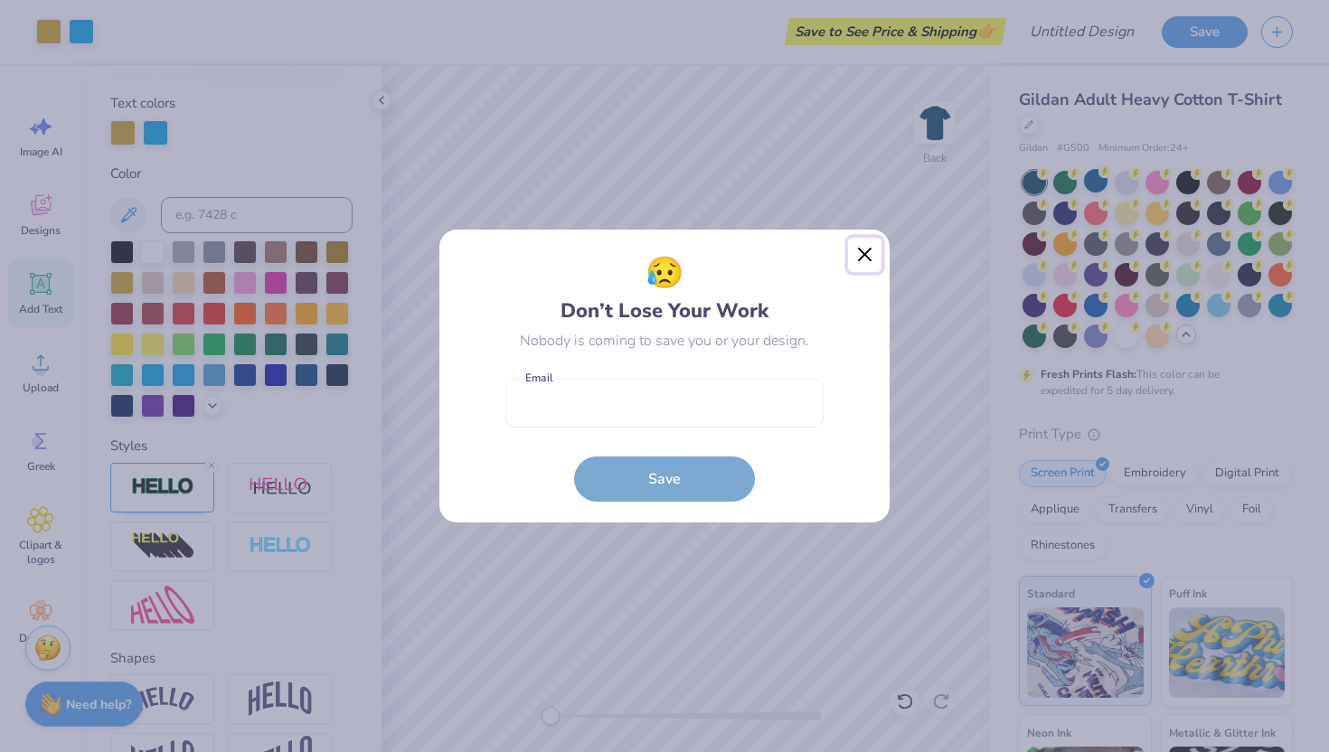
click at [878, 250] on button "Close" at bounding box center [865, 255] width 34 height 34
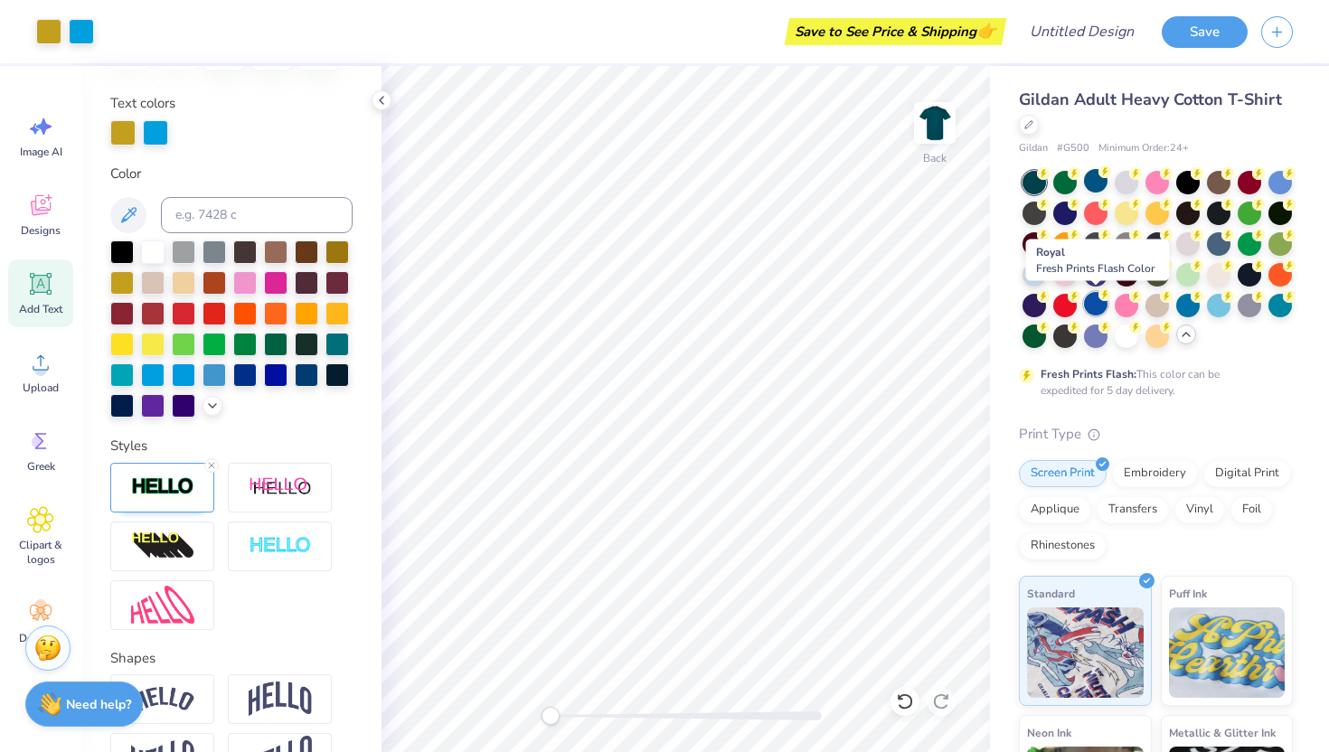
click at [1089, 308] on div at bounding box center [1096, 304] width 24 height 24
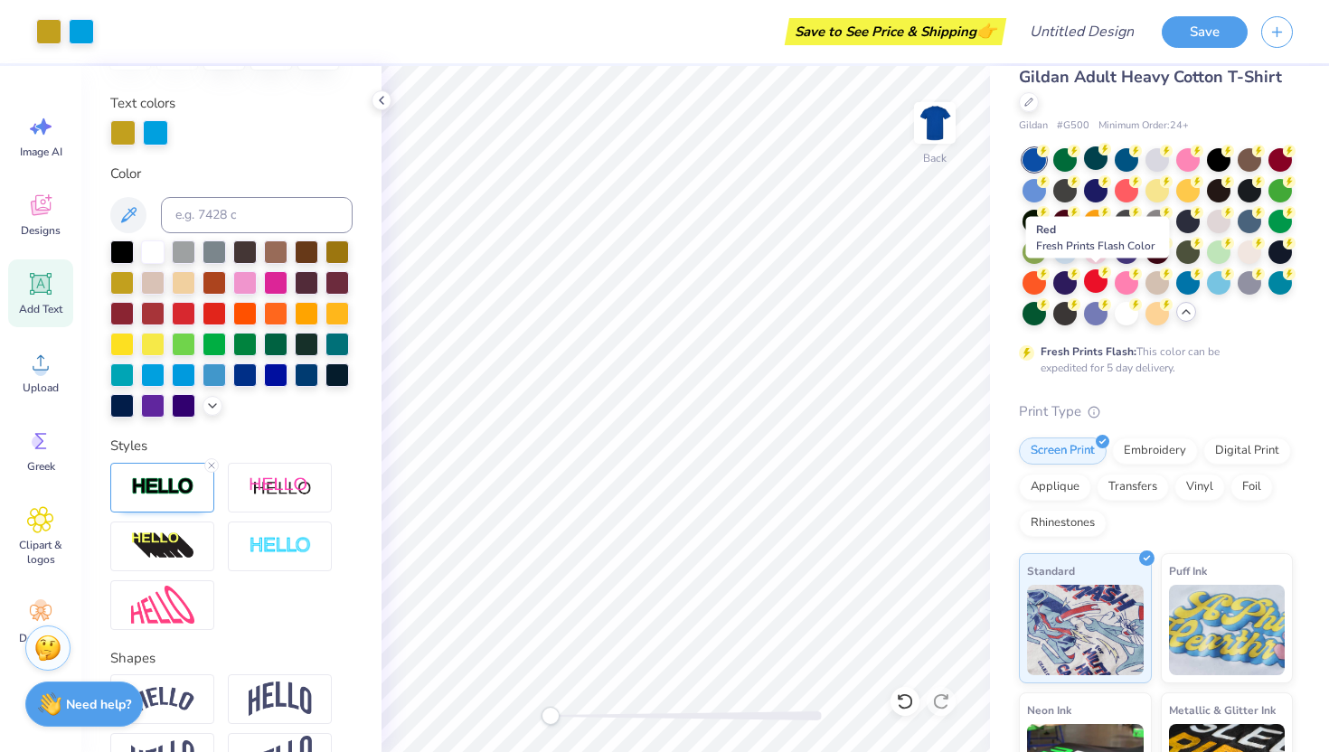
scroll to position [28, 0]
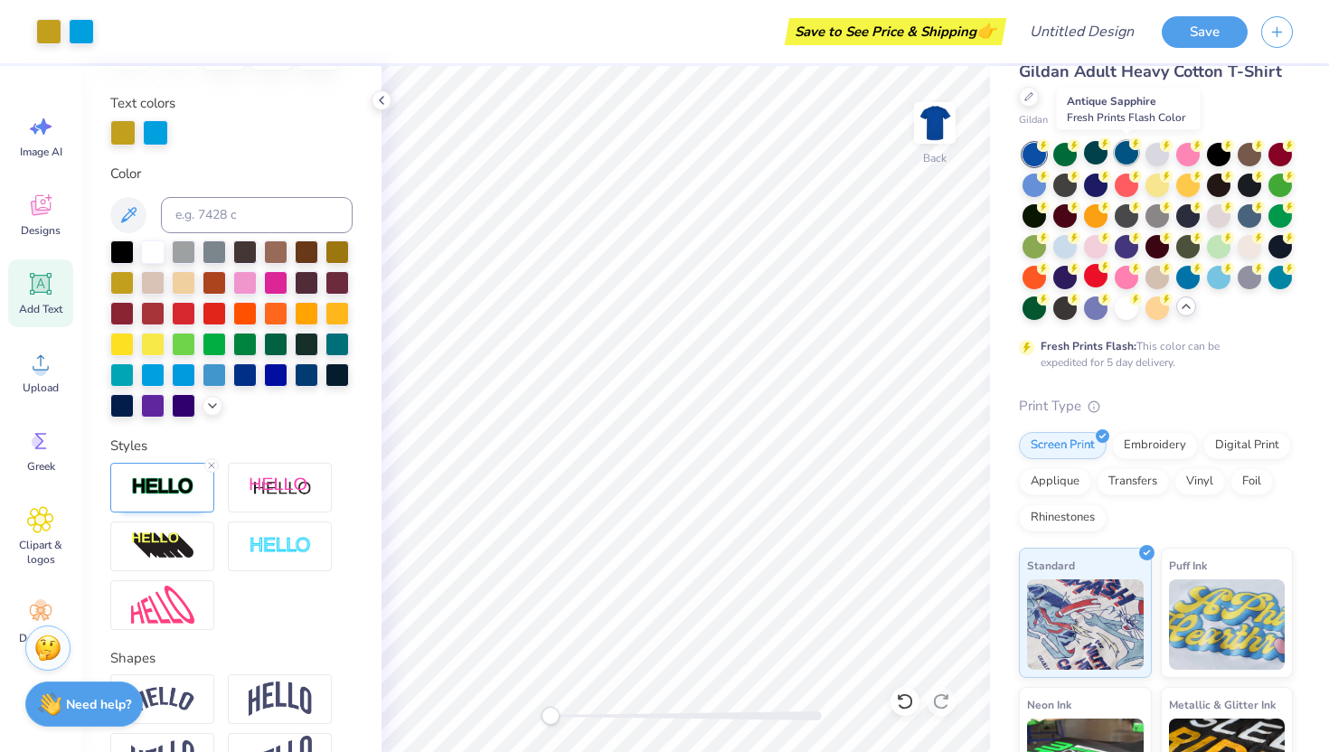
click at [1129, 157] on div at bounding box center [1127, 153] width 24 height 24
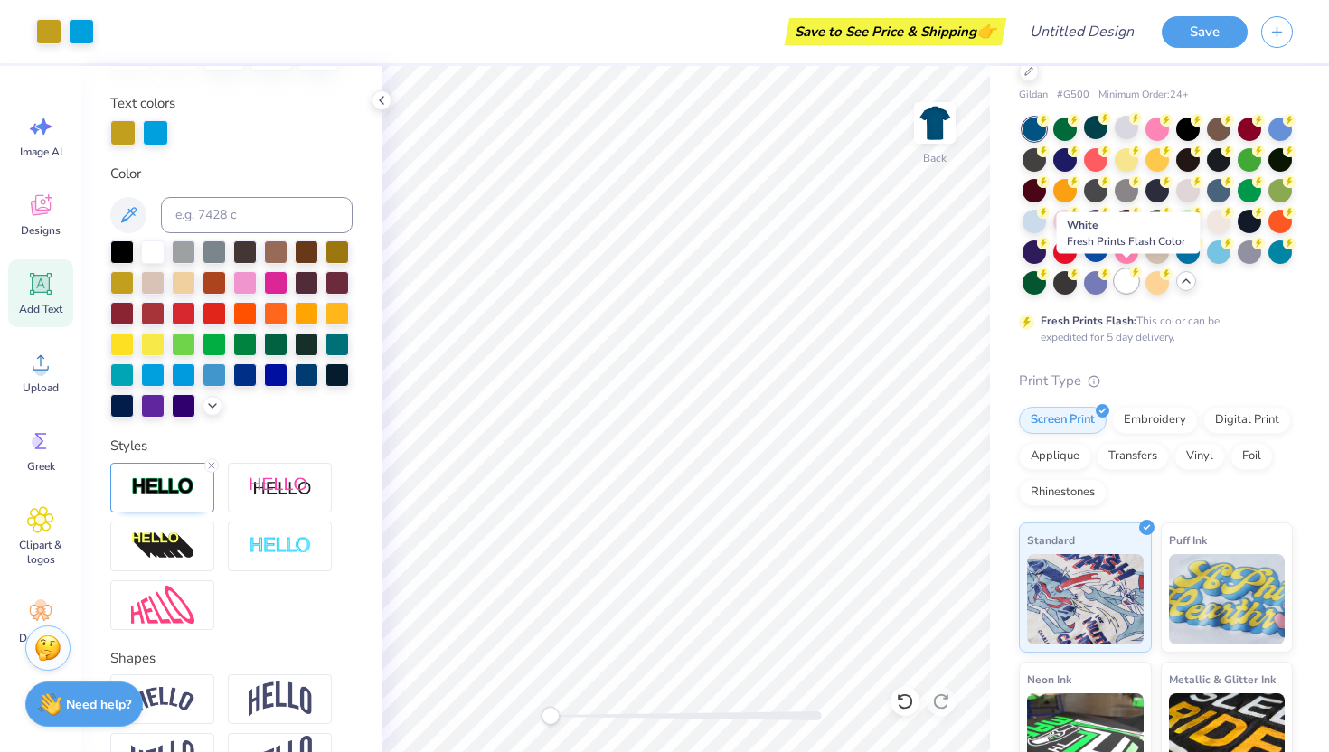
scroll to position [232, 0]
